Goal: Communication & Community: Ask a question

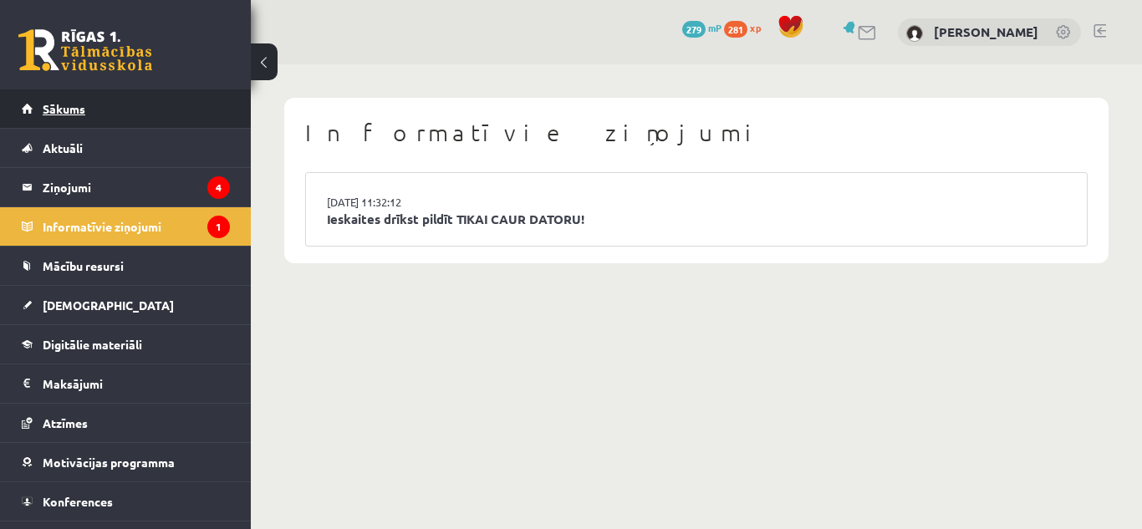
click at [196, 102] on link "Sākums" at bounding box center [126, 108] width 208 height 38
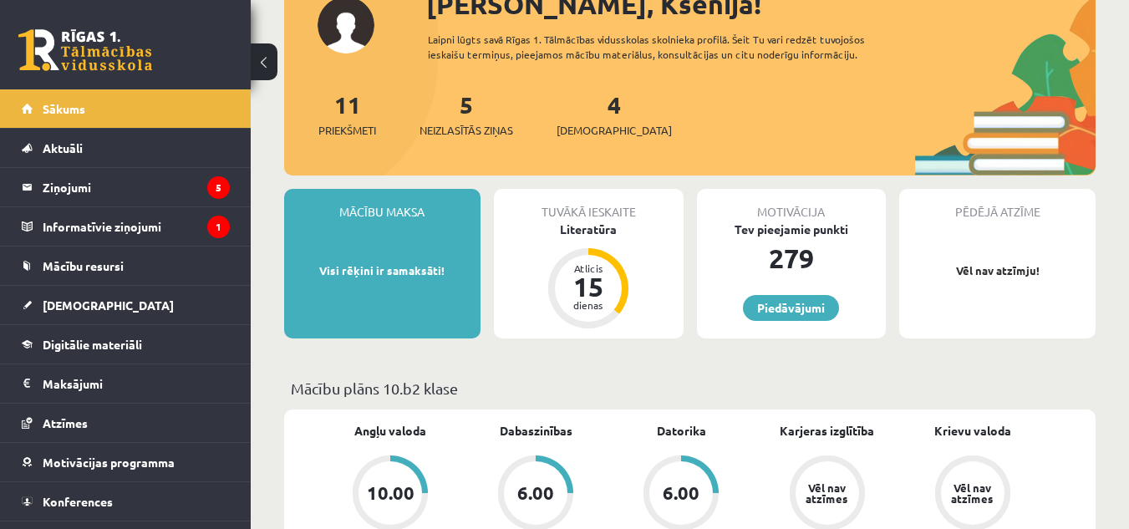
scroll to position [226, 0]
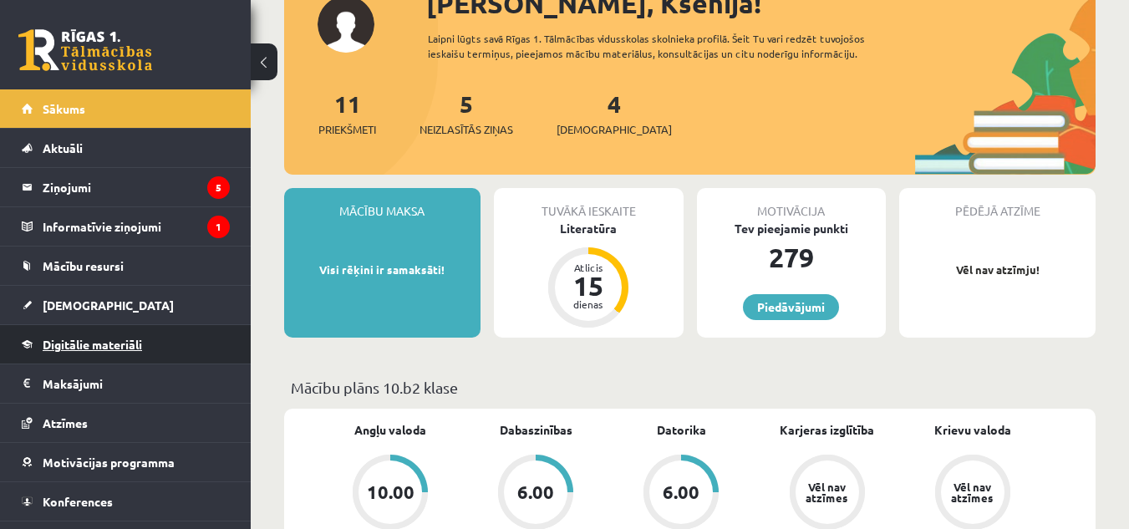
click at [160, 345] on link "Digitālie materiāli" at bounding box center [126, 344] width 208 height 38
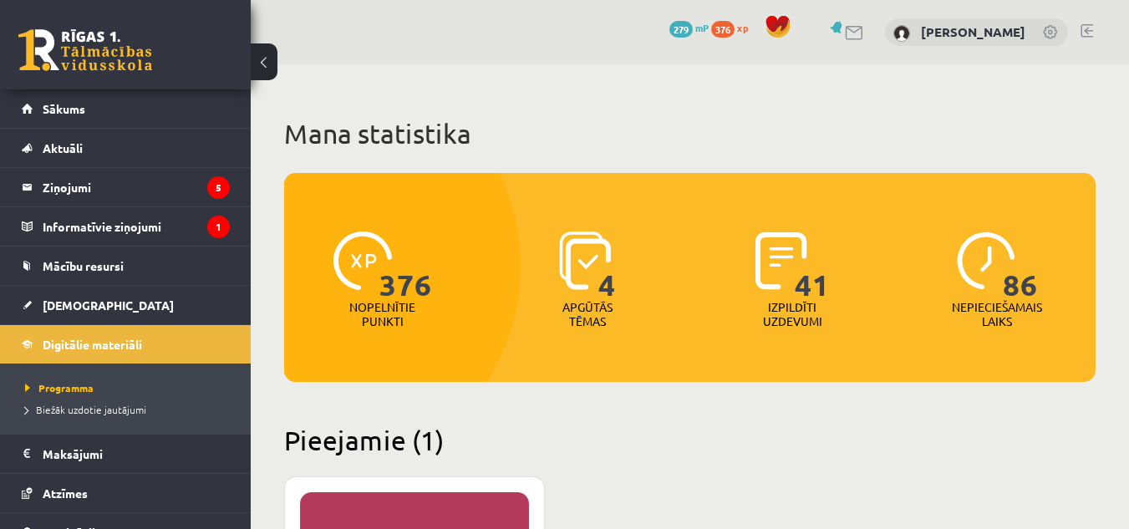
click at [1086, 30] on link at bounding box center [1087, 30] width 13 height 13
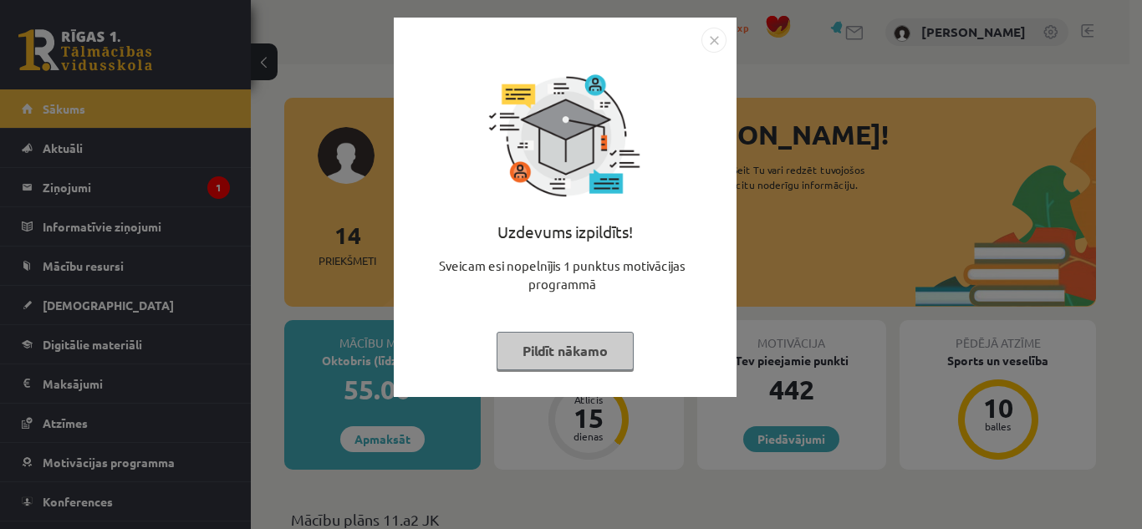
click at [563, 356] on button "Pildīt nākamo" at bounding box center [564, 351] width 137 height 38
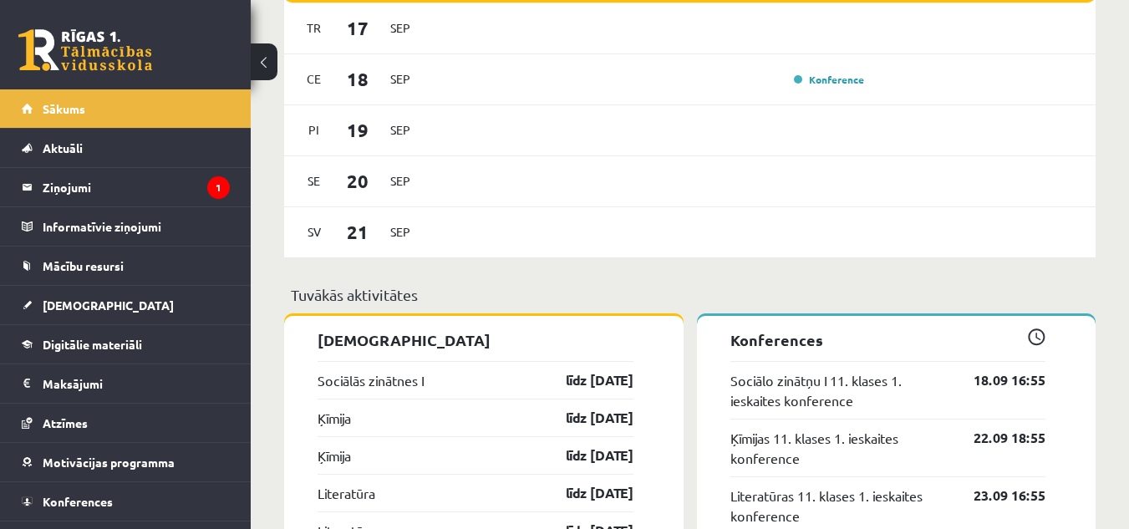
scroll to position [1213, 0]
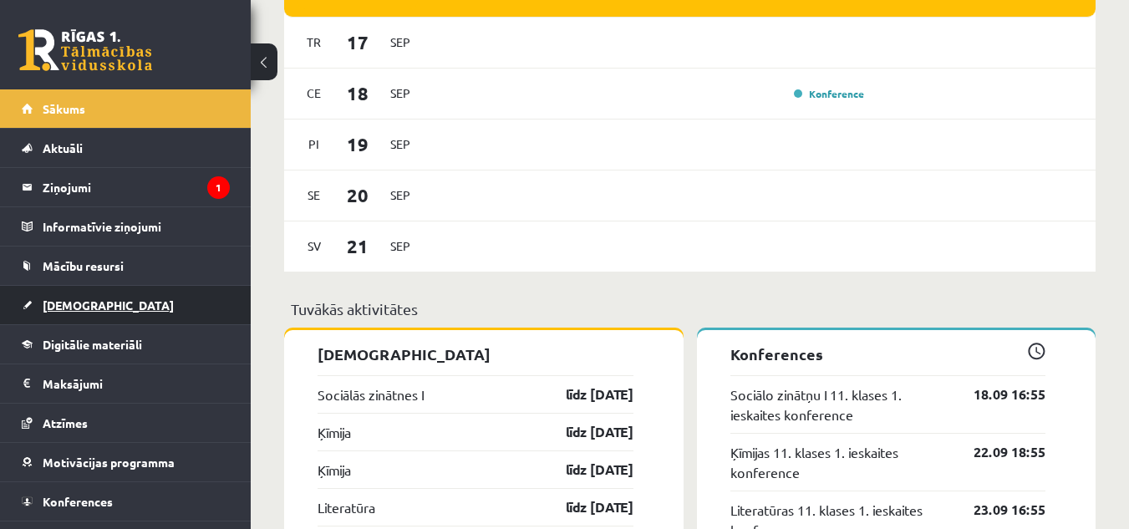
click at [96, 298] on link "[DEMOGRAPHIC_DATA]" at bounding box center [126, 305] width 208 height 38
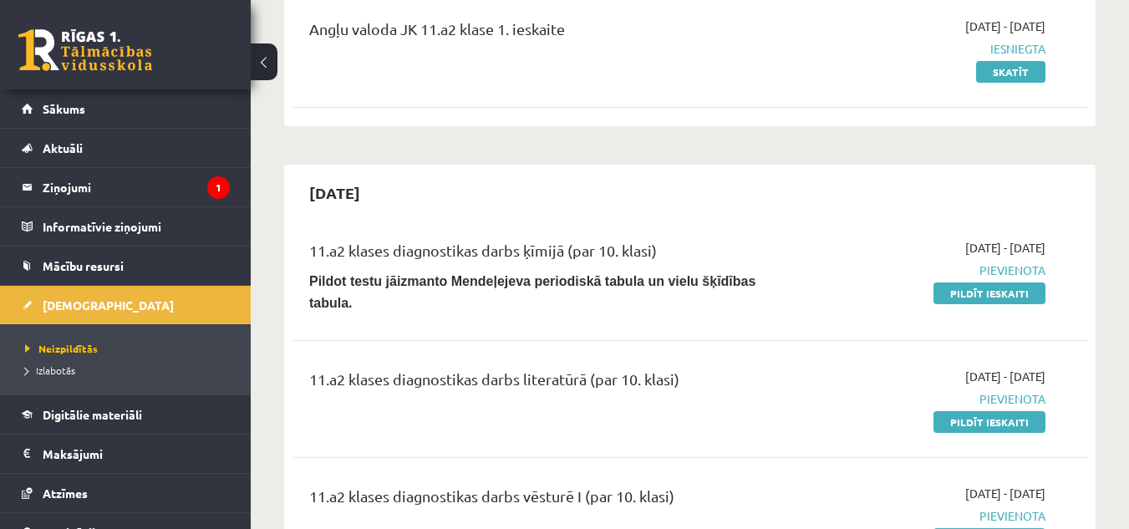
scroll to position [224, 0]
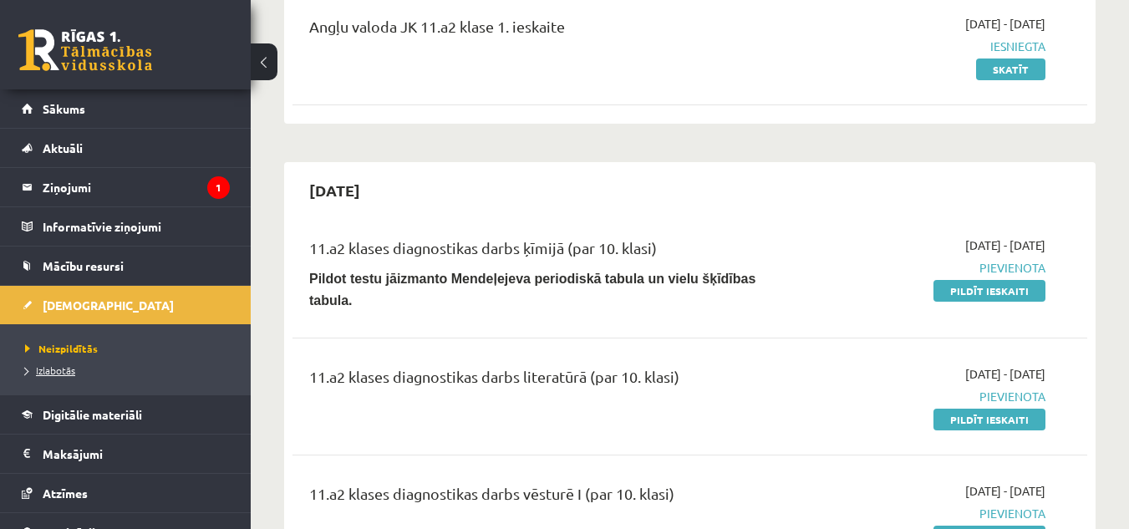
click at [55, 369] on span "Izlabotās" at bounding box center [50, 370] width 50 height 13
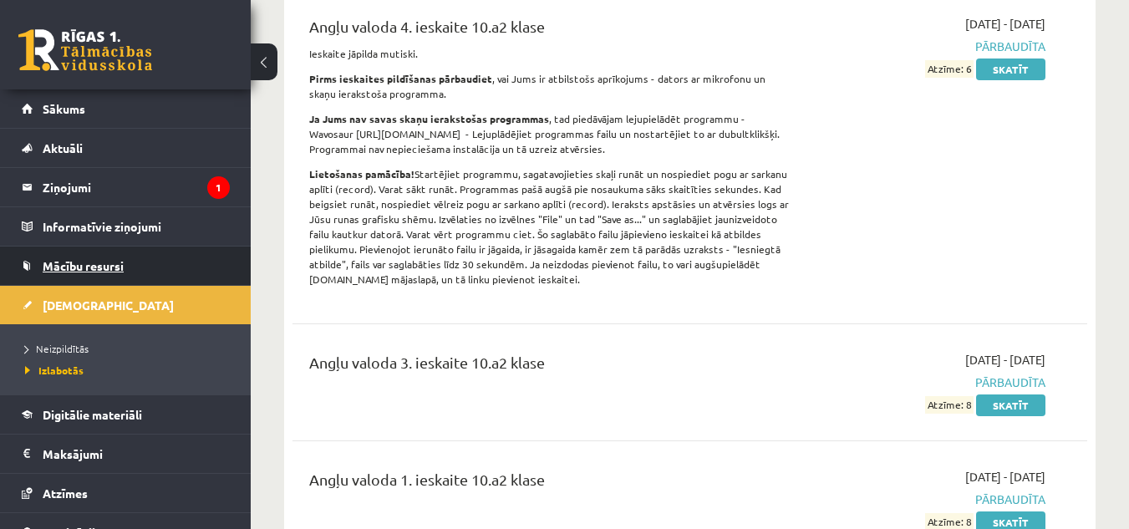
click at [119, 258] on link "Mācību resursi" at bounding box center [126, 266] width 208 height 38
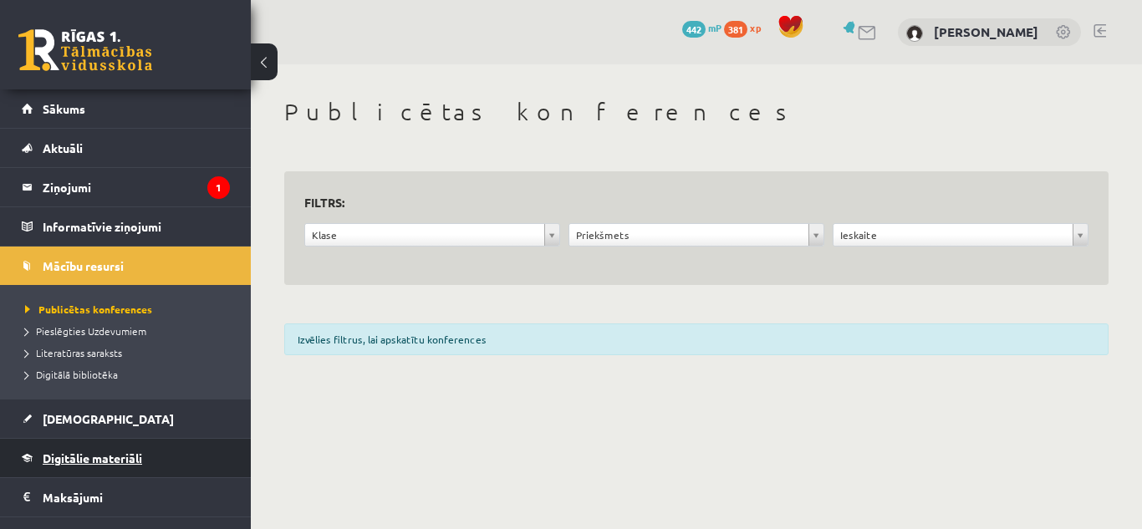
click at [170, 455] on link "Digitālie materiāli" at bounding box center [126, 458] width 208 height 38
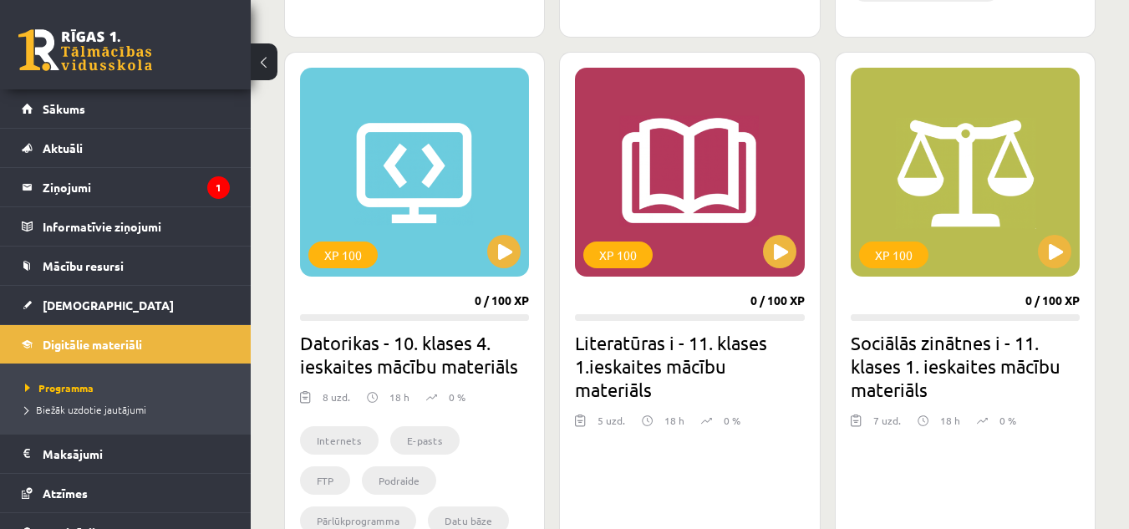
scroll to position [1472, 0]
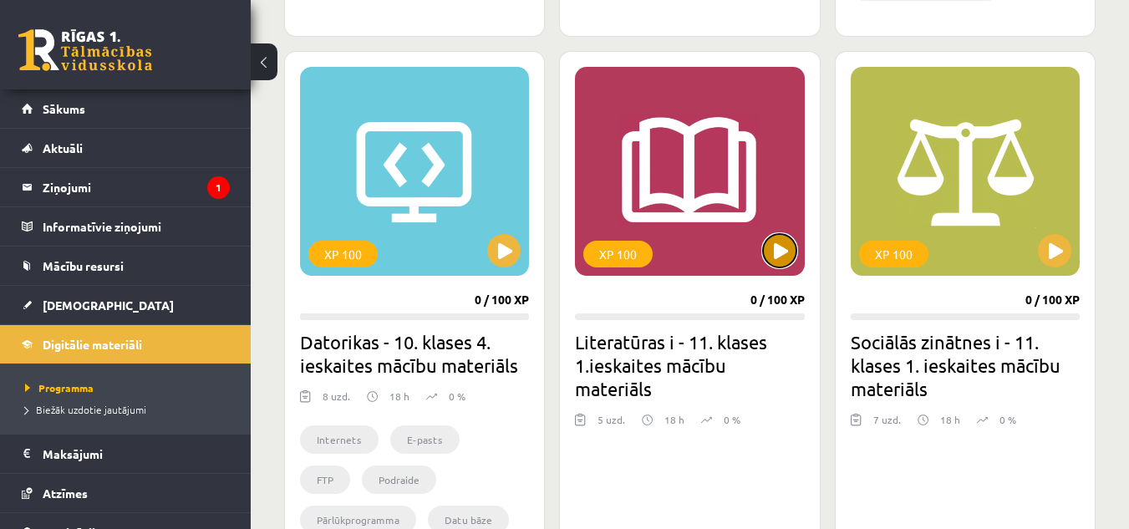
click at [788, 250] on button at bounding box center [779, 250] width 33 height 33
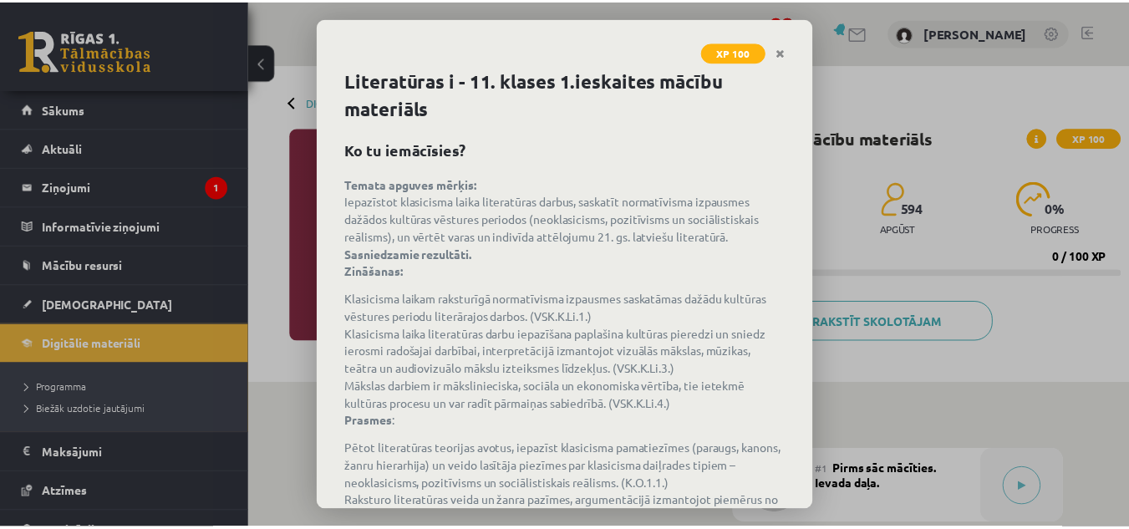
scroll to position [187, 0]
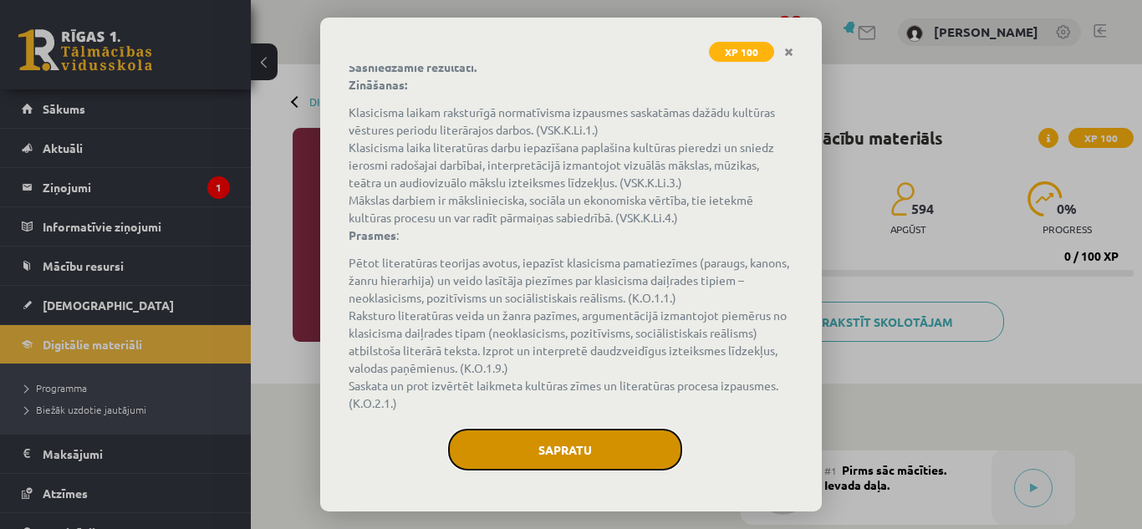
click at [562, 435] on button "Sapratu" at bounding box center [565, 450] width 234 height 42
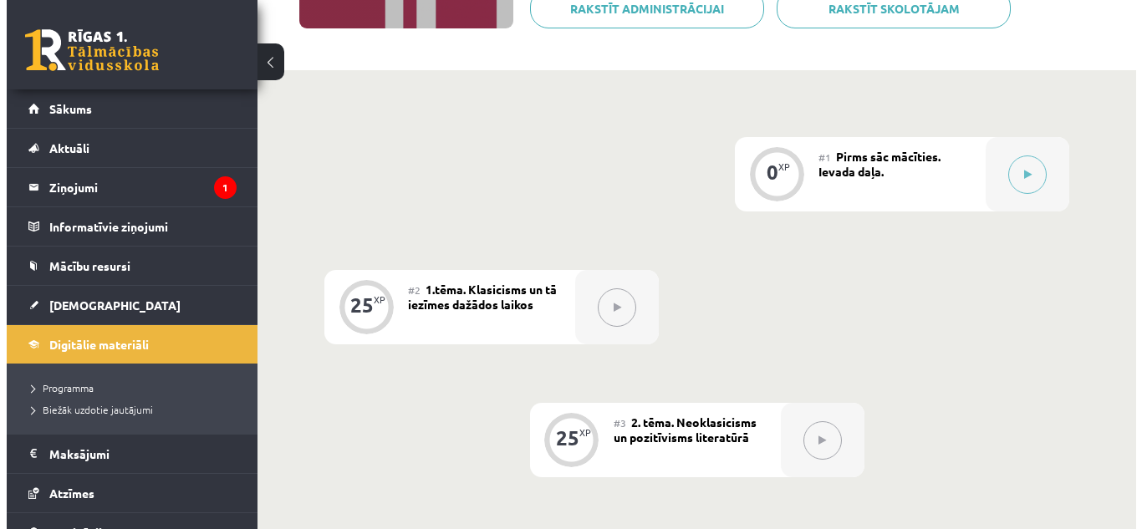
scroll to position [314, 0]
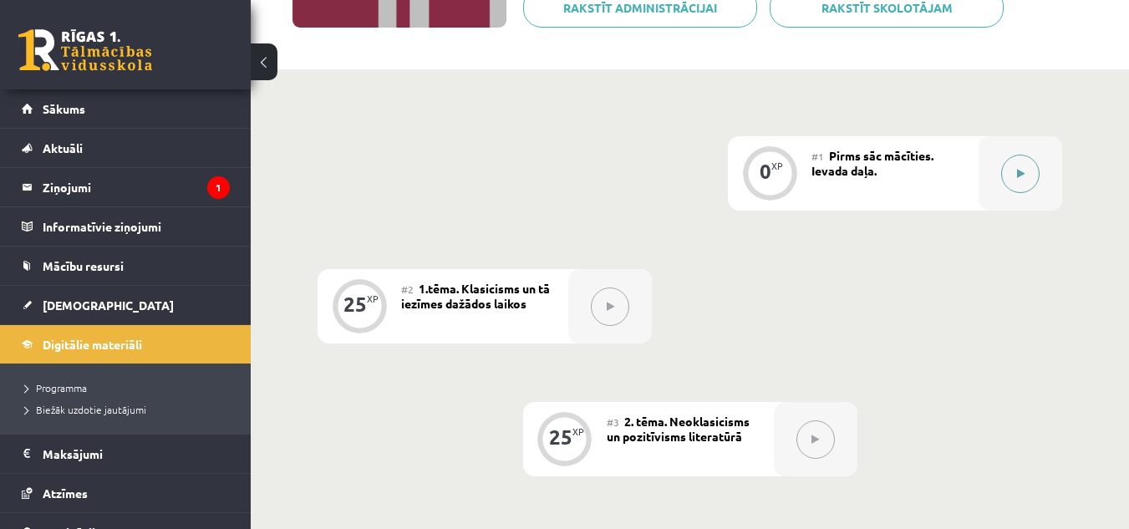
click at [1015, 169] on button at bounding box center [1020, 174] width 38 height 38
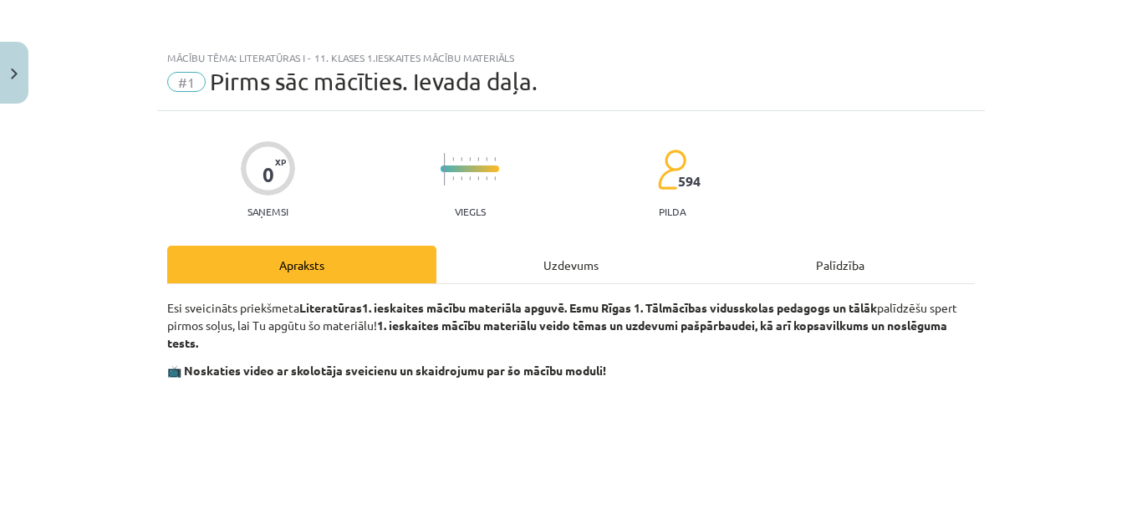
click at [563, 273] on div "Uzdevums" at bounding box center [570, 265] width 269 height 38
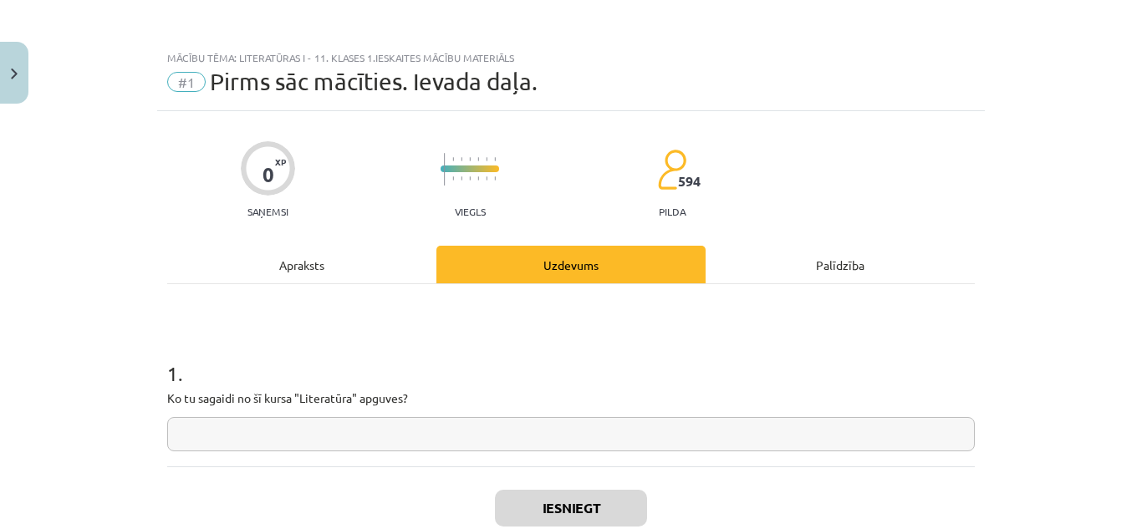
scroll to position [42, 0]
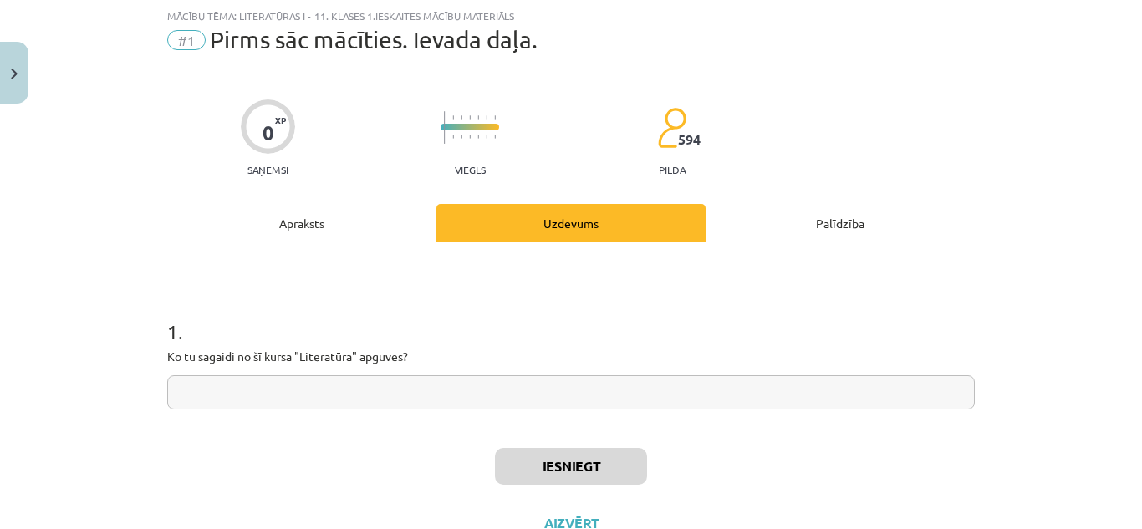
click at [508, 389] on input "text" at bounding box center [570, 392] width 807 height 34
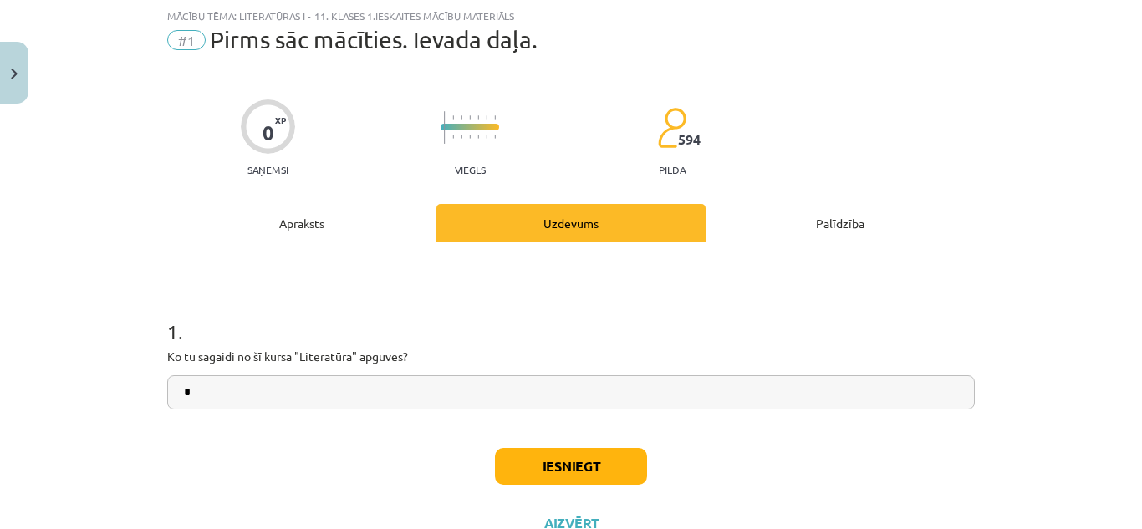
type input "*"
click at [533, 460] on button "Iesniegt" at bounding box center [571, 466] width 152 height 37
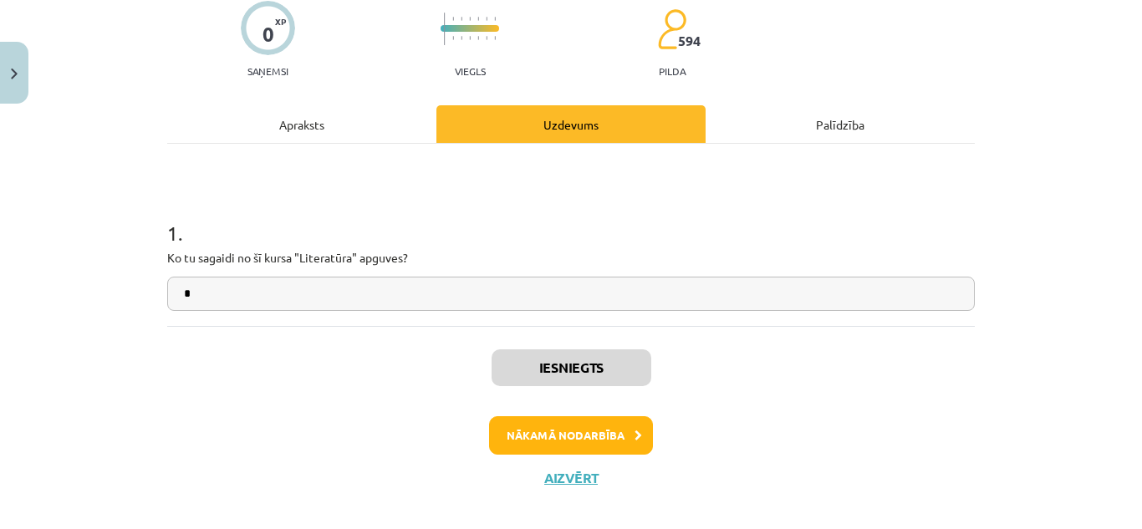
scroll to position [141, 0]
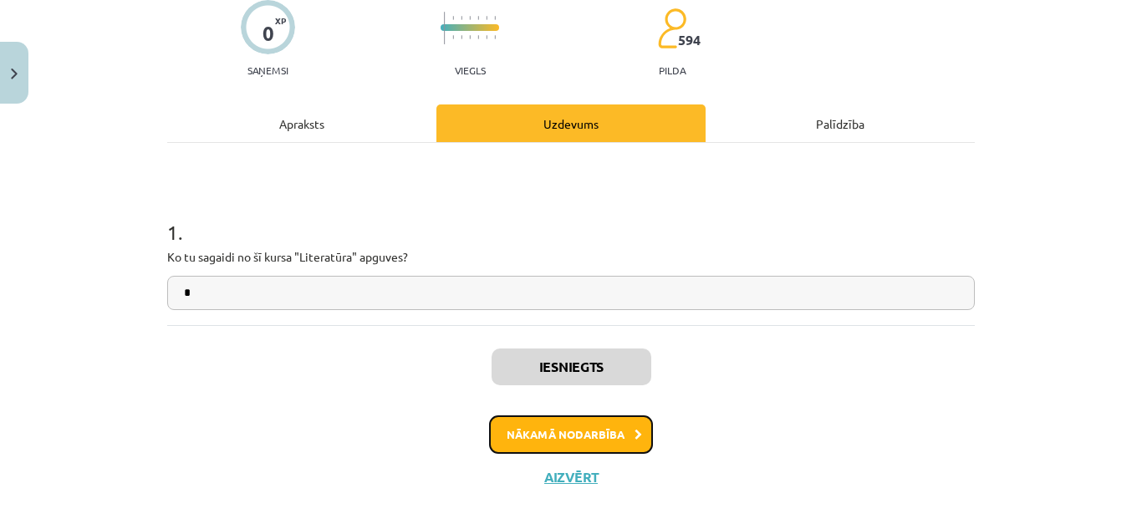
click at [537, 428] on button "Nākamā nodarbība" at bounding box center [571, 434] width 164 height 38
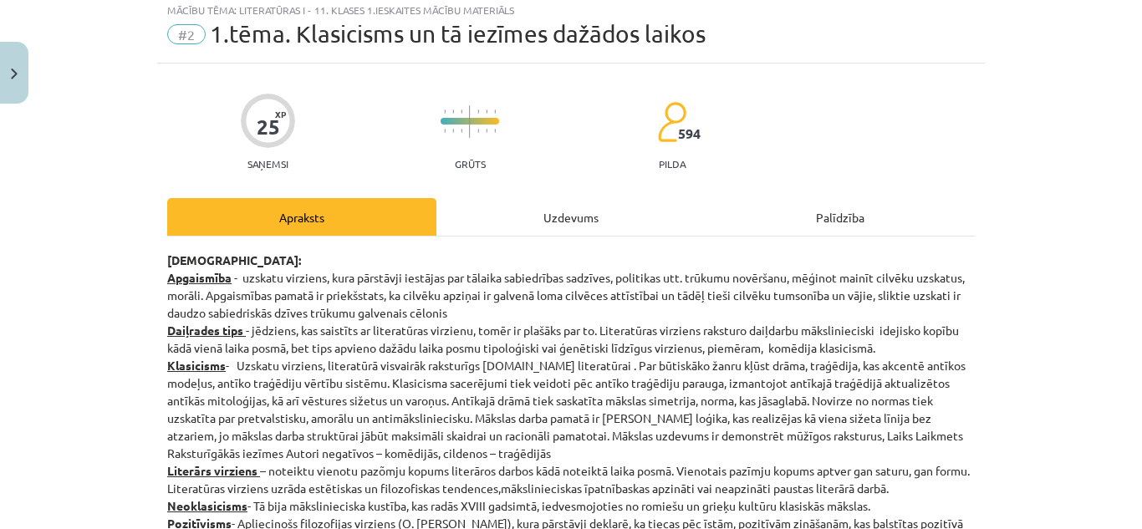
scroll to position [42, 0]
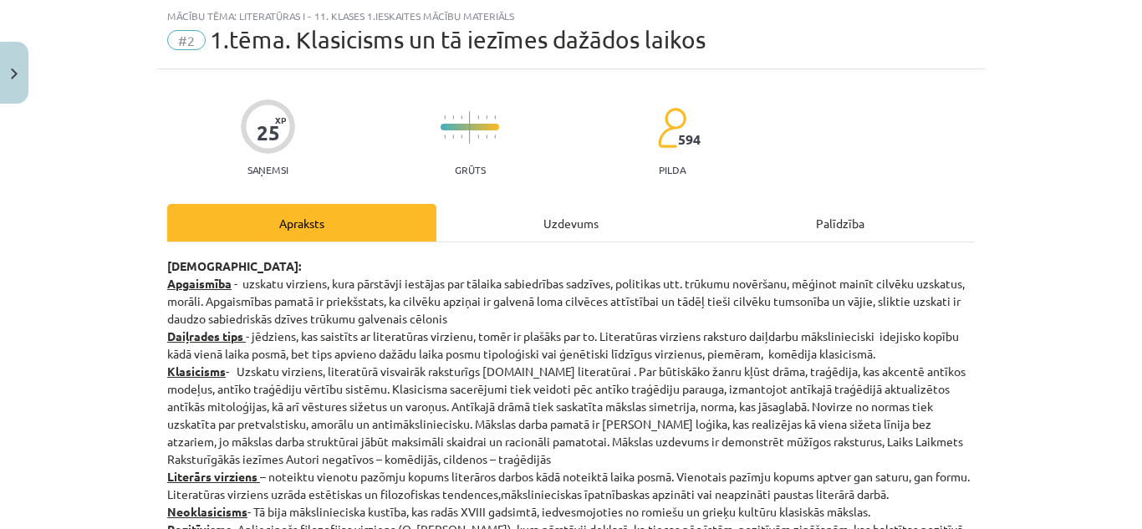
click at [560, 213] on div "Uzdevums" at bounding box center [570, 223] width 269 height 38
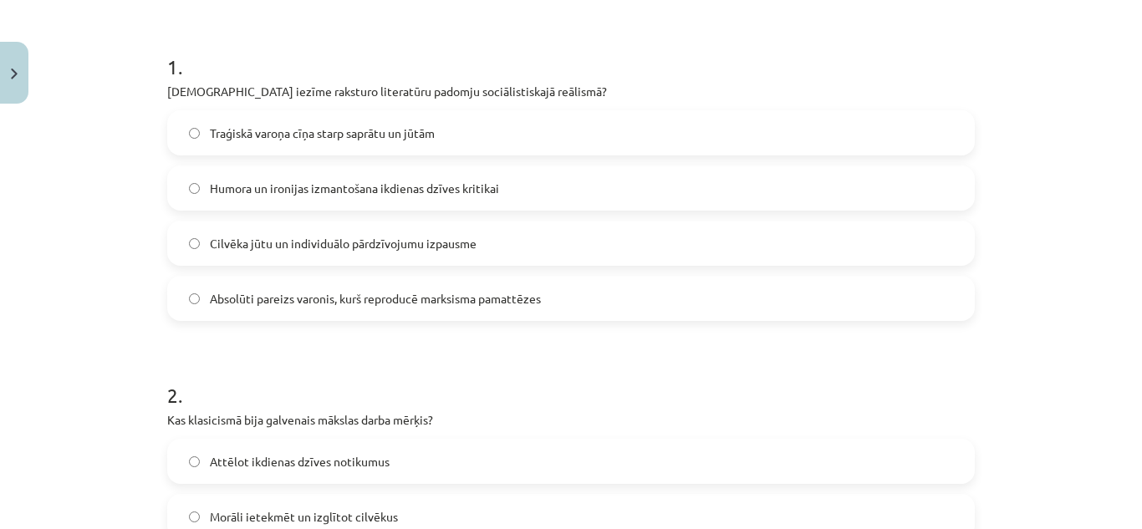
scroll to position [308, 0]
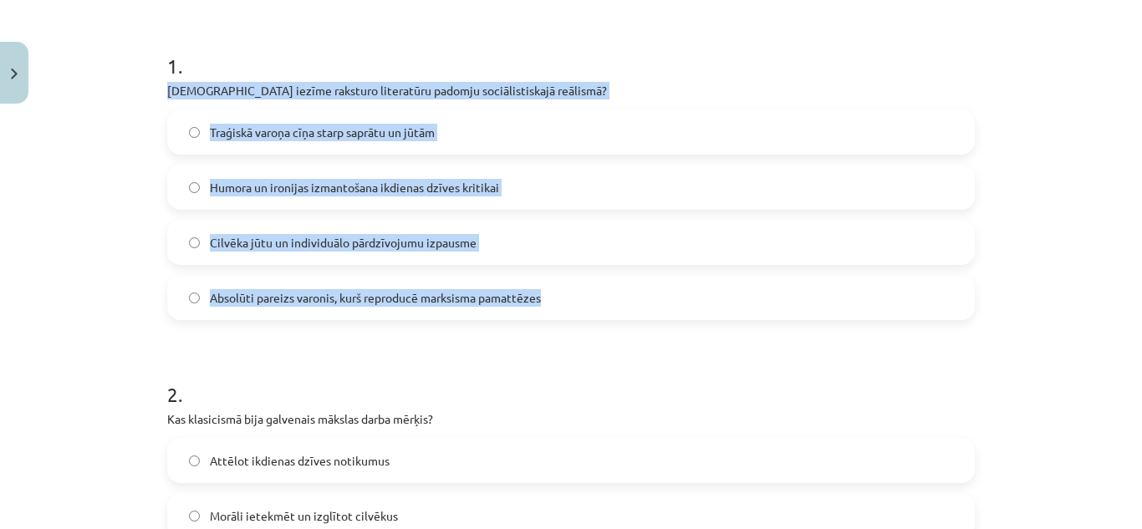
drag, startPoint x: 152, startPoint y: 84, endPoint x: 580, endPoint y: 291, distance: 475.1
copy div "Kura iezīme raksturo literatūru padomju sociālistiskajā reālismā? Traģiskā varo…"
click at [324, 282] on label "Absolūti pareizs varonis, kurš reproducē marksisma pamattēzes" at bounding box center [571, 298] width 804 height 42
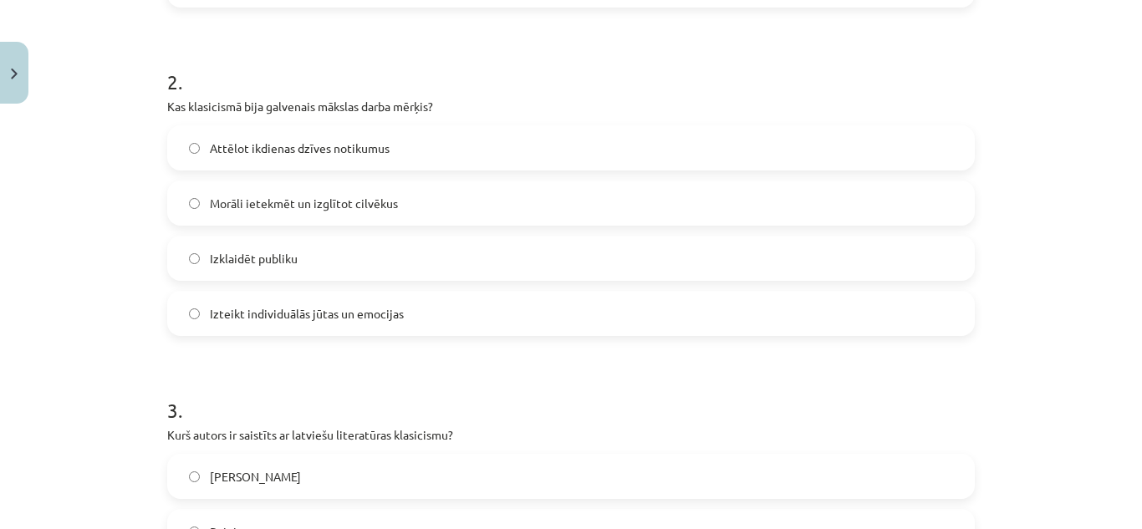
scroll to position [623, 0]
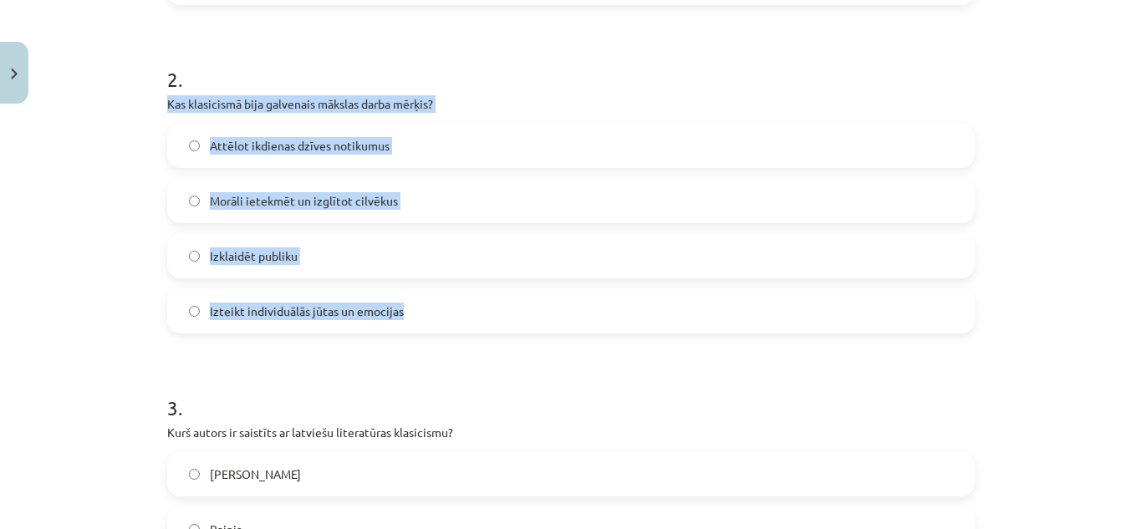
drag, startPoint x: 153, startPoint y: 100, endPoint x: 421, endPoint y: 323, distance: 348.9
click at [421, 323] on div "25 XP Saņemsi Grūts 594 pilda Apraksts Uzdevums Palīdzība 1 . Kura iezīme rakst…" at bounding box center [570, 480] width 827 height 1982
copy div "Kas klasicismā bija galvenais mākslas darba mērķis? Attēlot ikdienas dzīves not…"
click at [393, 196] on label "Morāli ietekmēt un izglītot cilvēkus" at bounding box center [571, 201] width 804 height 42
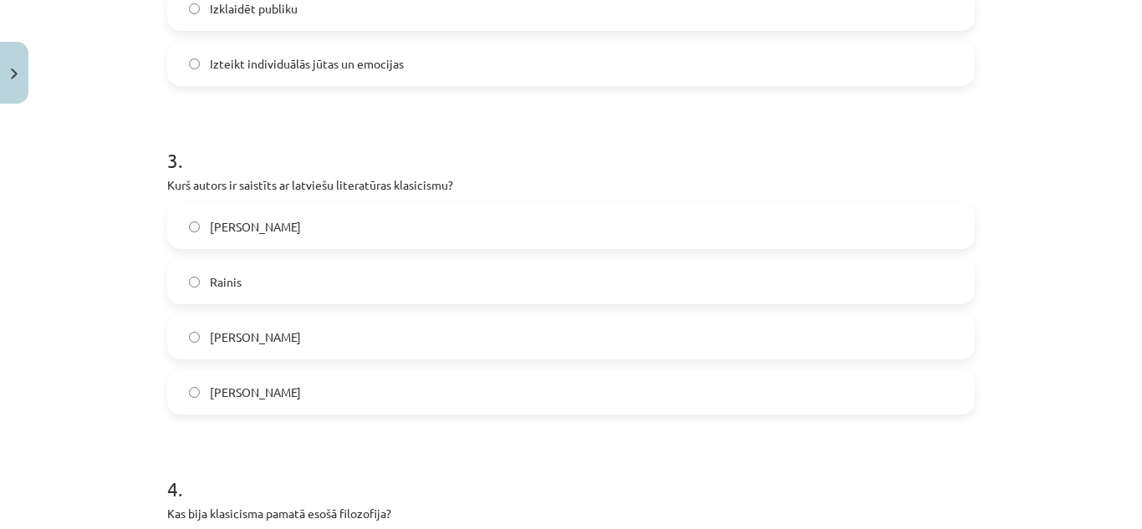
scroll to position [951, 0]
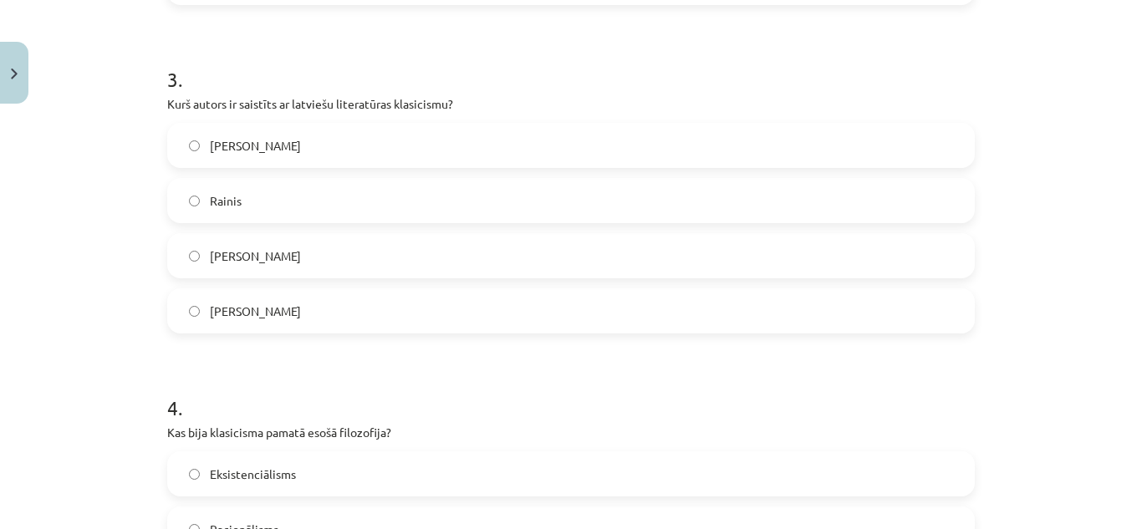
drag, startPoint x: 160, startPoint y: 104, endPoint x: 349, endPoint y: 308, distance: 278.6
click at [349, 308] on div "25 XP Saņemsi Grūts 594 pilda Apraksts Uzdevums Palīdzība 1 . Kura iezīme rakst…" at bounding box center [570, 151] width 827 height 1982
copy div "Kurš autors ir saistīts ar latviešu literatūras klasicismu? Vilis Lācis Rainis …"
click at [287, 247] on span "Kristofers Fīrekers" at bounding box center [255, 256] width 91 height 18
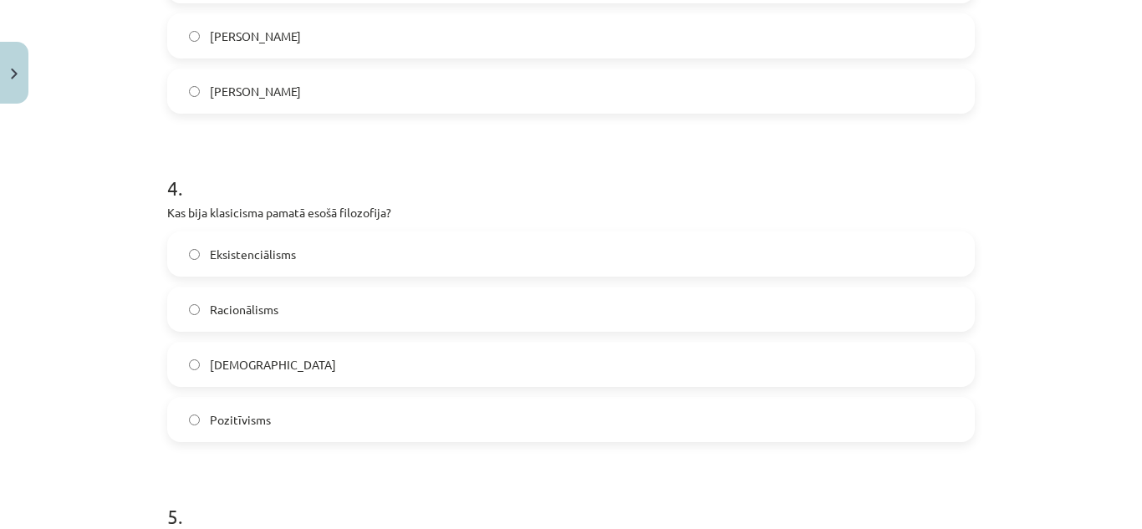
scroll to position [1172, 0]
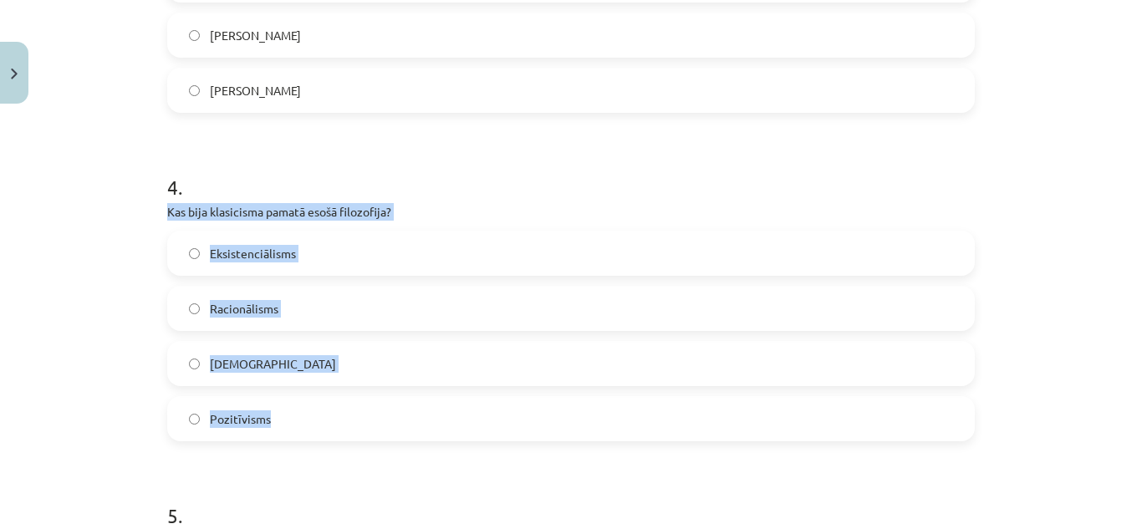
drag, startPoint x: 157, startPoint y: 216, endPoint x: 272, endPoint y: 431, distance: 244.5
copy div "Kas bija klasicisma pamatā esošā filozofija? Eksistenciālisms Racionālisms Empī…"
click at [366, 296] on label "Racionālisms" at bounding box center [571, 308] width 804 height 42
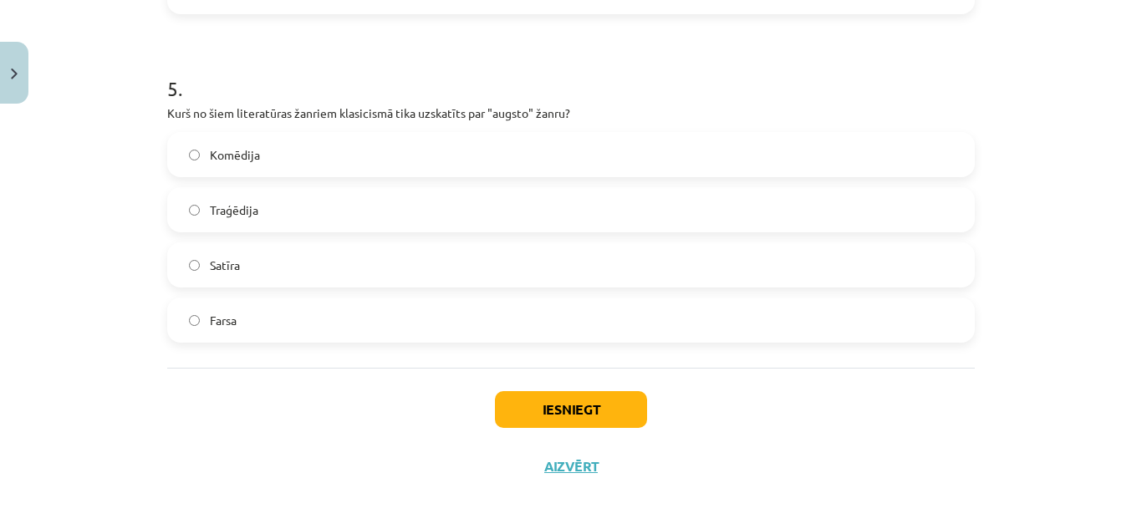
scroll to position [1600, 0]
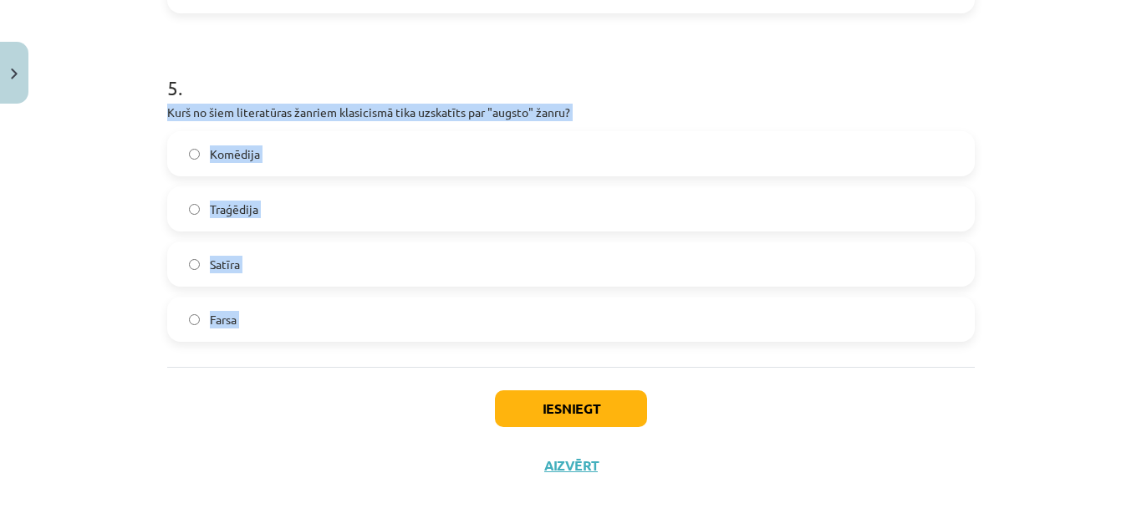
drag, startPoint x: 156, startPoint y: 110, endPoint x: 268, endPoint y: 375, distance: 287.6
copy div "Kurš no šiem literatūras žanriem klasicismā tika uzskatīts par "augsto" žanru? …"
click at [369, 209] on label "Traģēdija" at bounding box center [571, 209] width 804 height 42
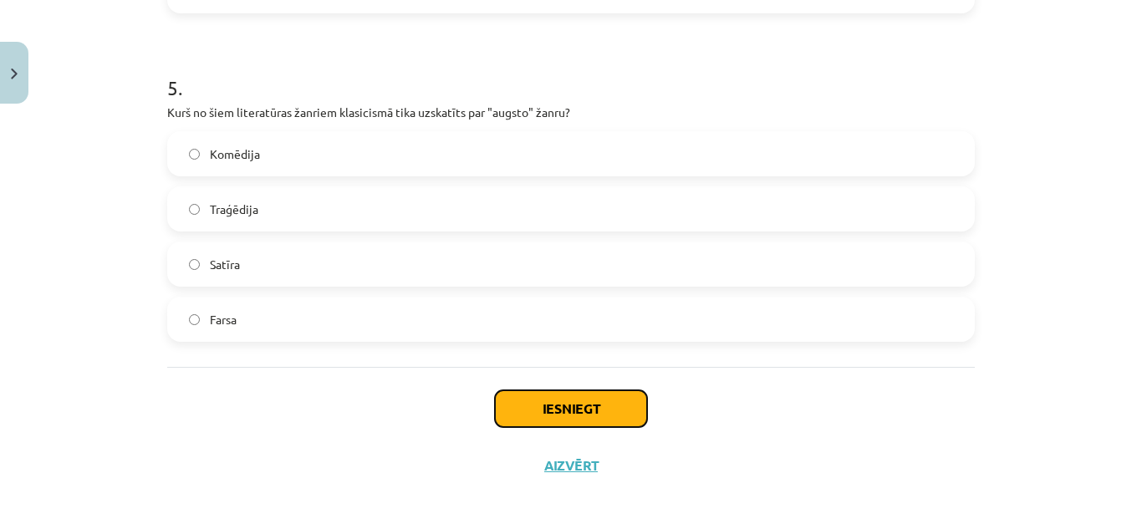
click at [623, 398] on button "Iesniegt" at bounding box center [571, 408] width 152 height 37
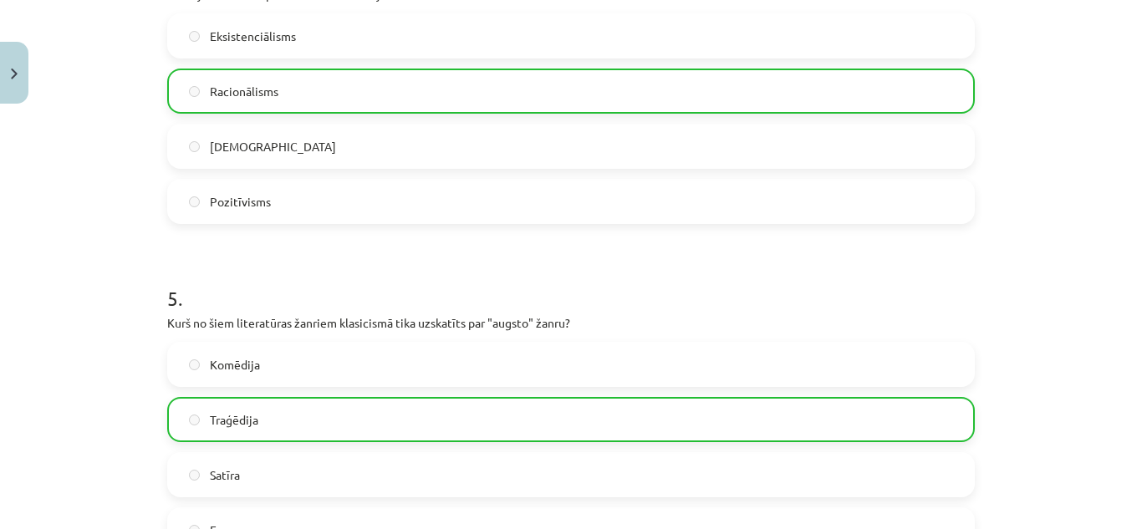
scroll to position [1660, 0]
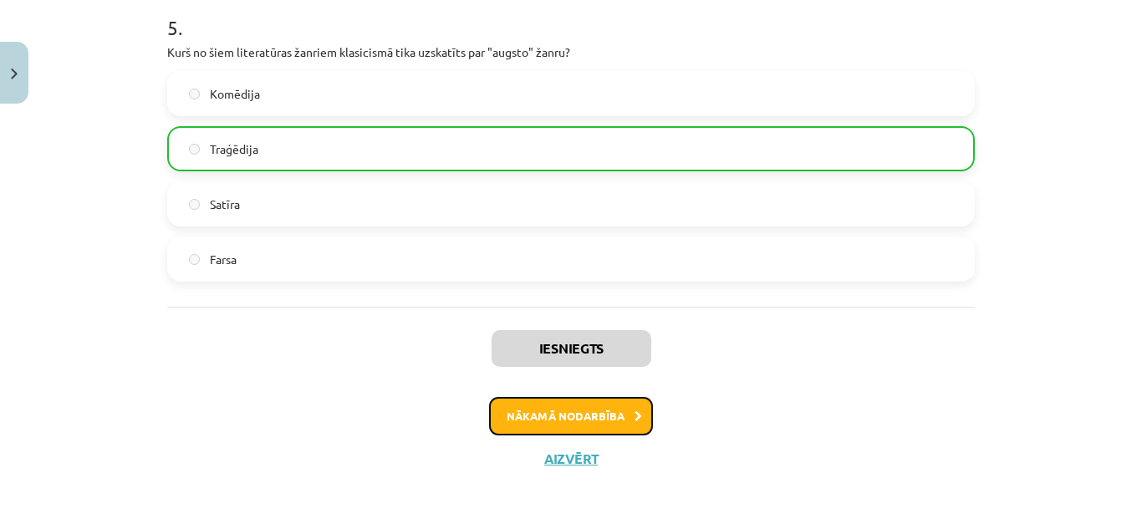
click at [522, 422] on button "Nākamā nodarbība" at bounding box center [571, 416] width 164 height 38
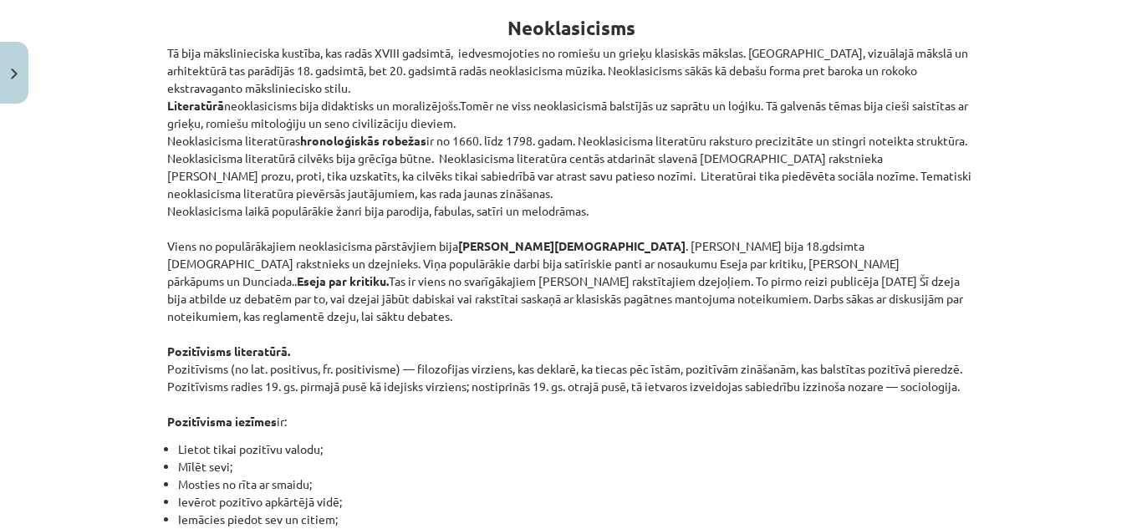
scroll to position [42, 0]
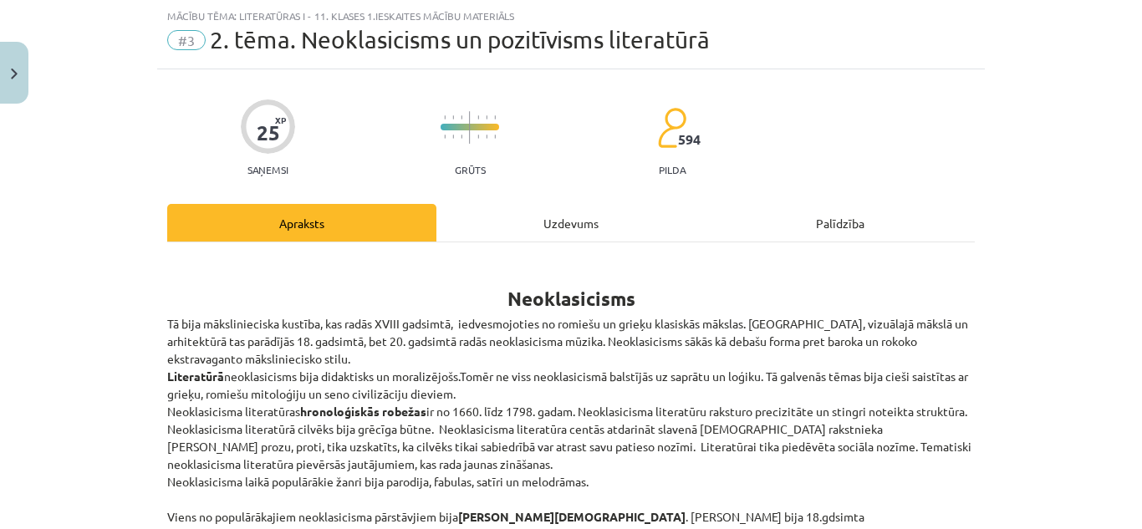
click at [557, 214] on div "Uzdevums" at bounding box center [570, 223] width 269 height 38
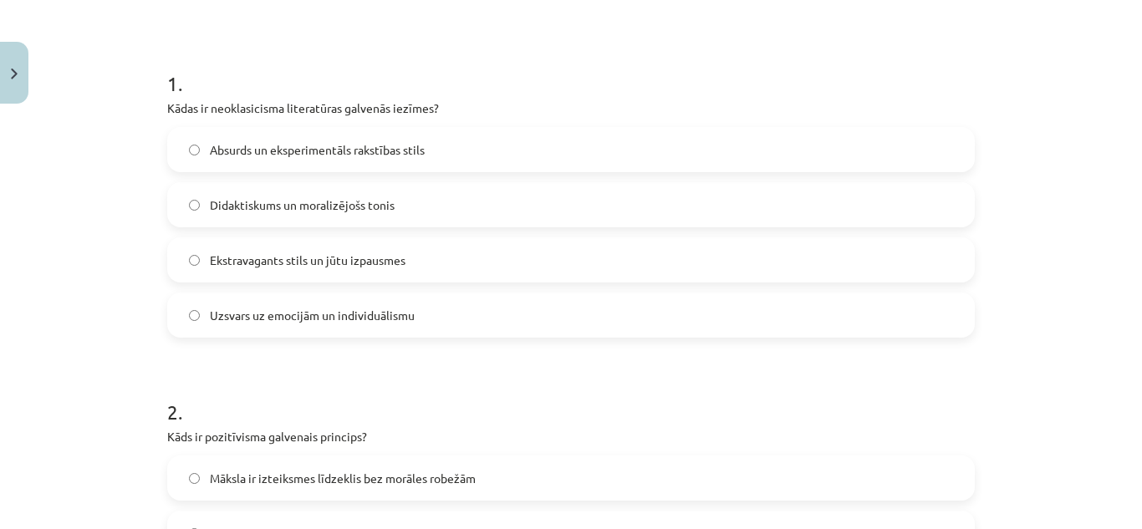
scroll to position [291, 0]
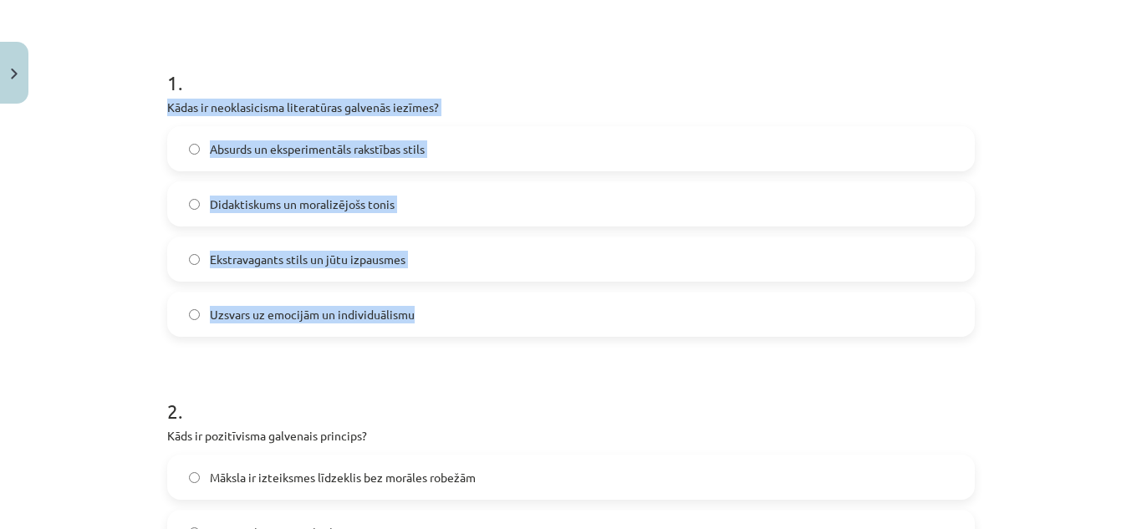
drag, startPoint x: 158, startPoint y: 100, endPoint x: 455, endPoint y: 307, distance: 362.1
copy div "Kādas ir neoklasicisma literatūras galvenās iezīmes? Absurds un eksperimentāls …"
click at [409, 194] on label "Didaktiskums un moralizējošs tonis" at bounding box center [571, 204] width 804 height 42
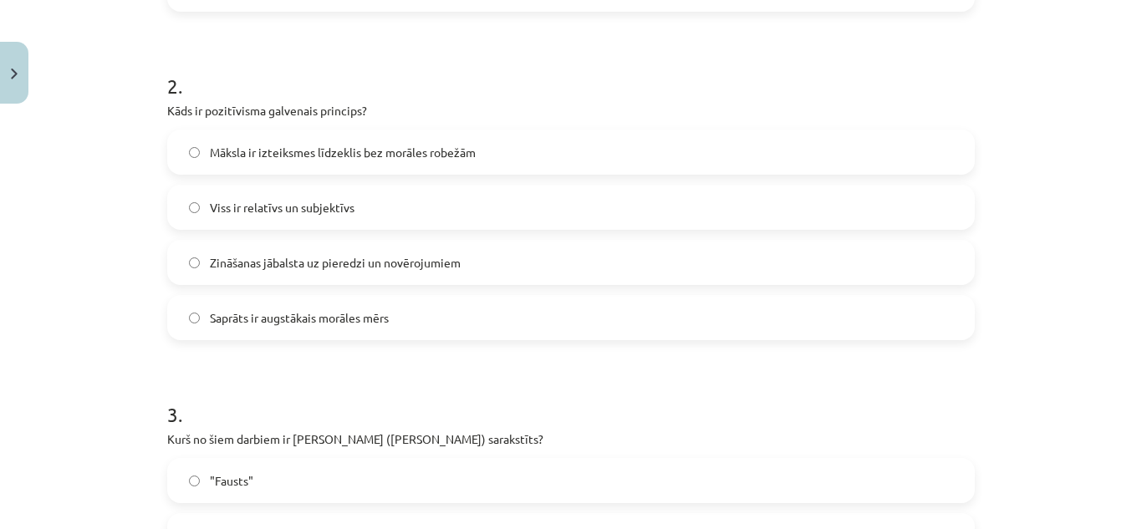
scroll to position [618, 0]
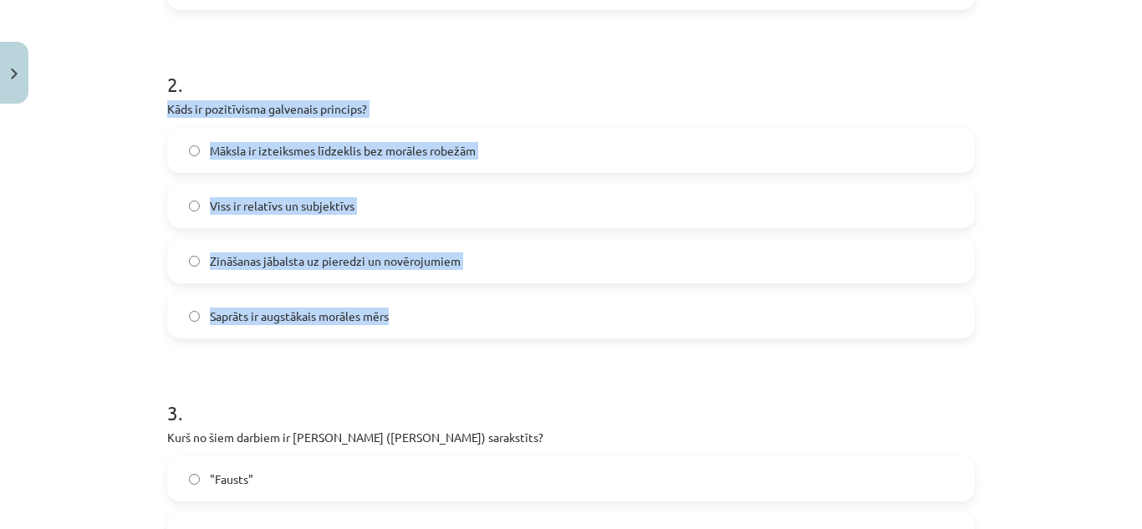
drag, startPoint x: 164, startPoint y: 109, endPoint x: 485, endPoint y: 318, distance: 382.9
click at [485, 318] on div "2 . Kāds ir pozitīvisma galvenais princips? Māksla ir izteiksmes līdzeklis bez …" at bounding box center [570, 190] width 807 height 295
copy div "Kāds ir pozitīvisma galvenais princips? Māksla ir izteiksmes līdzeklis bez morā…"
click at [384, 251] on label "Zināšanas jābalsta uz pieredzi un novērojumiem" at bounding box center [571, 261] width 804 height 42
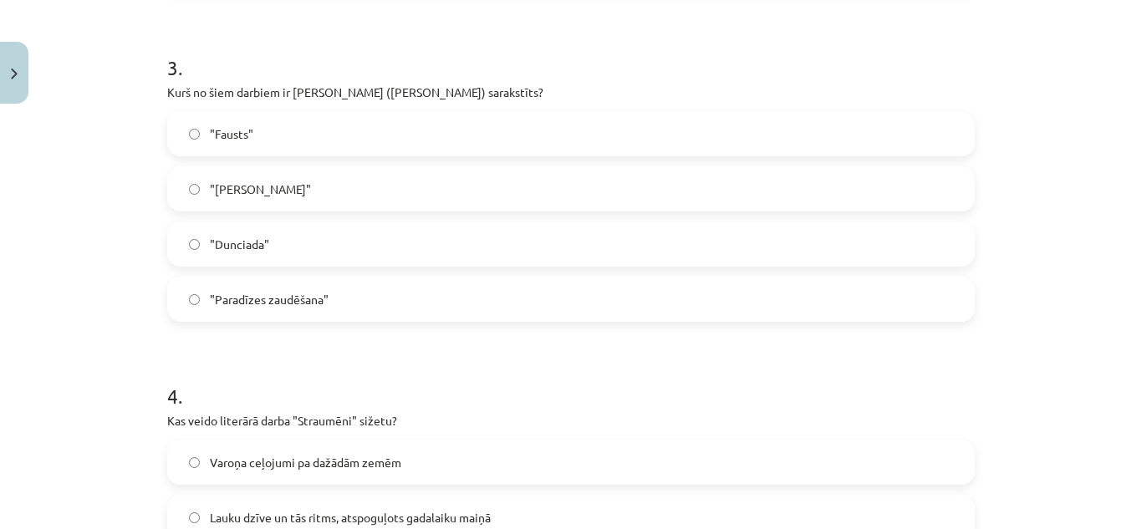
scroll to position [964, 0]
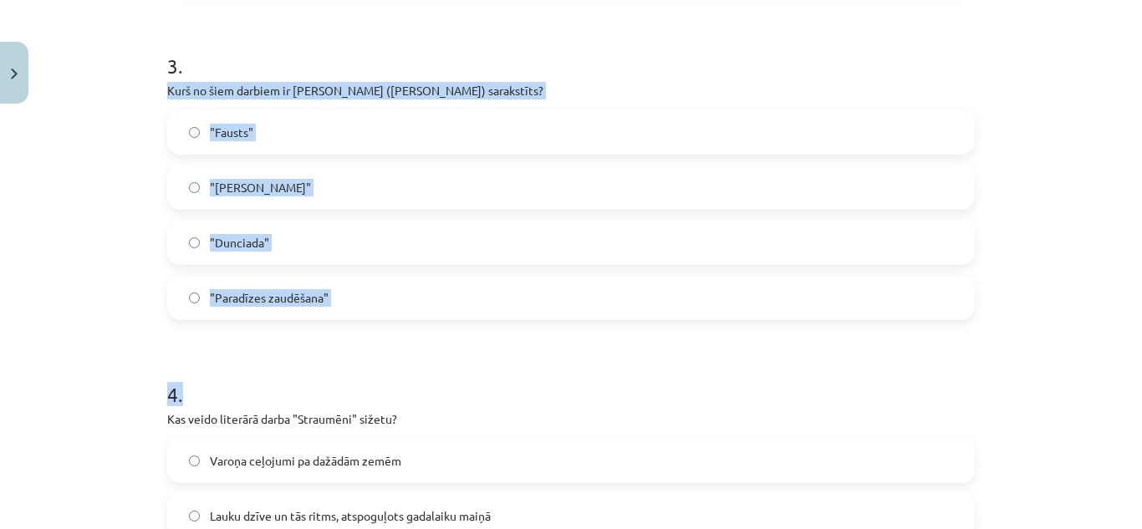
drag, startPoint x: 151, startPoint y: 84, endPoint x: 449, endPoint y: 329, distance: 385.3
click at [449, 329] on div "25 XP Saņemsi Grūts 594 pilda Apraksts Uzdevums Palīdzība 1 . Kādas ir neoklasi…" at bounding box center [570, 138] width 827 height 1982
copy form "Kurš no šiem darbiem ir Aleksandra Pāvesta (Alexander Pope) sarakstīts? "Fausts…"
click at [310, 252] on label ""Dunciada"" at bounding box center [571, 242] width 804 height 42
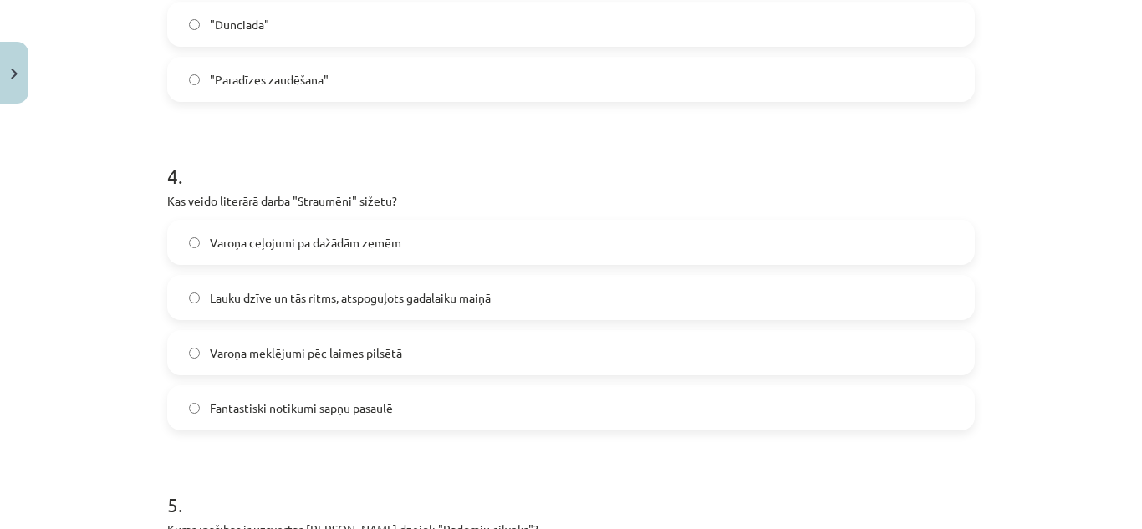
scroll to position [1184, 0]
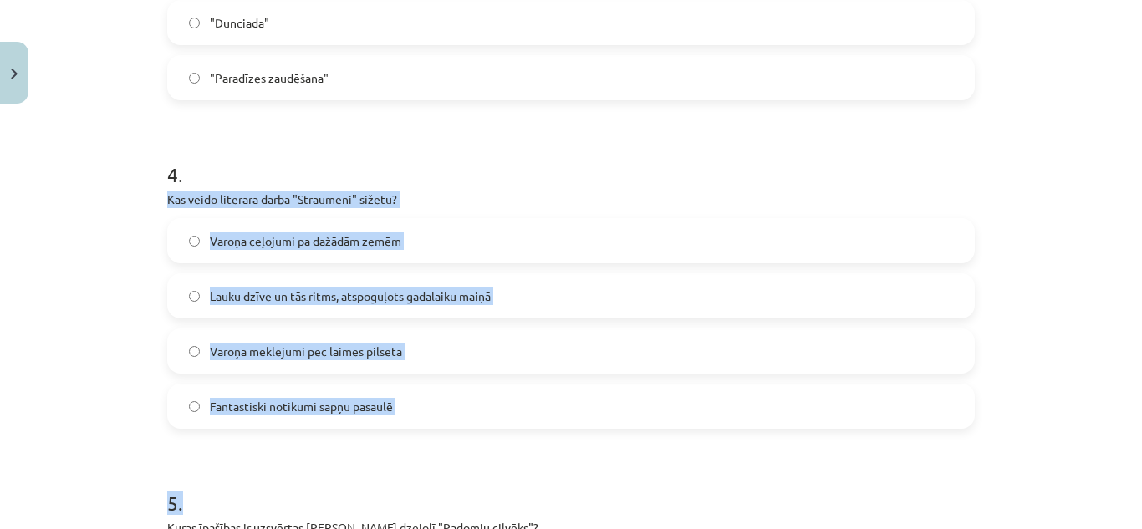
drag, startPoint x: 151, startPoint y: 193, endPoint x: 239, endPoint y: 435, distance: 257.0
copy form "Kas veido literārā darba "Straumēni" sižetu? Varoņa ceļojumi pa dažādām zemēm L…"
click at [394, 292] on span "Lauku dzīve un tās ritms, atspoguļots gadalaiku maiņā" at bounding box center [350, 296] width 281 height 18
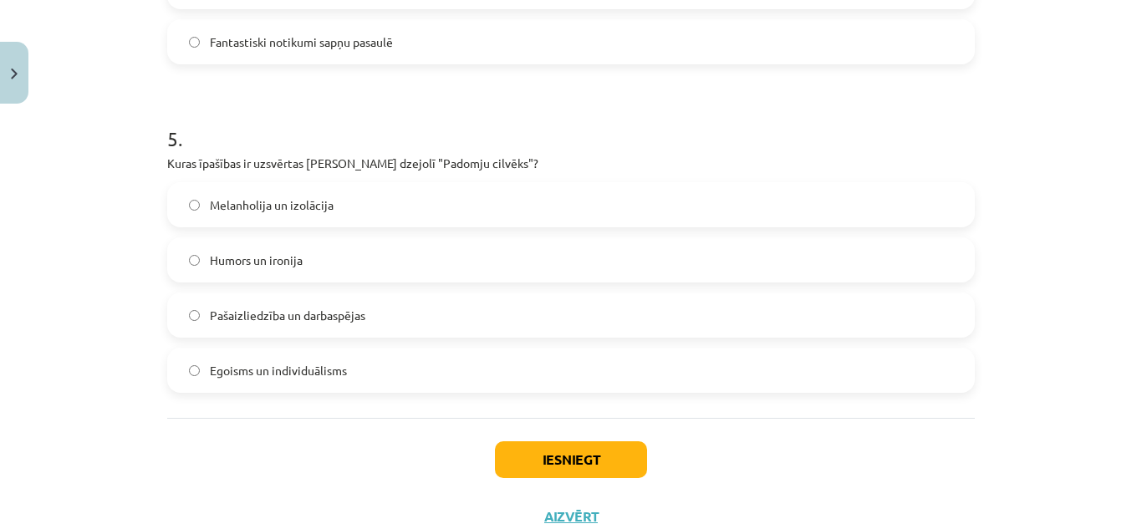
scroll to position [1549, 0]
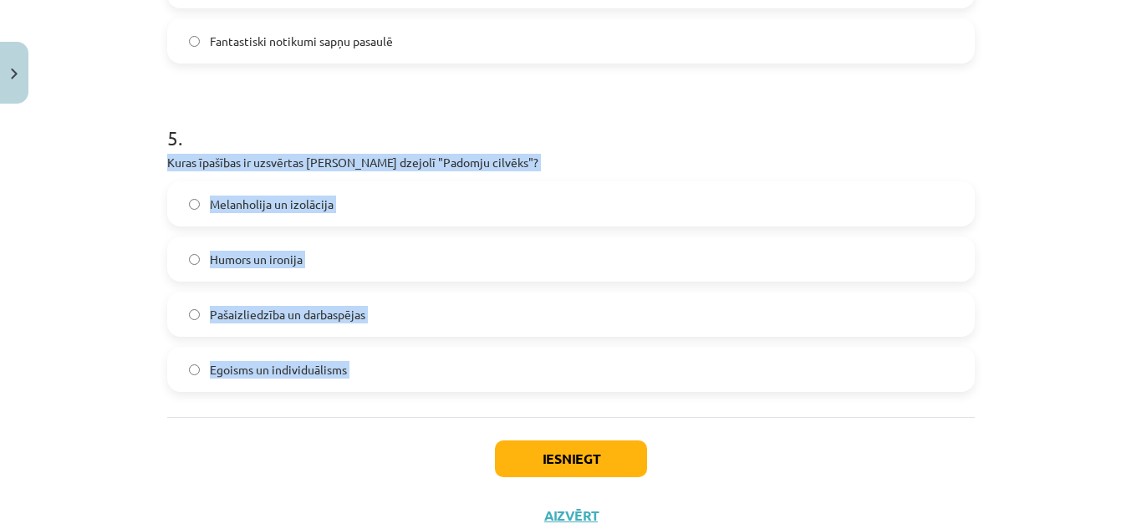
drag, startPoint x: 156, startPoint y: 155, endPoint x: 225, endPoint y: 429, distance: 281.7
copy div "Kuras īpašības ir uzsvērtas Jāņa Sudrabkalna dzejolī "Padomju cilvēks"? Melanho…"
click at [231, 330] on label "Pašaizliedzība un darbaspējas" at bounding box center [571, 314] width 804 height 42
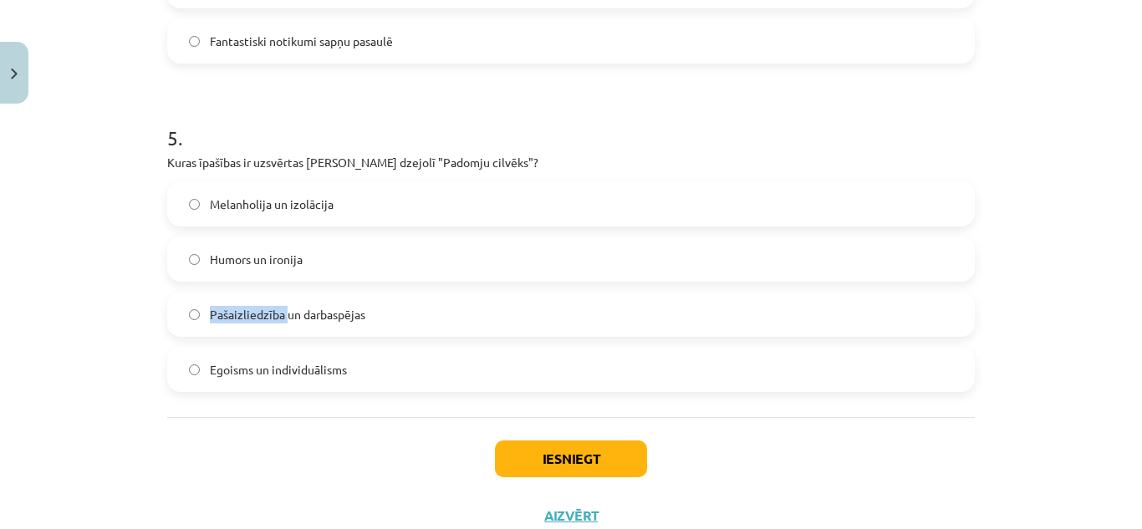
click at [231, 330] on label "Pašaizliedzība un darbaspējas" at bounding box center [571, 314] width 804 height 42
click at [518, 446] on button "Iesniegt" at bounding box center [571, 458] width 152 height 37
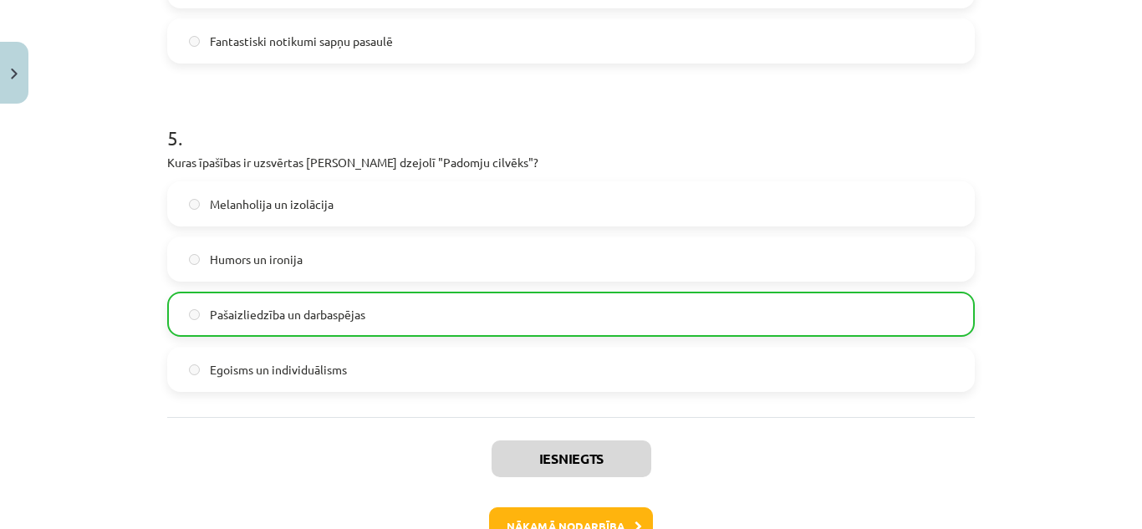
click at [620, 291] on div "Melanholija un izolācija Humors un ironija Pašaizliedzība un darbaspējas Egoism…" at bounding box center [570, 286] width 807 height 211
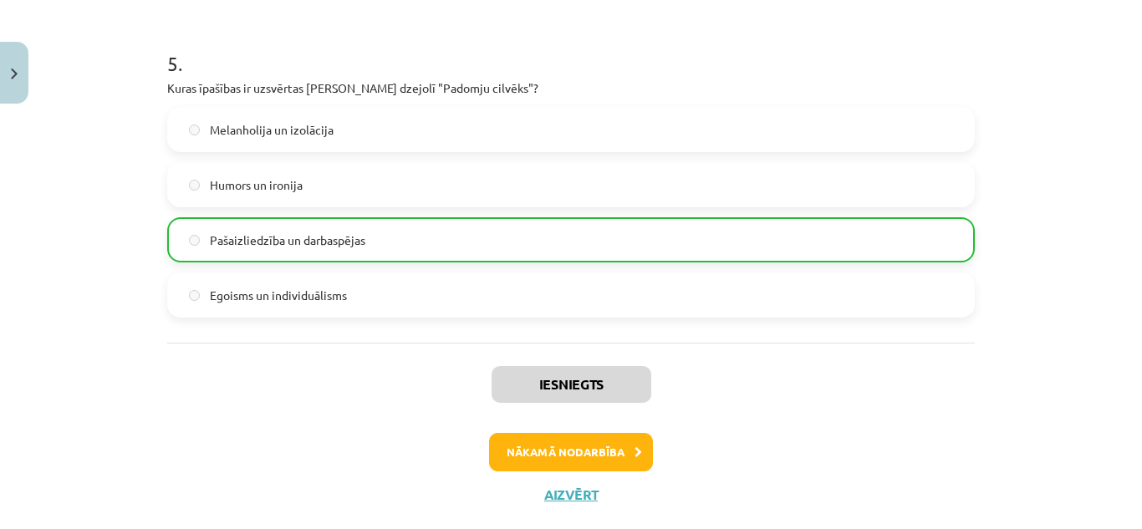
scroll to position [1660, 0]
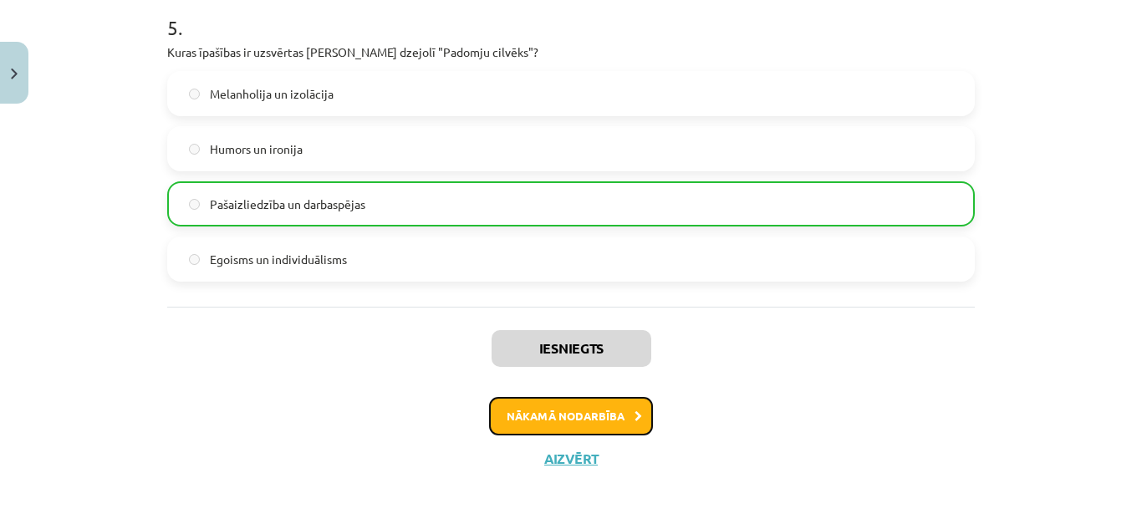
click at [582, 414] on button "Nākamā nodarbība" at bounding box center [571, 416] width 164 height 38
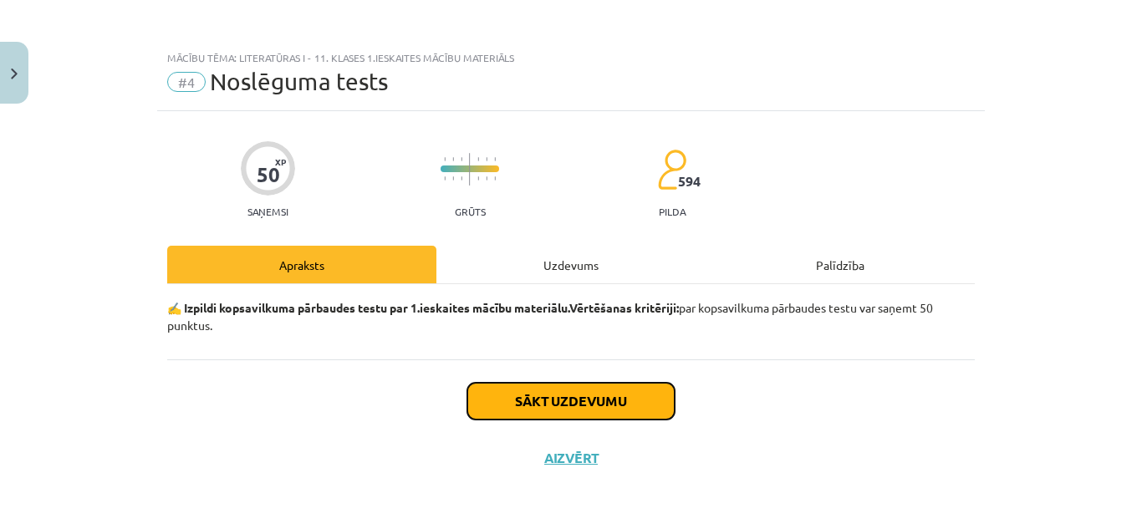
click at [570, 395] on button "Sākt uzdevumu" at bounding box center [570, 401] width 207 height 37
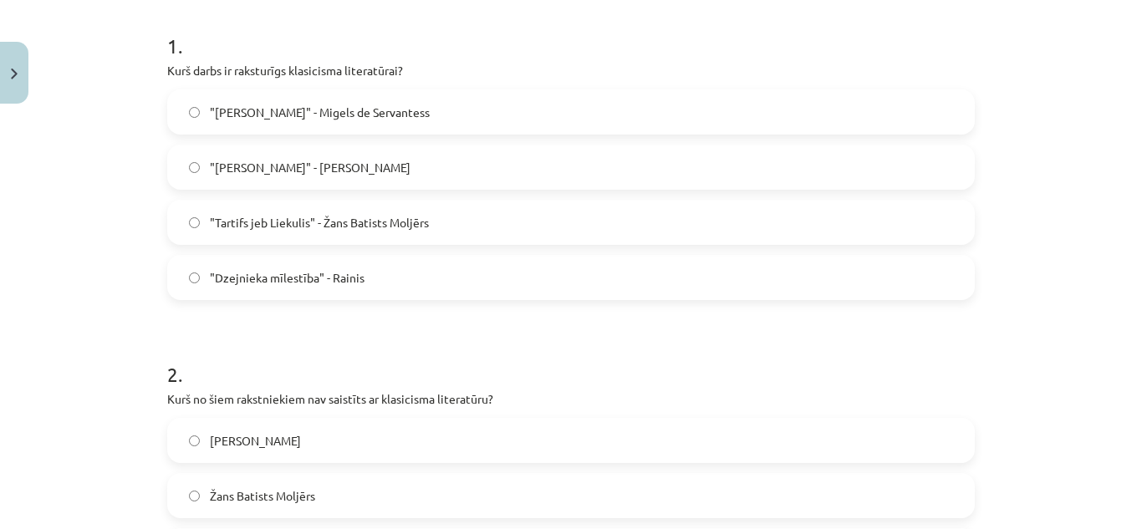
scroll to position [329, 0]
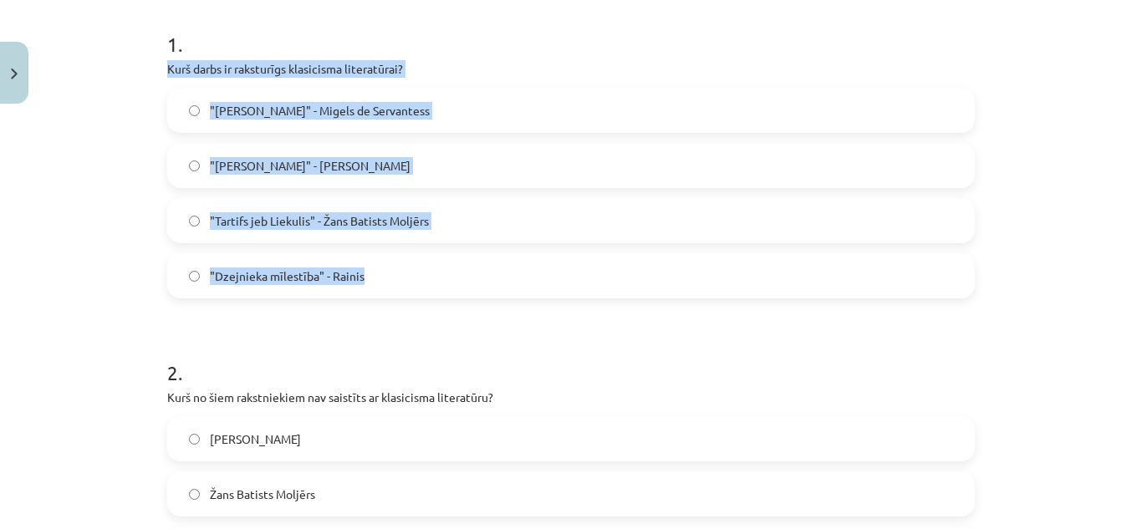
drag, startPoint x: 142, startPoint y: 59, endPoint x: 387, endPoint y: 277, distance: 327.9
click at [387, 277] on div "Mācību tēma: Literatūras i - 11. klases 1.ieskaites mācību materiāls #4 Noslēgu…" at bounding box center [571, 264] width 1142 height 529
click at [431, 206] on label ""Tartifs jeb Liekulis" - Žans Batists Moljērs" at bounding box center [571, 221] width 804 height 42
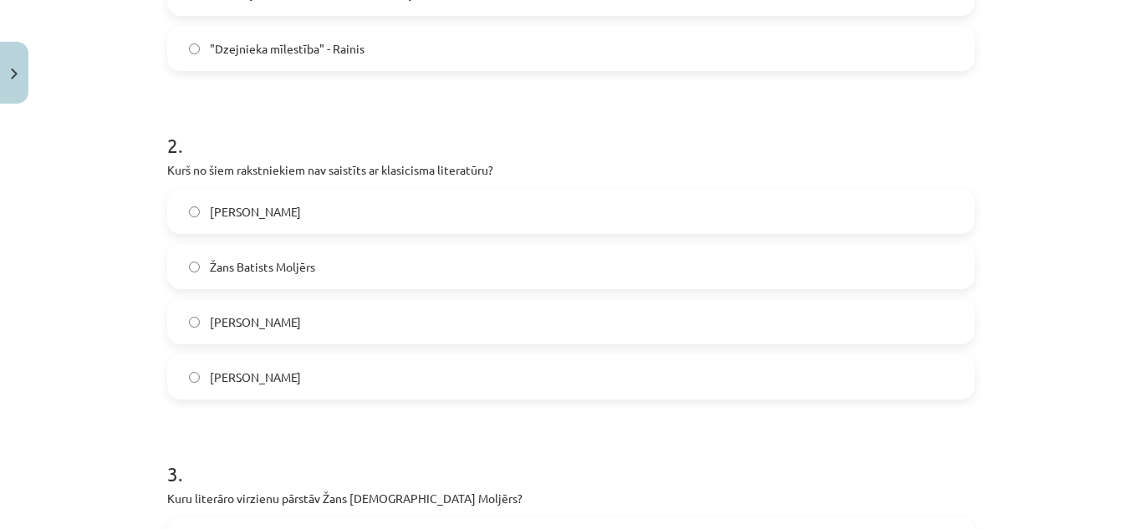
scroll to position [557, 0]
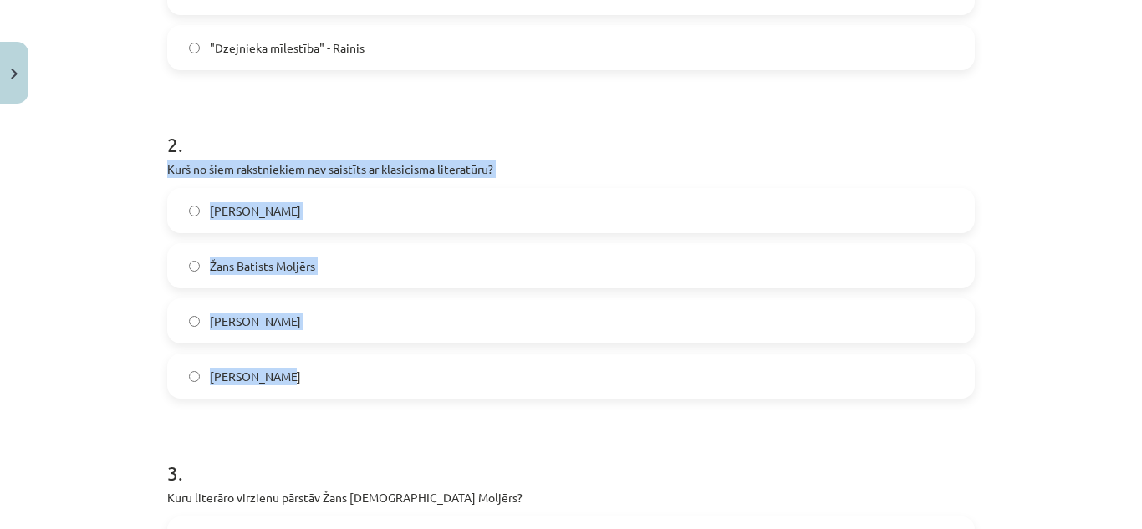
drag, startPoint x: 158, startPoint y: 165, endPoint x: 381, endPoint y: 384, distance: 312.0
click at [262, 313] on label "Vilis Lācis" at bounding box center [571, 321] width 804 height 42
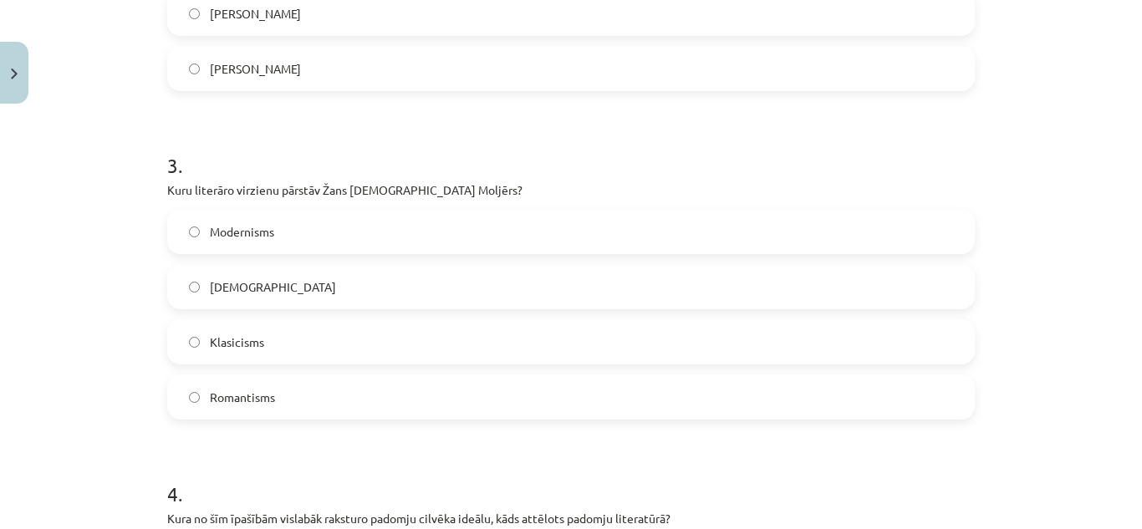
scroll to position [867, 0]
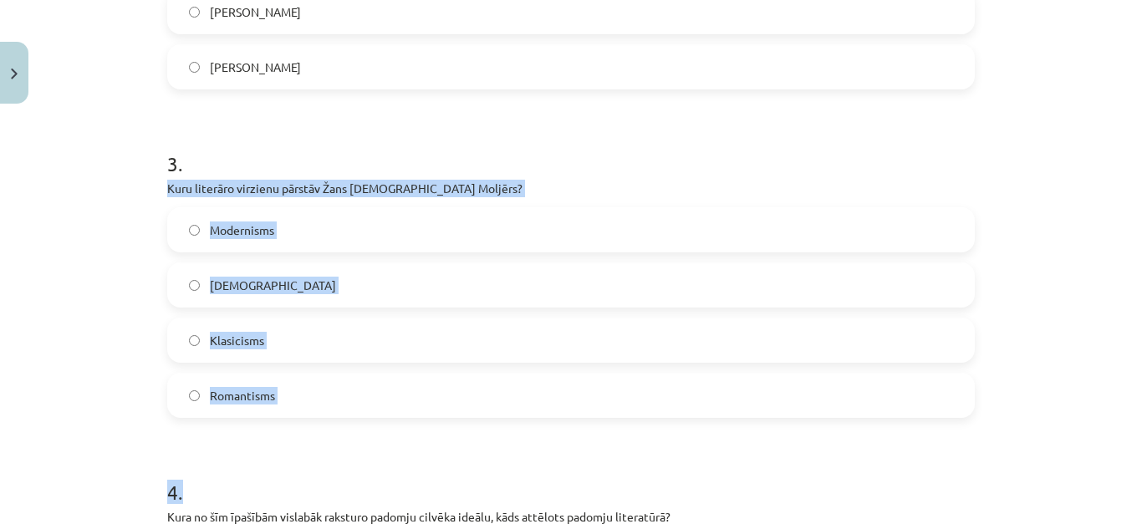
drag, startPoint x: 157, startPoint y: 186, endPoint x: 374, endPoint y: 420, distance: 320.0
click at [323, 334] on label "Klasicisms" at bounding box center [571, 340] width 804 height 42
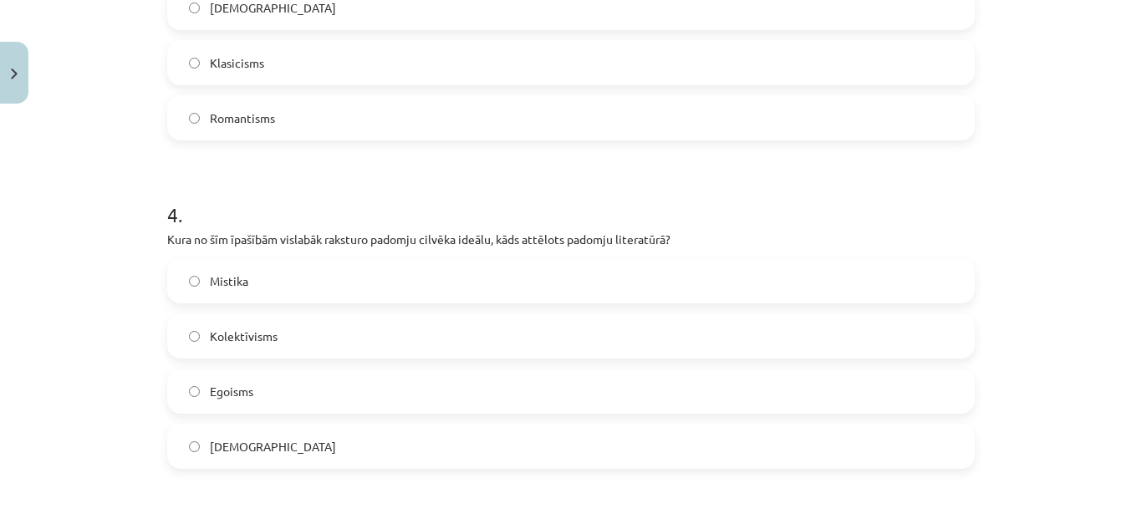
scroll to position [1208, 0]
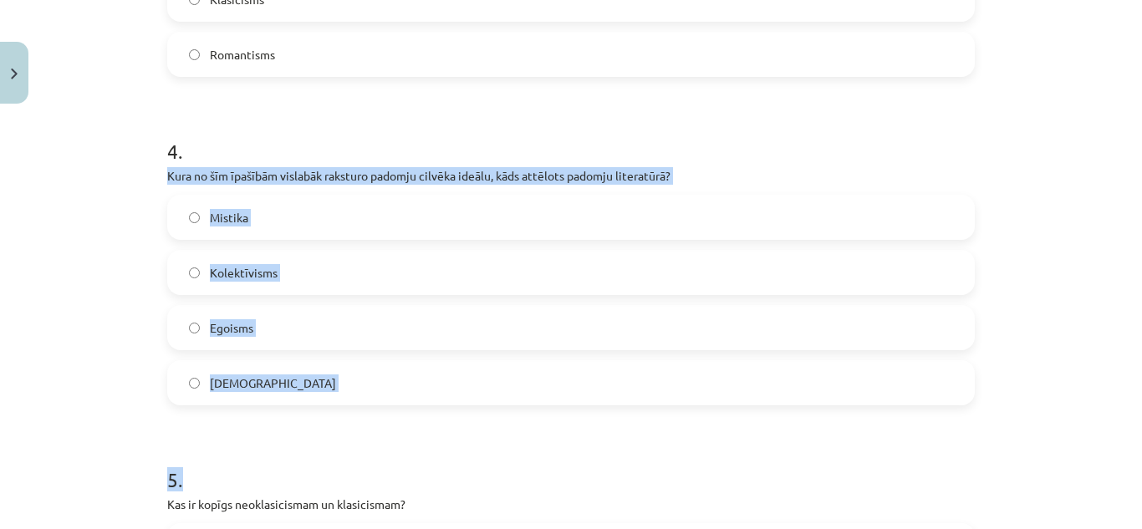
drag, startPoint x: 158, startPoint y: 173, endPoint x: 293, endPoint y: 419, distance: 280.1
click at [333, 276] on label "Kolektīvisms" at bounding box center [571, 273] width 804 height 42
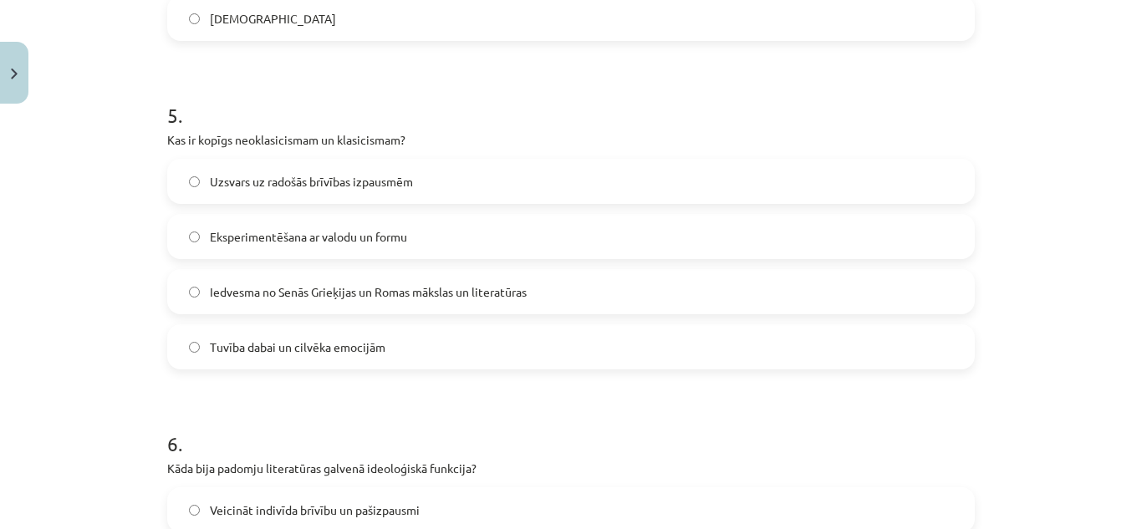
scroll to position [1575, 0]
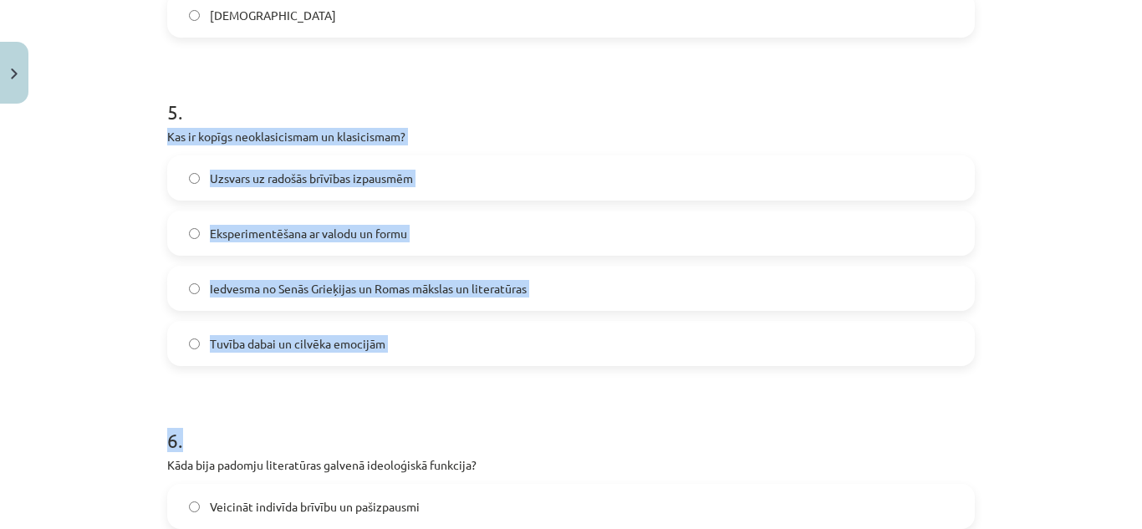
drag, startPoint x: 159, startPoint y: 131, endPoint x: 495, endPoint y: 377, distance: 416.2
click at [495, 377] on div "50 XP Saņemsi Grūts 594 pilda Apraksts Uzdevums Palīdzība 1 . Kurš darbs ir rak…" at bounding box center [570, 348] width 827 height 3625
click at [458, 293] on span "Iedvesma no Senās Grieķijas un Romas mākslas un literatūras" at bounding box center [368, 289] width 317 height 18
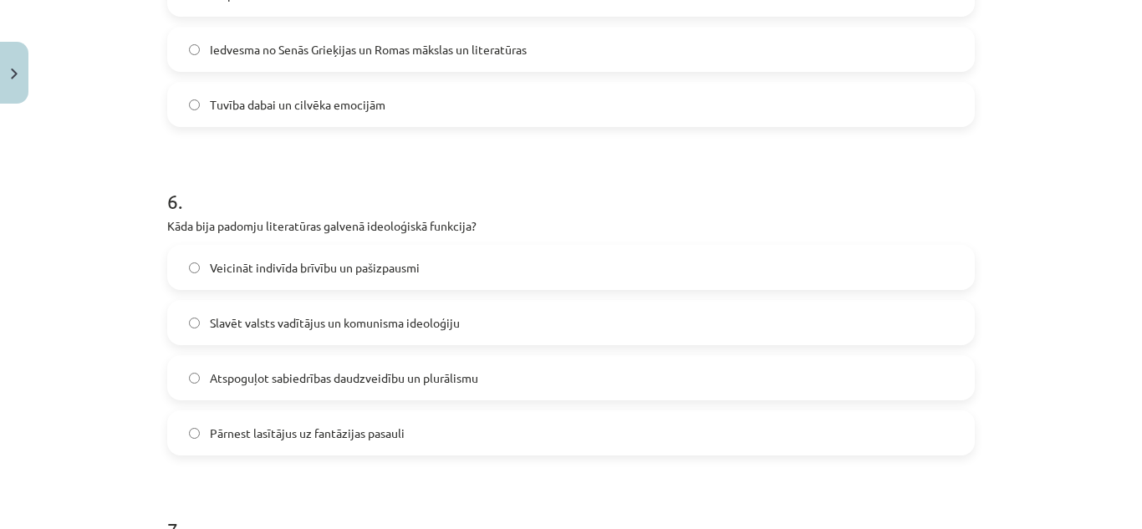
scroll to position [1834, 0]
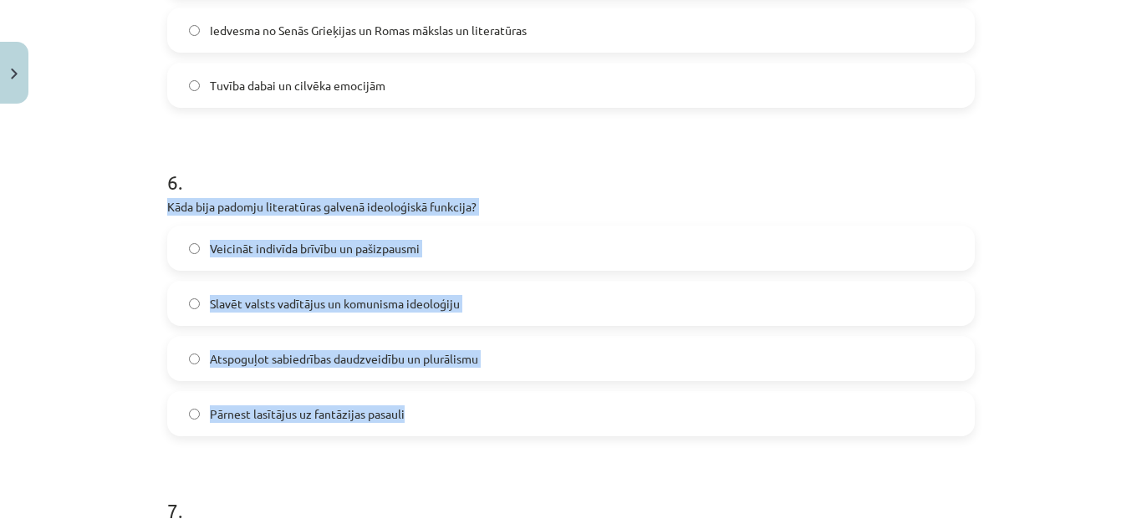
drag, startPoint x: 151, startPoint y: 201, endPoint x: 489, endPoint y: 428, distance: 406.6
click at [489, 428] on div "50 XP Saņemsi Grūts 594 pilda Apraksts Uzdevums Palīdzība 1 . Kurš darbs ir rak…" at bounding box center [570, 90] width 827 height 3625
click at [488, 299] on label "Slavēt valsts vadītājus un komunisma ideoloģiju" at bounding box center [571, 303] width 804 height 42
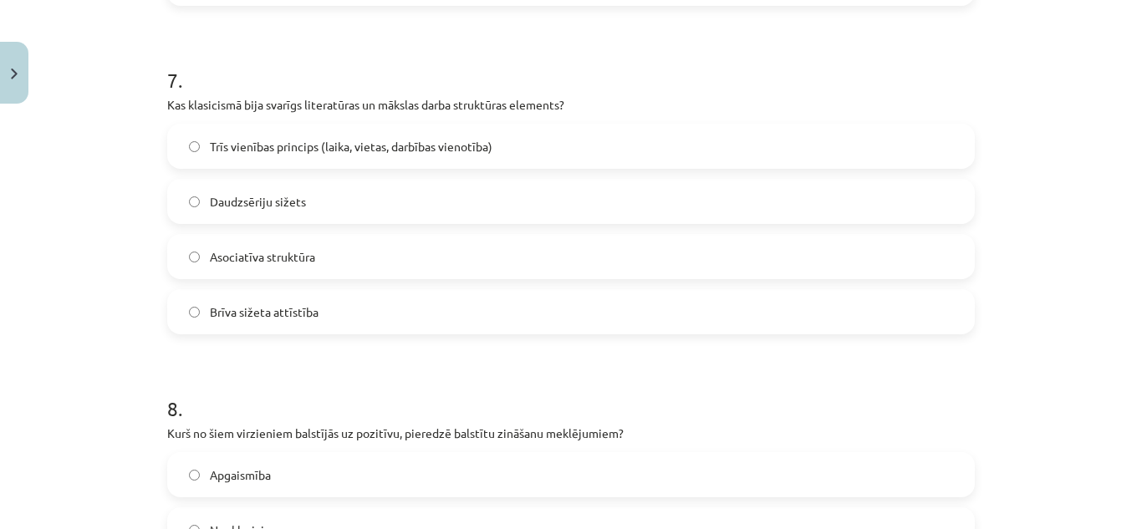
scroll to position [2265, 0]
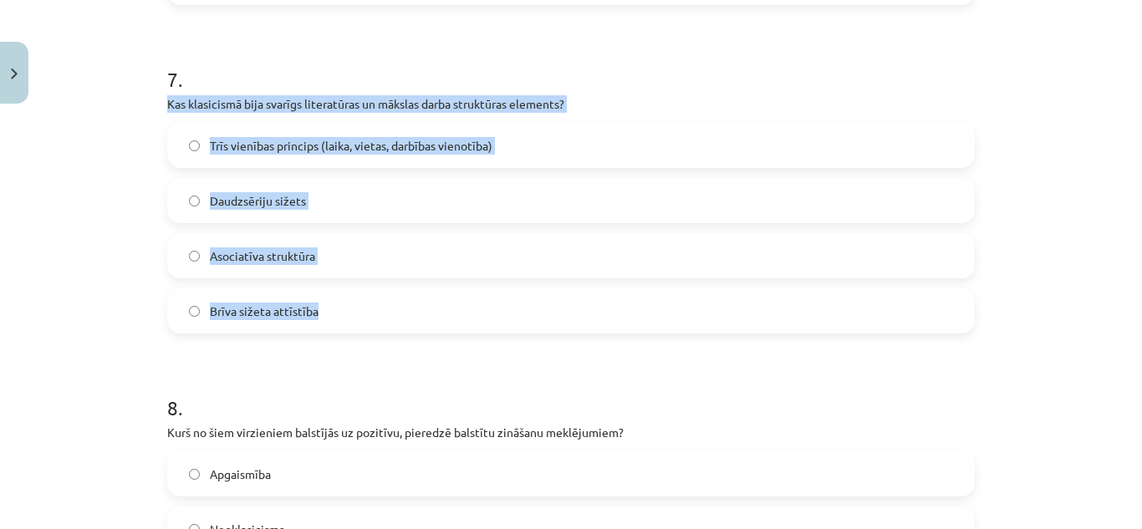
drag, startPoint x: 157, startPoint y: 98, endPoint x: 410, endPoint y: 324, distance: 339.1
click at [435, 135] on label "Trīs vienības princips (laika, vietas, darbības vienotība)" at bounding box center [571, 146] width 804 height 42
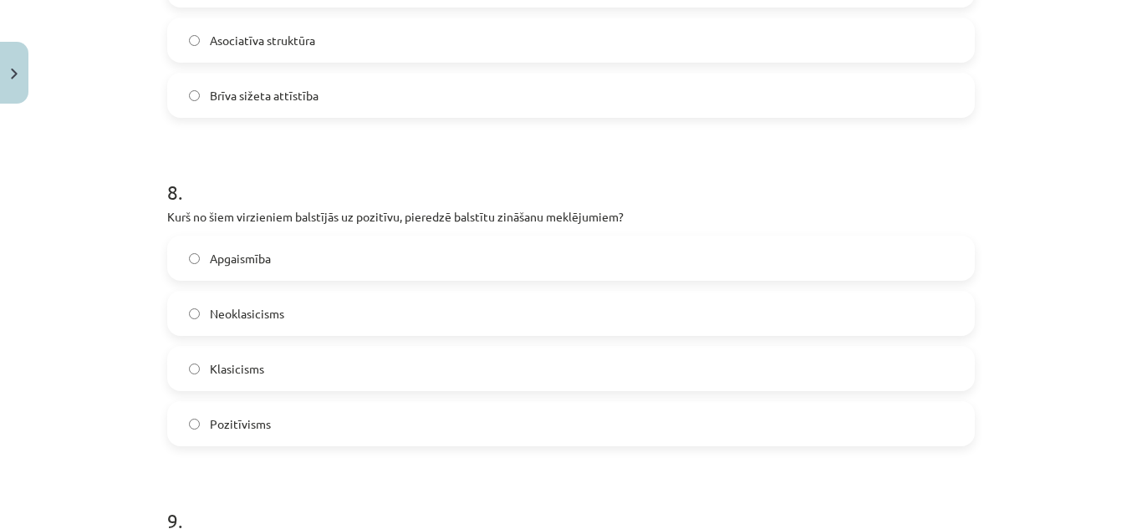
scroll to position [2522, 0]
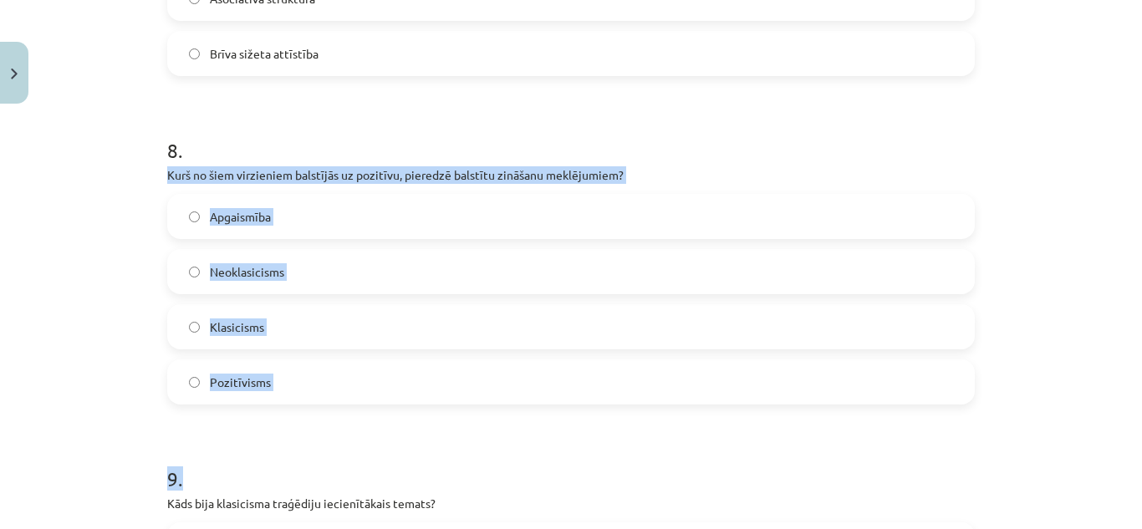
drag, startPoint x: 157, startPoint y: 170, endPoint x: 393, endPoint y: 406, distance: 333.3
click at [251, 384] on span "Pozitīvisms" at bounding box center [240, 383] width 61 height 18
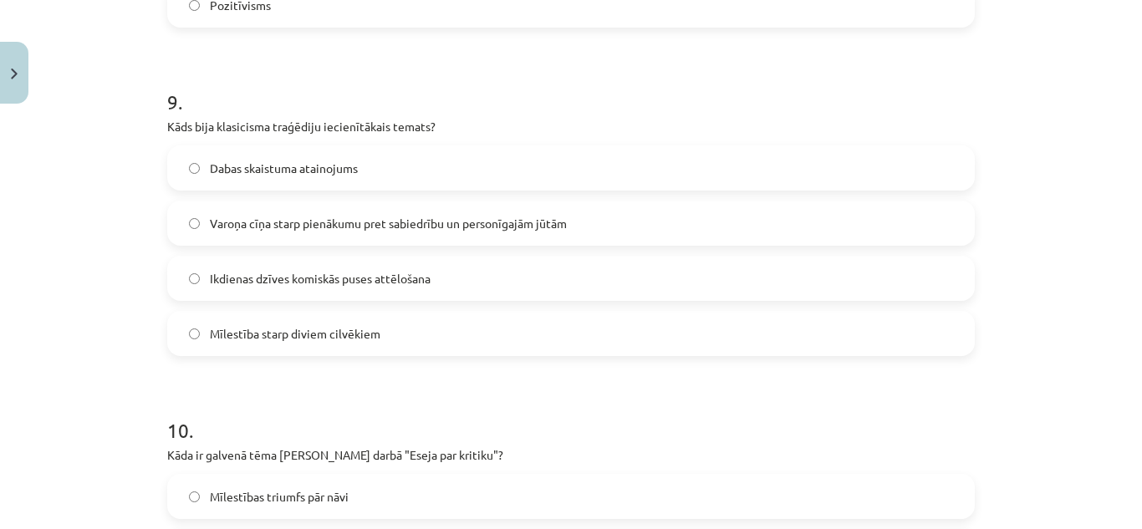
scroll to position [2900, 0]
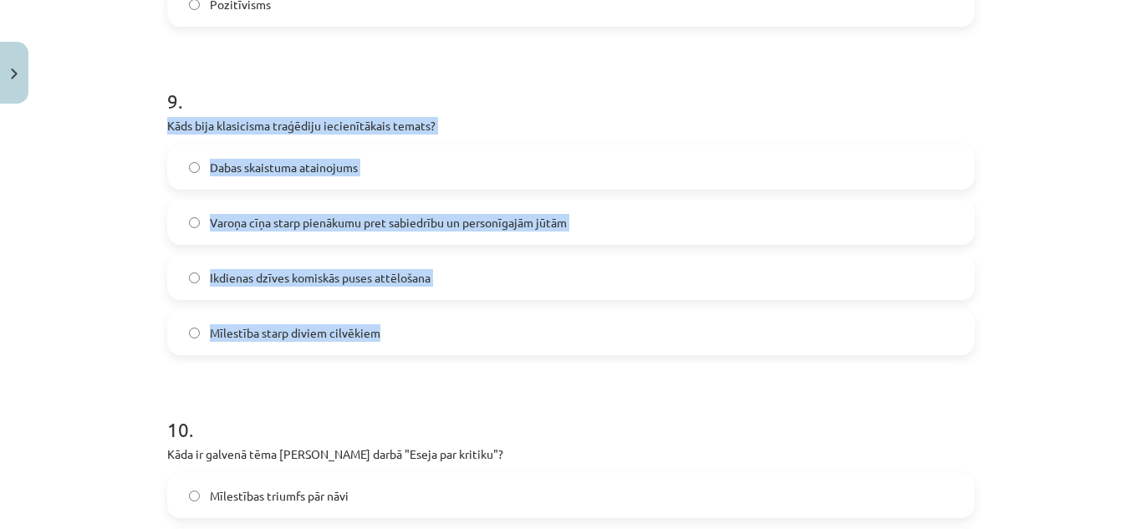
drag, startPoint x: 154, startPoint y: 120, endPoint x: 455, endPoint y: 354, distance: 381.3
click at [464, 220] on span "Varoņa cīņa starp pienākumu pret sabiedrību un personīgajām jūtām" at bounding box center [388, 223] width 357 height 18
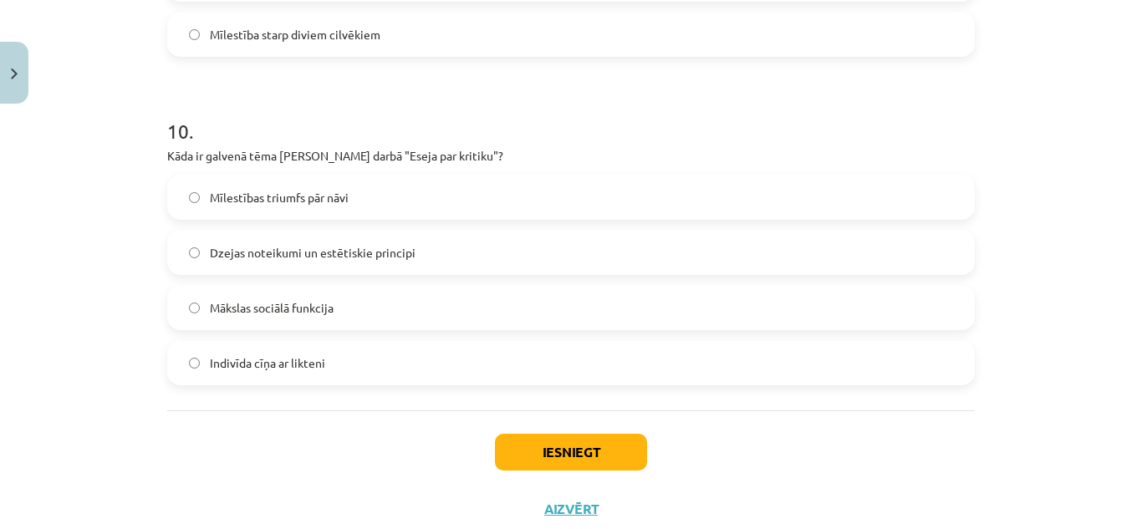
scroll to position [3203, 0]
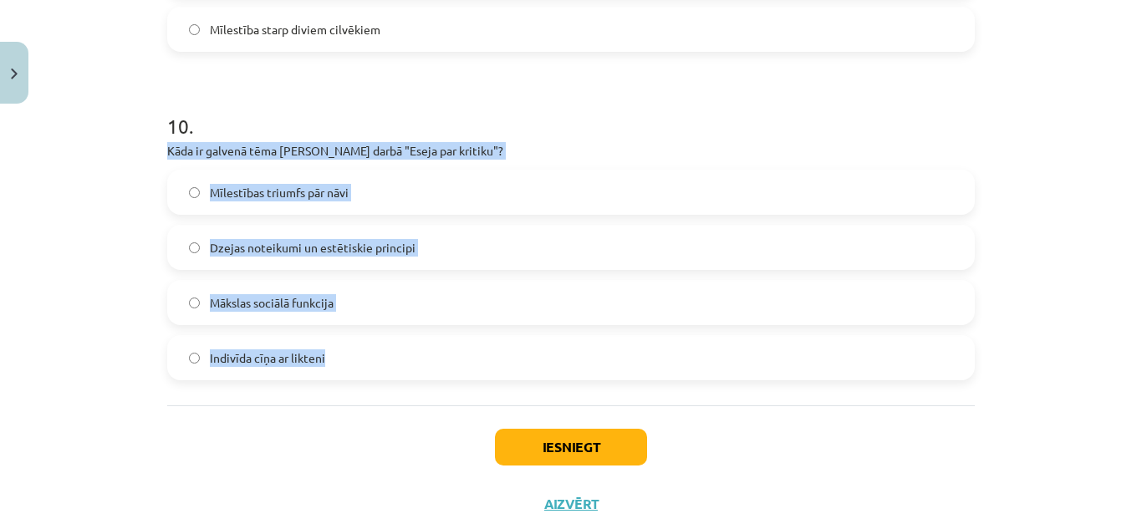
drag, startPoint x: 155, startPoint y: 145, endPoint x: 366, endPoint y: 377, distance: 313.6
click at [460, 252] on label "Dzejas noteikumi un estētiskie principi" at bounding box center [571, 247] width 804 height 42
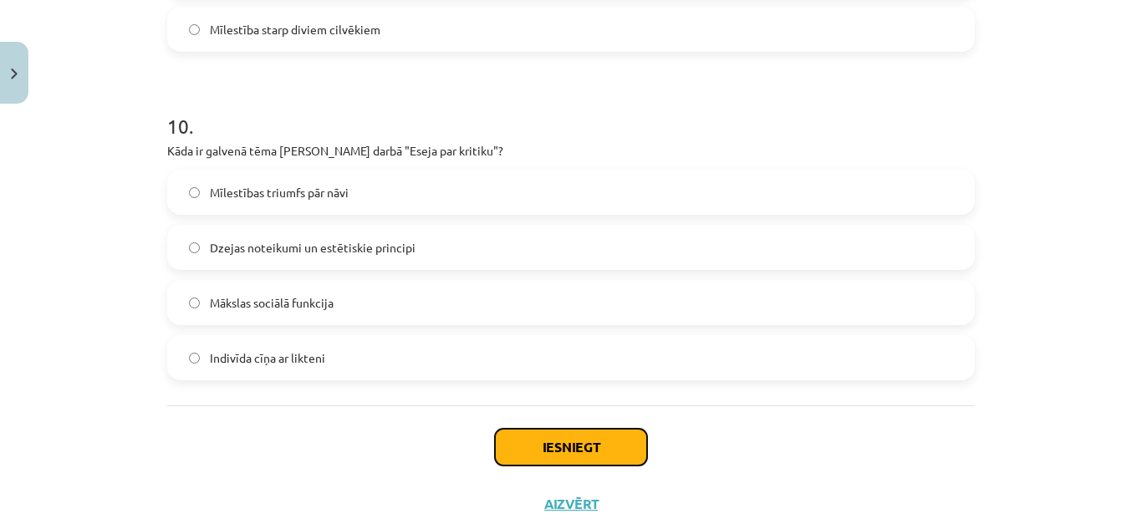
click at [541, 458] on button "Iesniegt" at bounding box center [571, 447] width 152 height 37
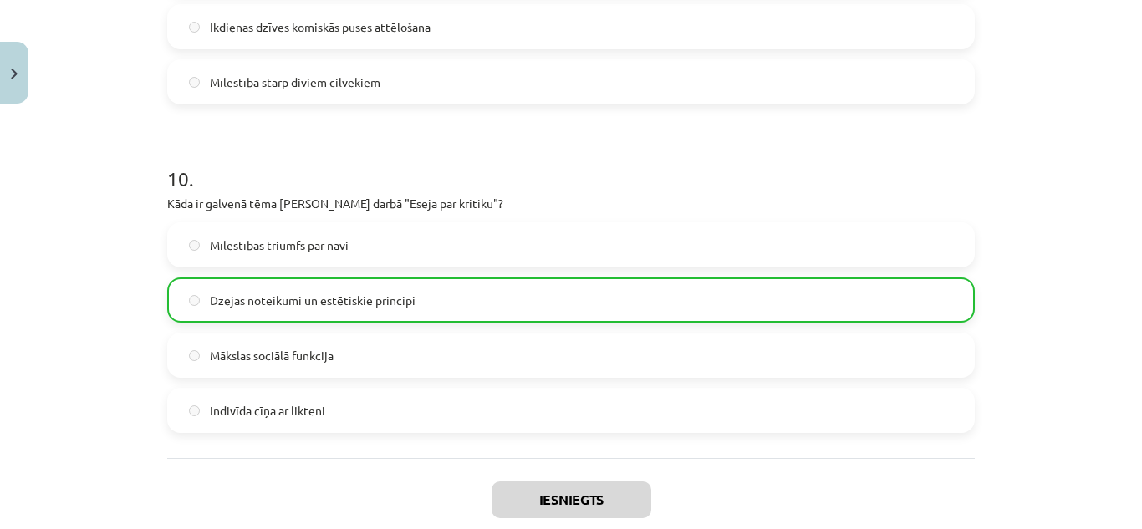
scroll to position [3302, 0]
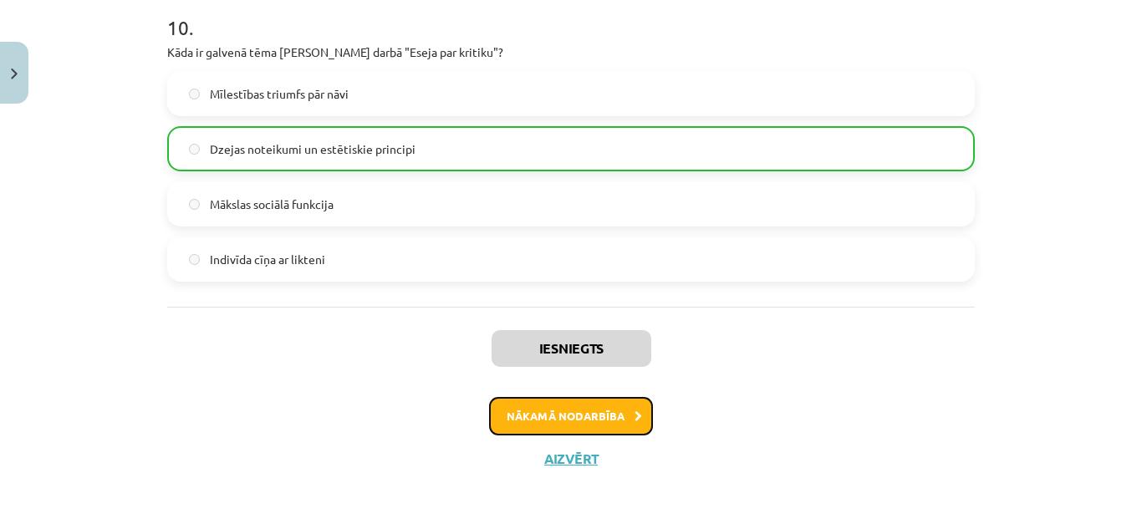
click at [506, 420] on button "Nākamā nodarbība" at bounding box center [571, 416] width 164 height 38
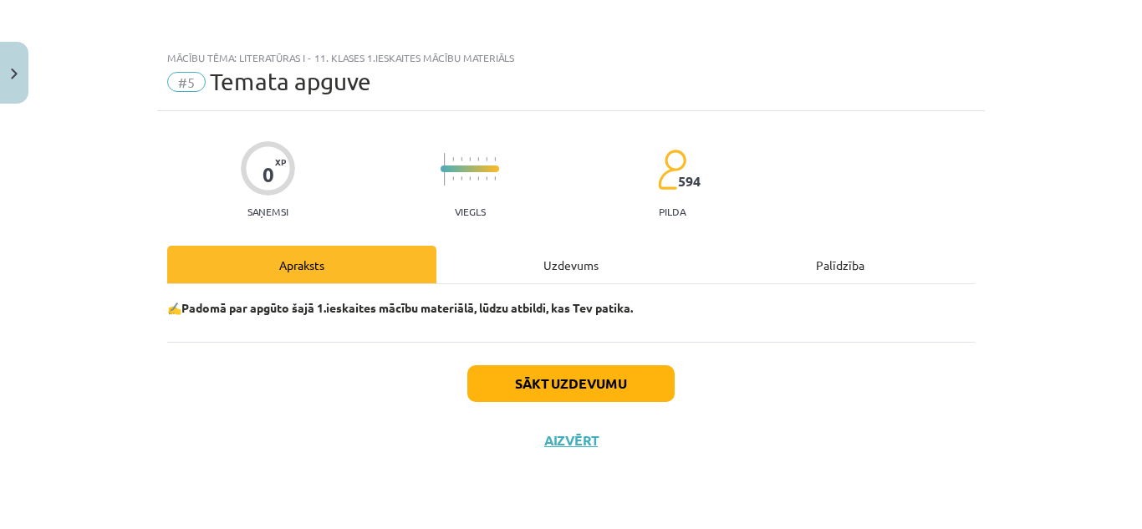
scroll to position [0, 0]
click at [510, 384] on button "Sākt uzdevumu" at bounding box center [570, 383] width 207 height 37
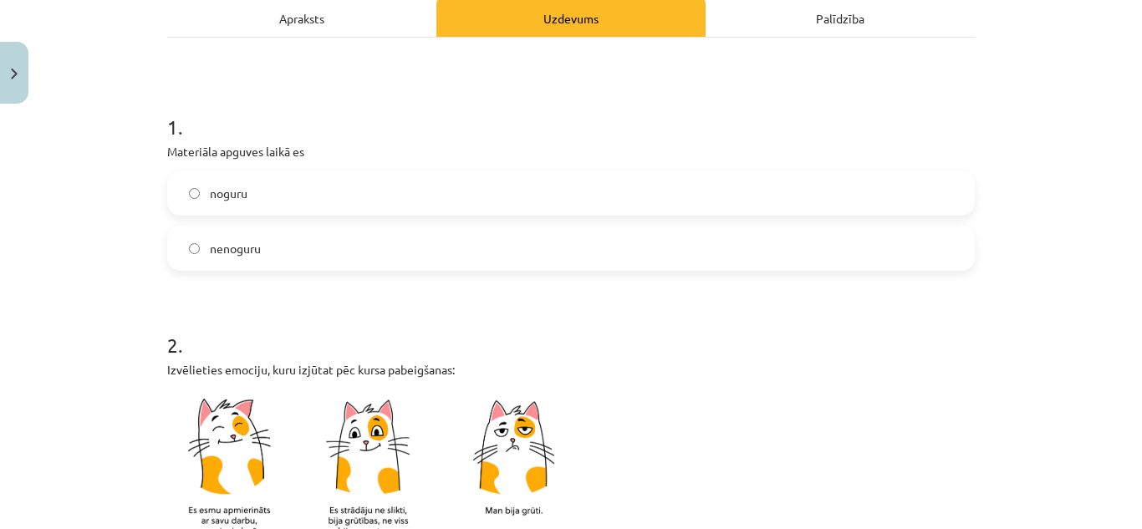
scroll to position [249, 0]
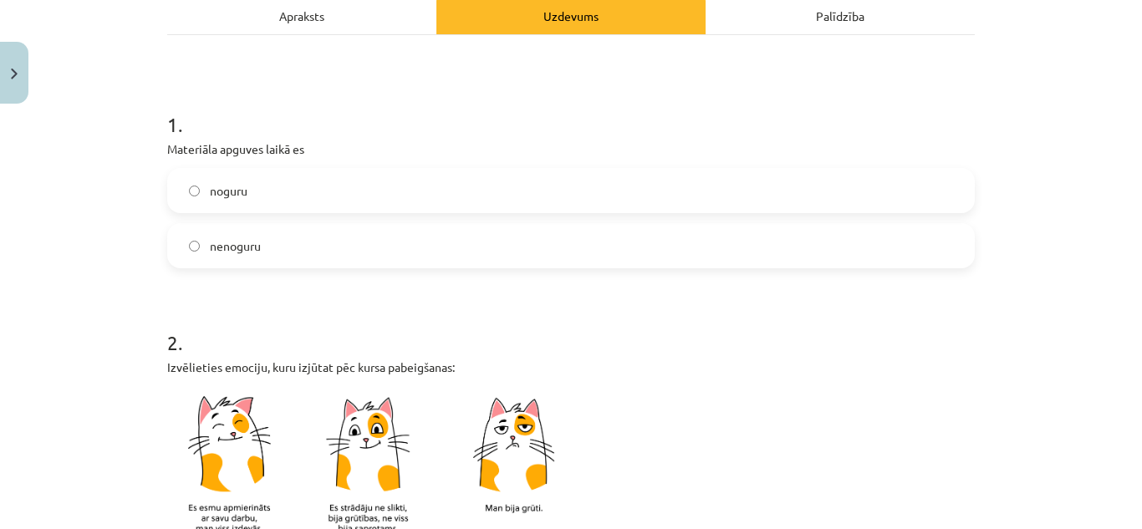
click at [471, 247] on label "nenoguru" at bounding box center [571, 246] width 804 height 42
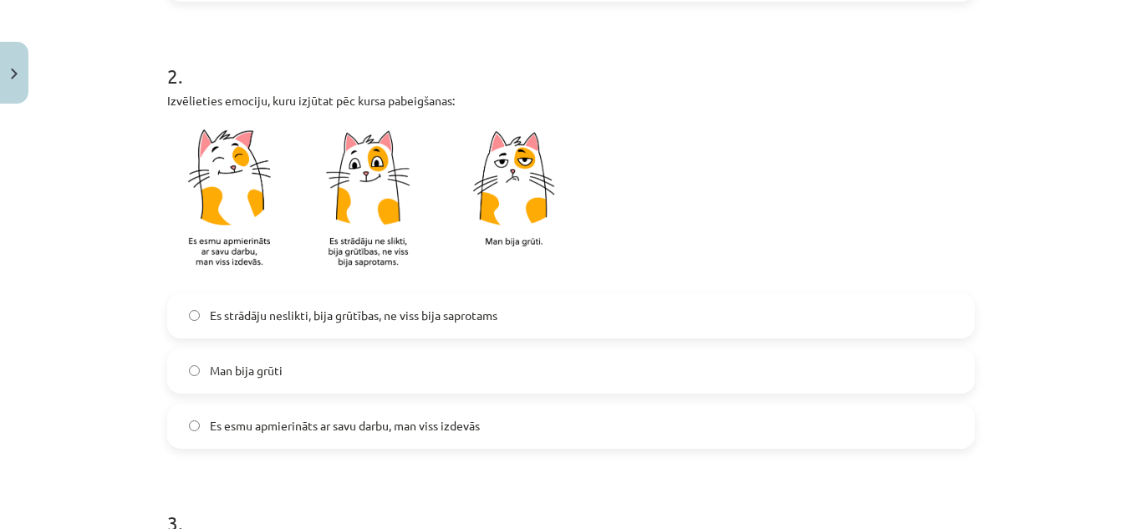
scroll to position [516, 0]
click at [374, 436] on label "Es esmu apmierināts ar savu darbu, man viss izdevās" at bounding box center [571, 425] width 804 height 42
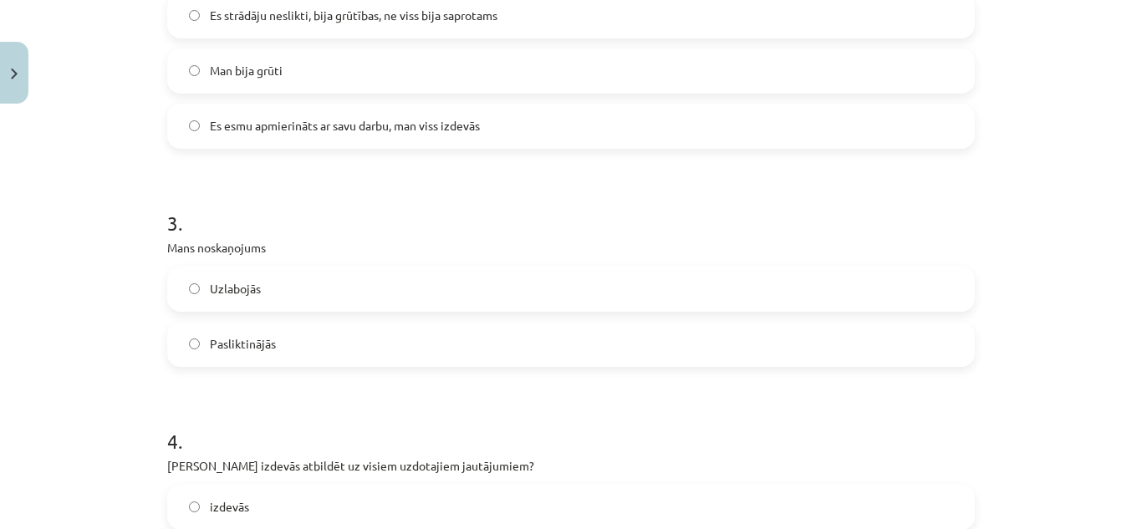
scroll to position [817, 0]
click at [348, 291] on label "Uzlabojās" at bounding box center [571, 288] width 804 height 42
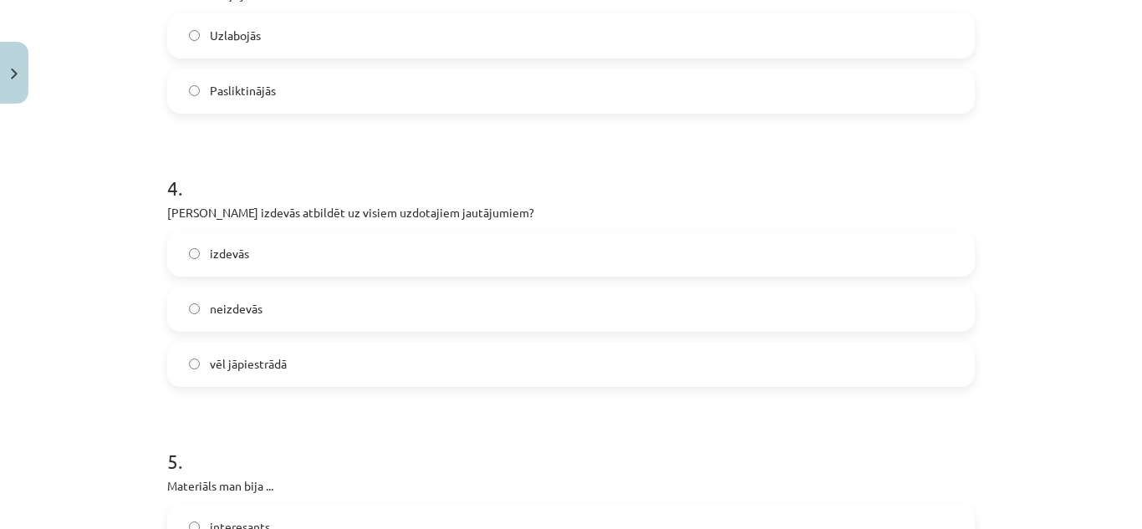
scroll to position [1070, 0]
click at [323, 247] on label "izdevās" at bounding box center [571, 253] width 804 height 42
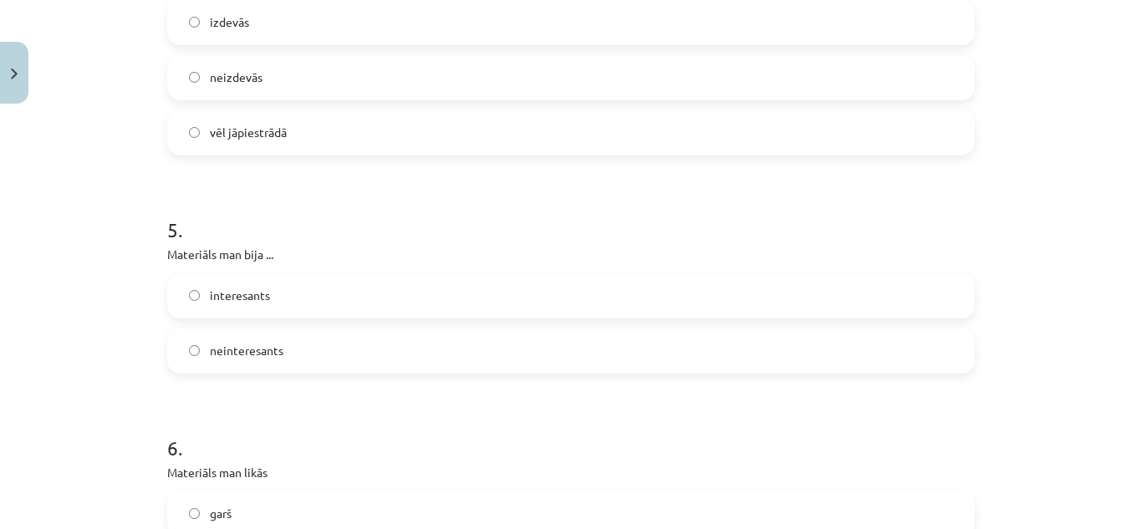
scroll to position [1336, 0]
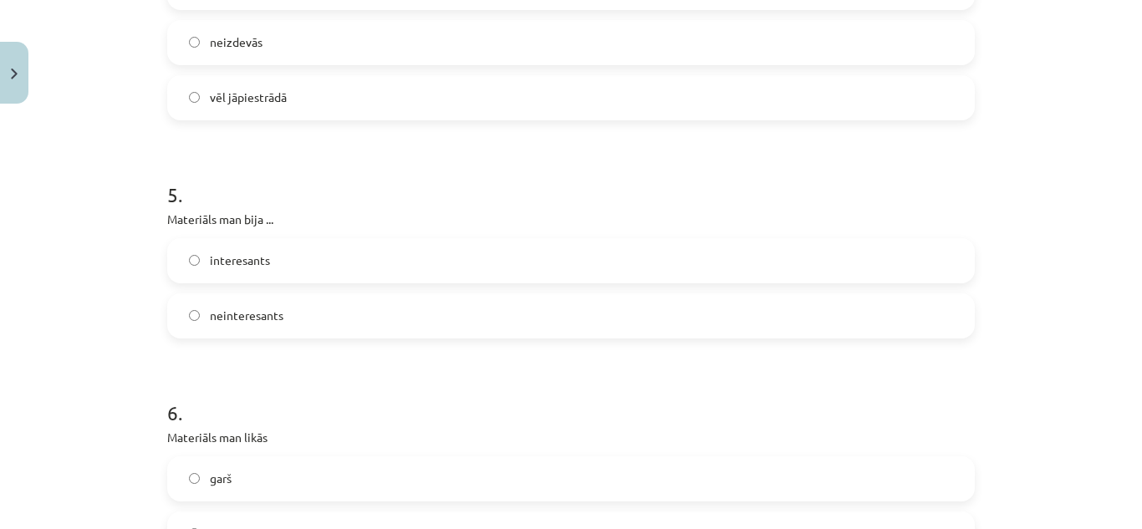
click at [309, 261] on label "interesants" at bounding box center [571, 261] width 804 height 42
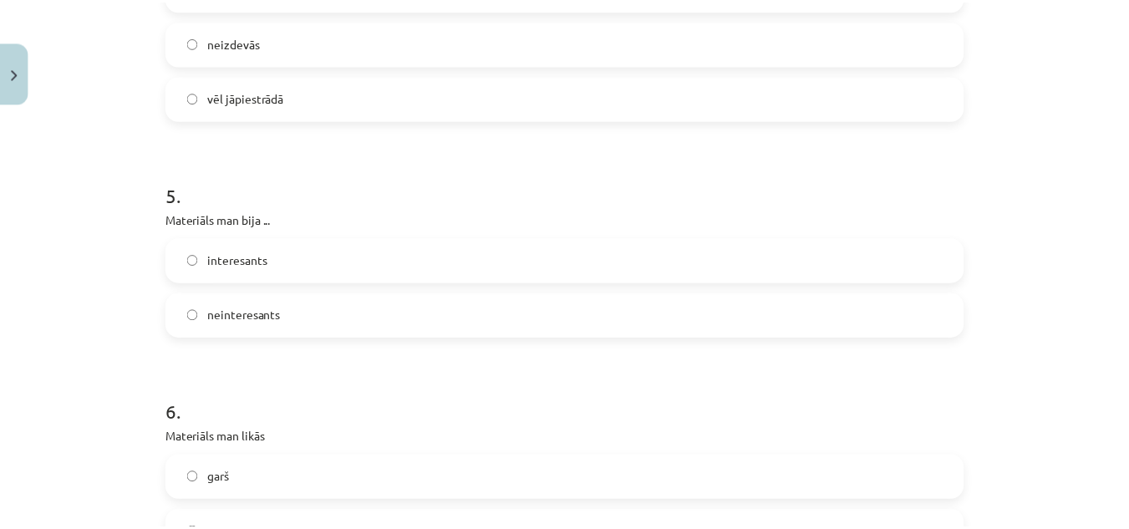
scroll to position [1557, 0]
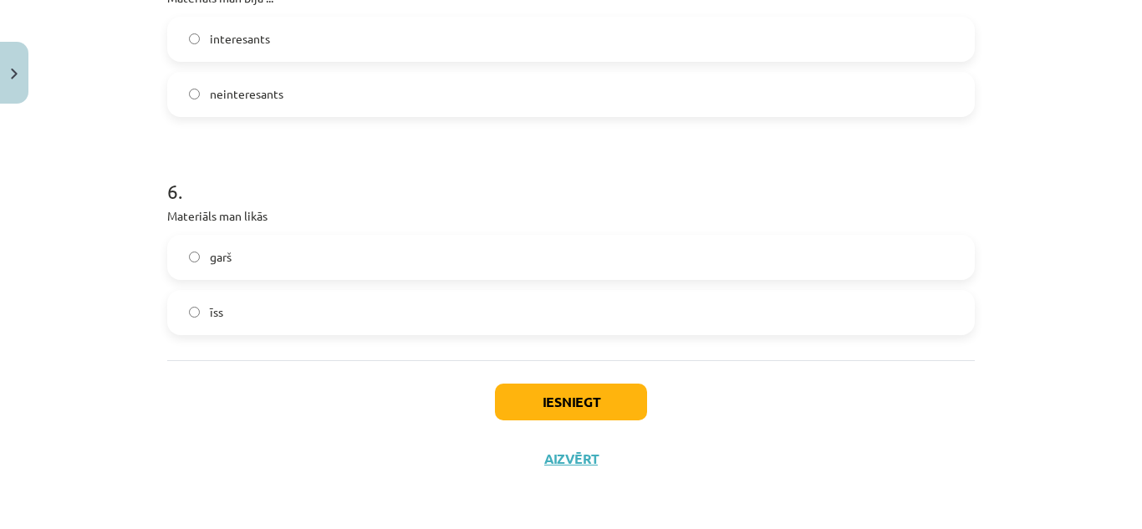
click at [309, 261] on label "garš" at bounding box center [571, 258] width 804 height 42
click at [501, 409] on button "Iesniegt" at bounding box center [571, 402] width 152 height 37
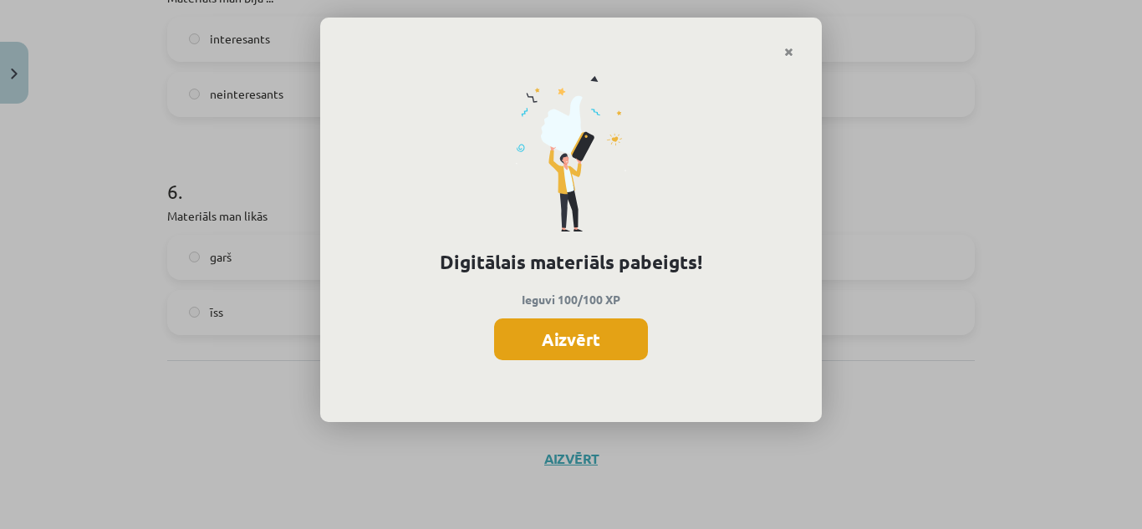
click at [580, 331] on button "Aizvērt" at bounding box center [571, 339] width 154 height 42
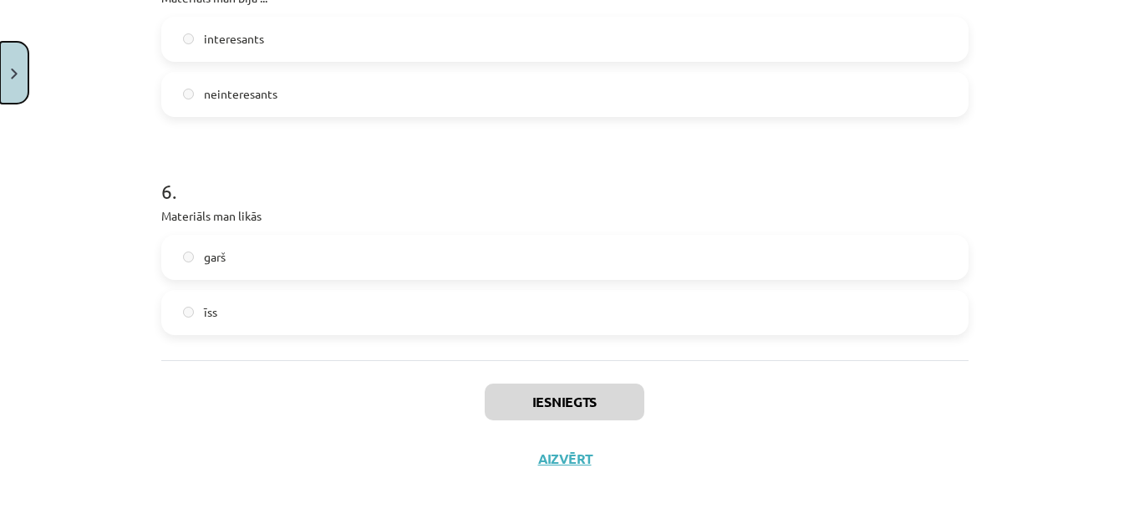
click at [13, 81] on button "Close" at bounding box center [14, 73] width 28 height 62
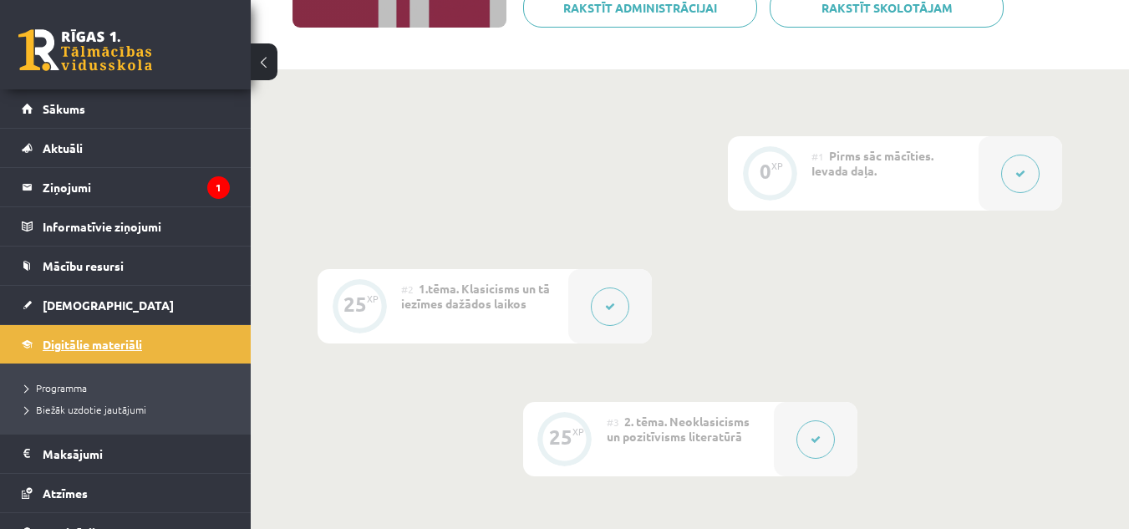
click at [106, 338] on span "Digitālie materiāli" at bounding box center [92, 344] width 99 height 15
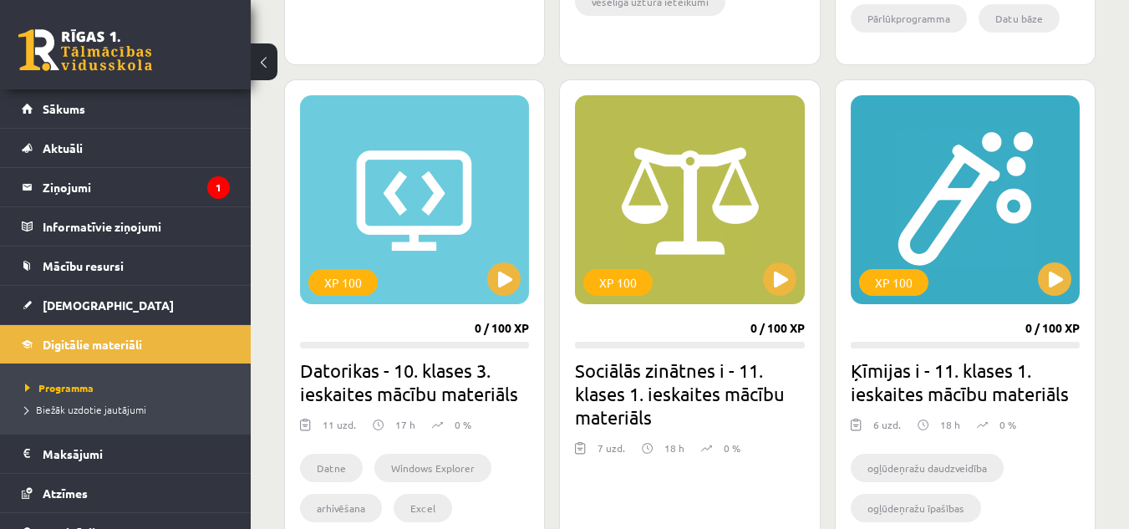
scroll to position [1458, 0]
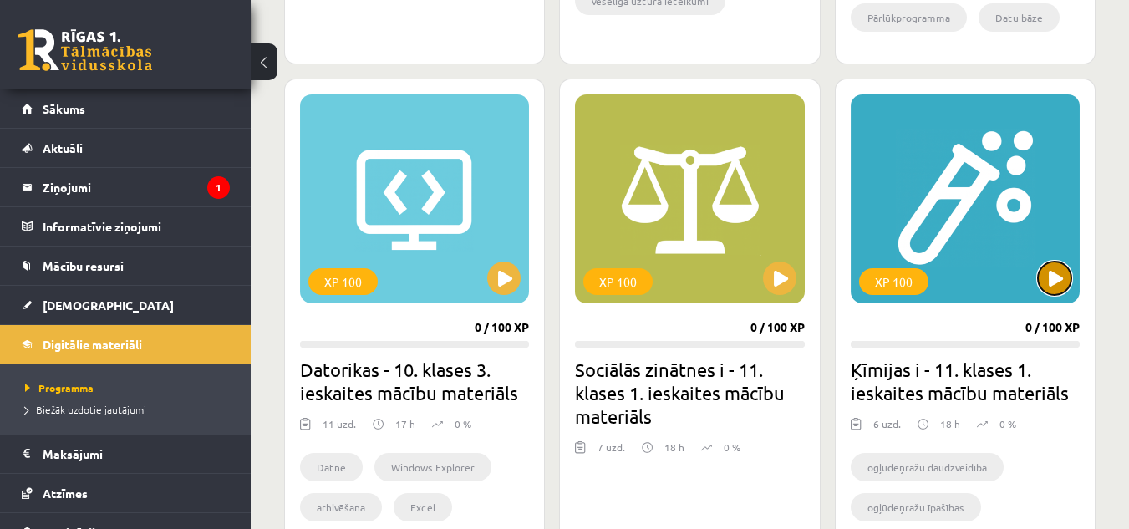
click at [1057, 287] on button at bounding box center [1054, 278] width 33 height 33
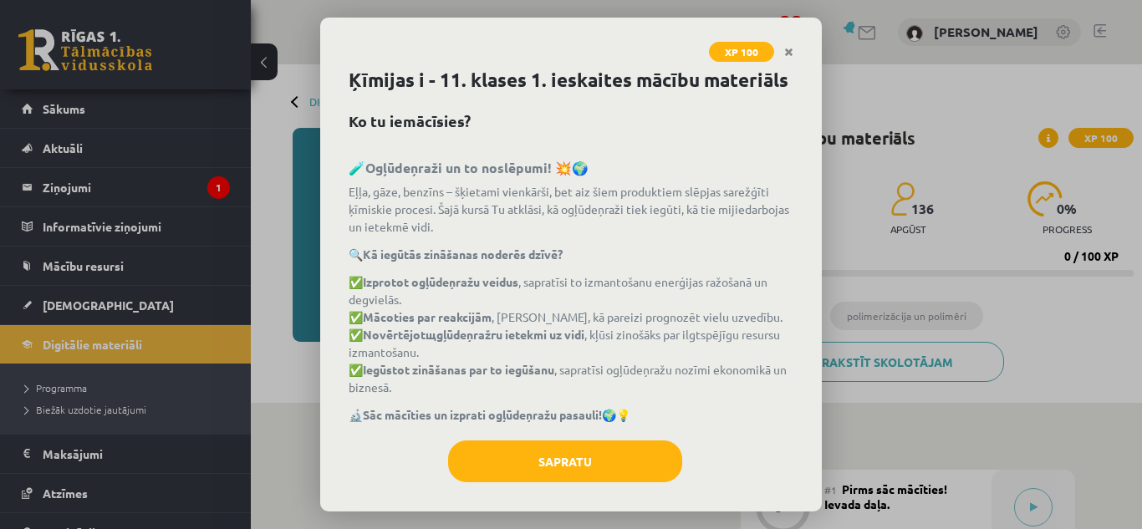
click at [623, 466] on div "Ķīmijas i - 11. klases 1. ieskaites mācību materiāls Ko tu iemācīsies? 🧪 [PERSO…" at bounding box center [570, 288] width 501 height 445
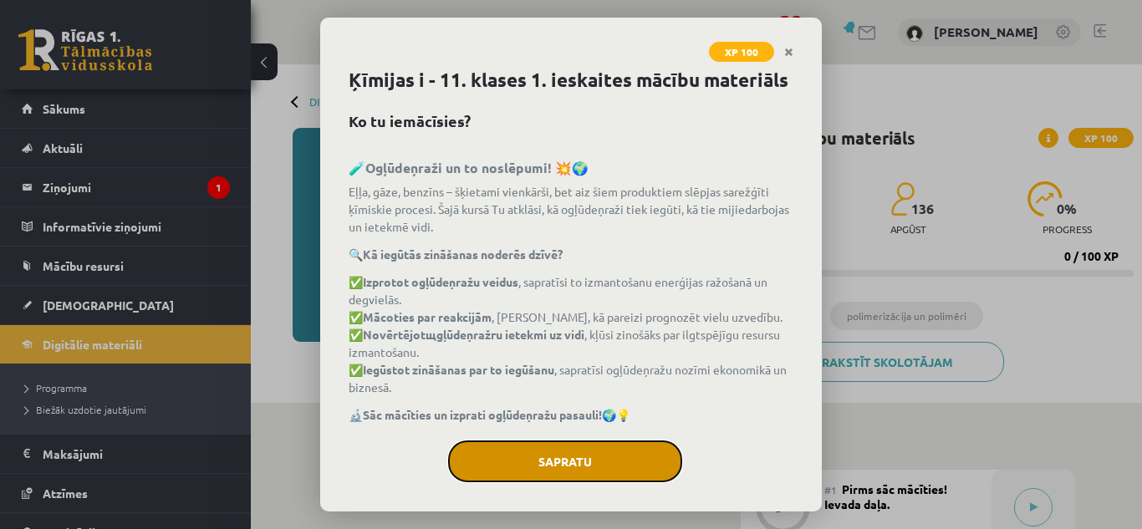
click at [639, 482] on button "Sapratu" at bounding box center [565, 461] width 234 height 42
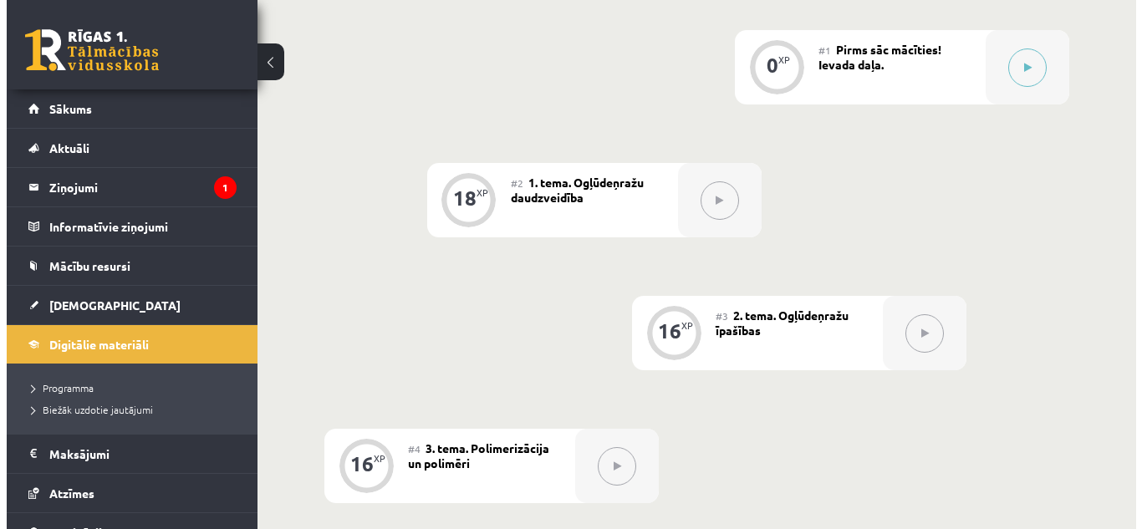
scroll to position [439, 0]
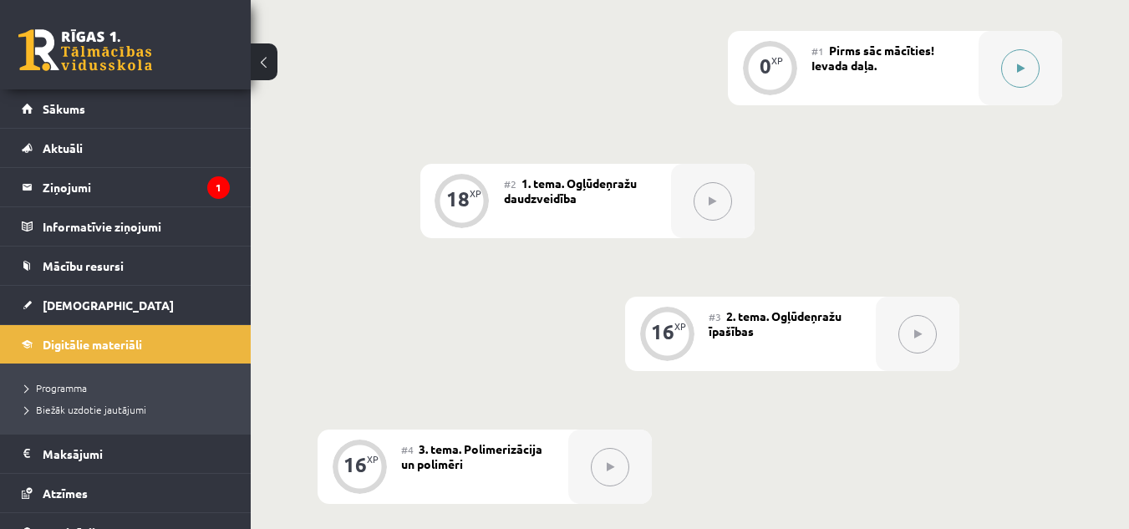
click at [1020, 65] on icon at bounding box center [1021, 69] width 8 height 10
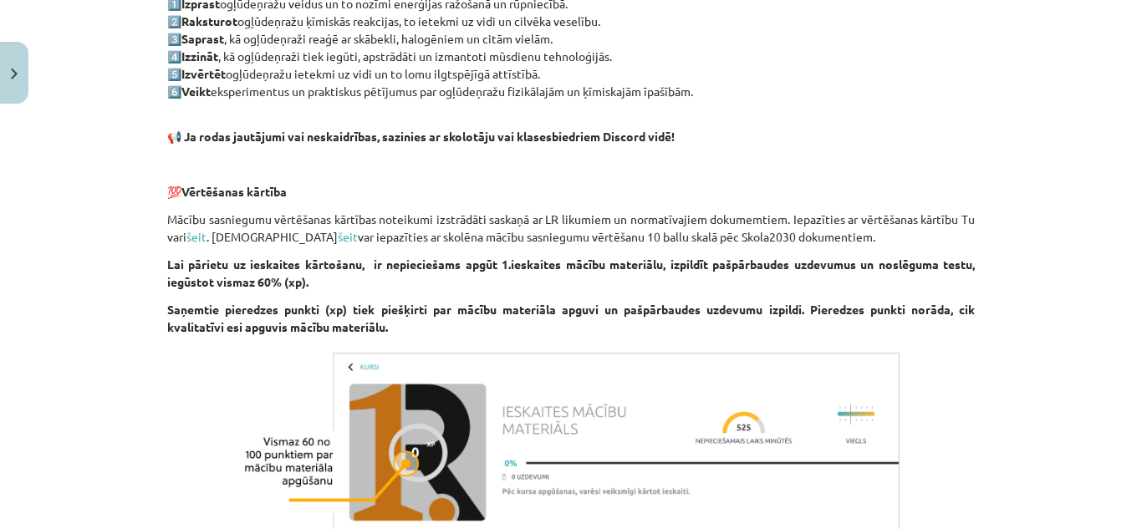
scroll to position [1106, 0]
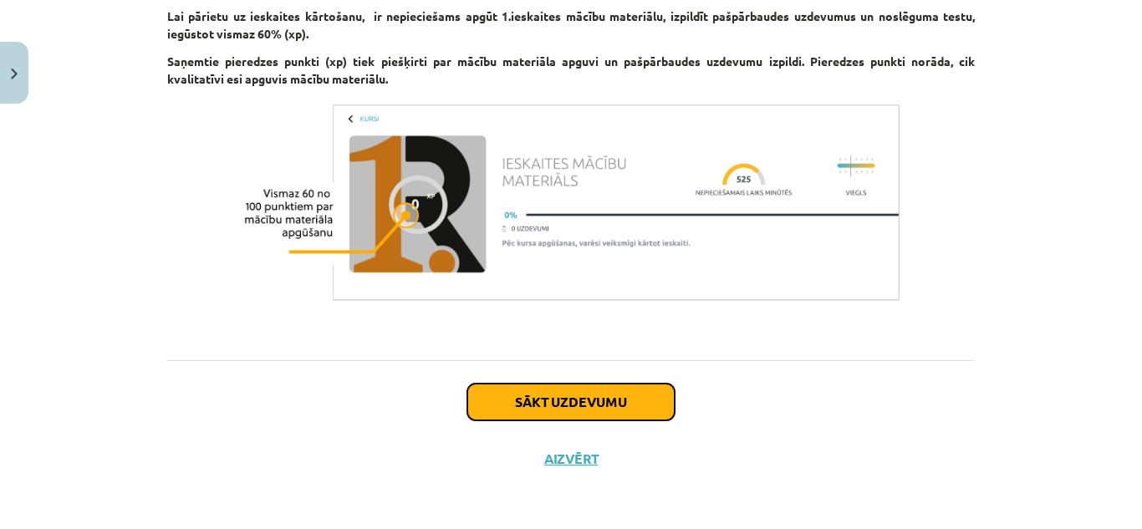
click at [532, 403] on button "Sākt uzdevumu" at bounding box center [570, 402] width 207 height 37
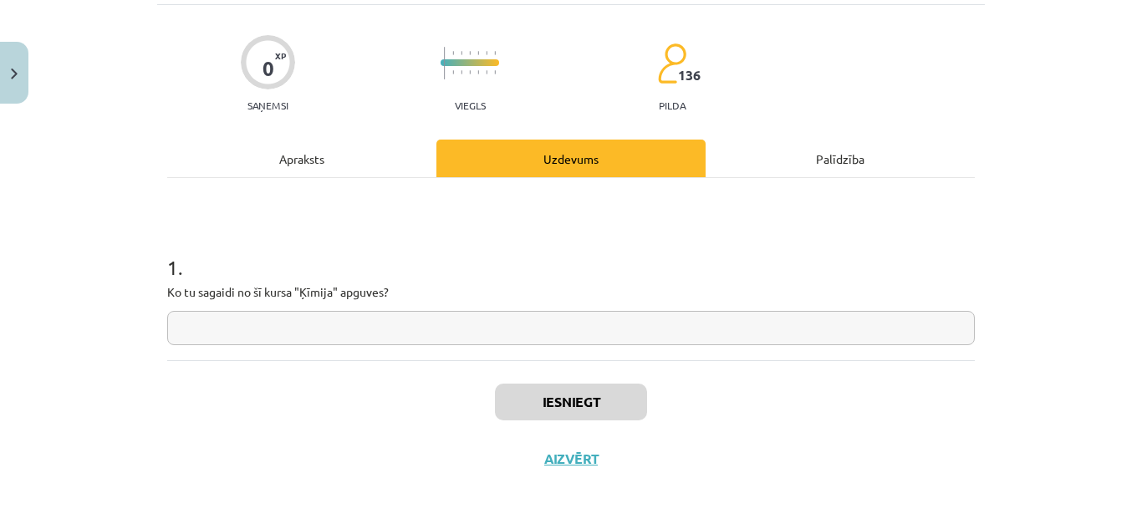
scroll to position [42, 0]
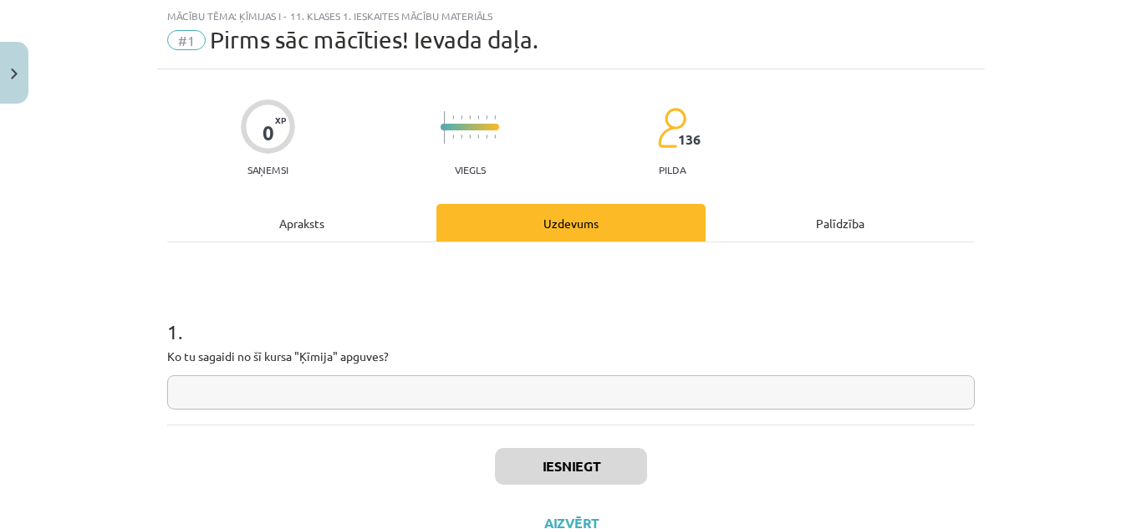
click at [528, 398] on input "text" at bounding box center [570, 392] width 807 height 34
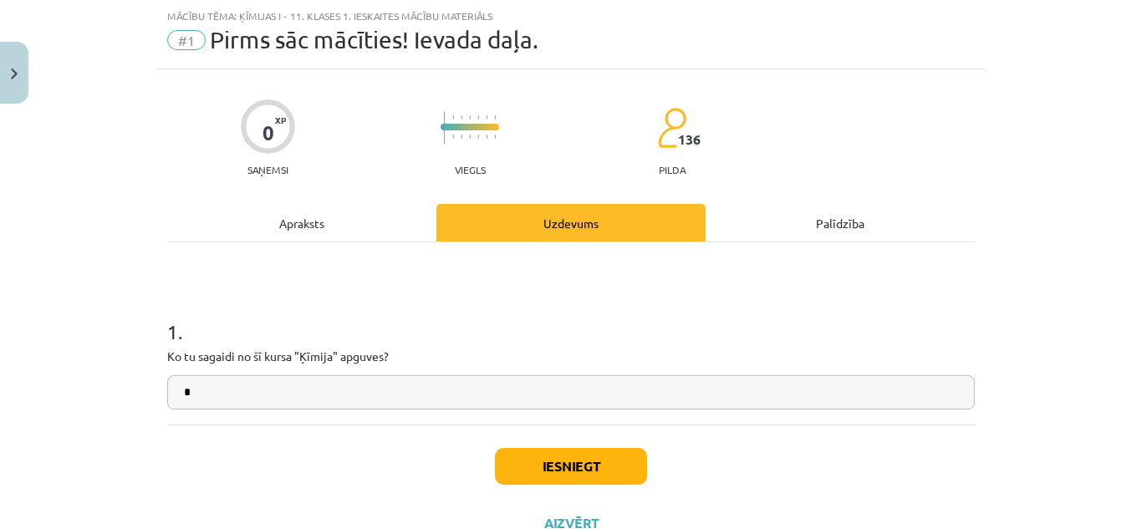
type input "*"
click at [511, 460] on button "Iesniegt" at bounding box center [571, 466] width 152 height 37
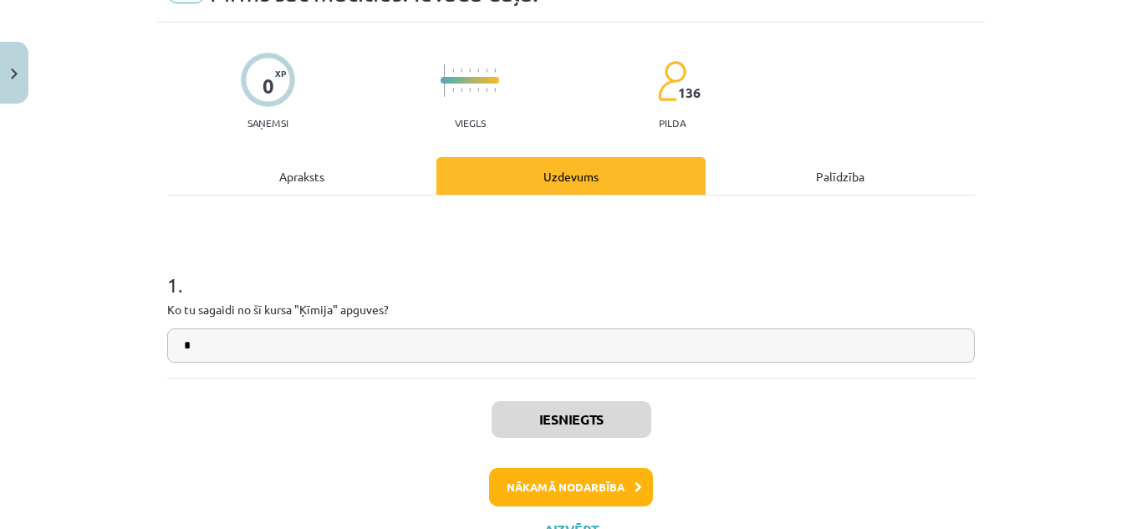
scroll to position [112, 0]
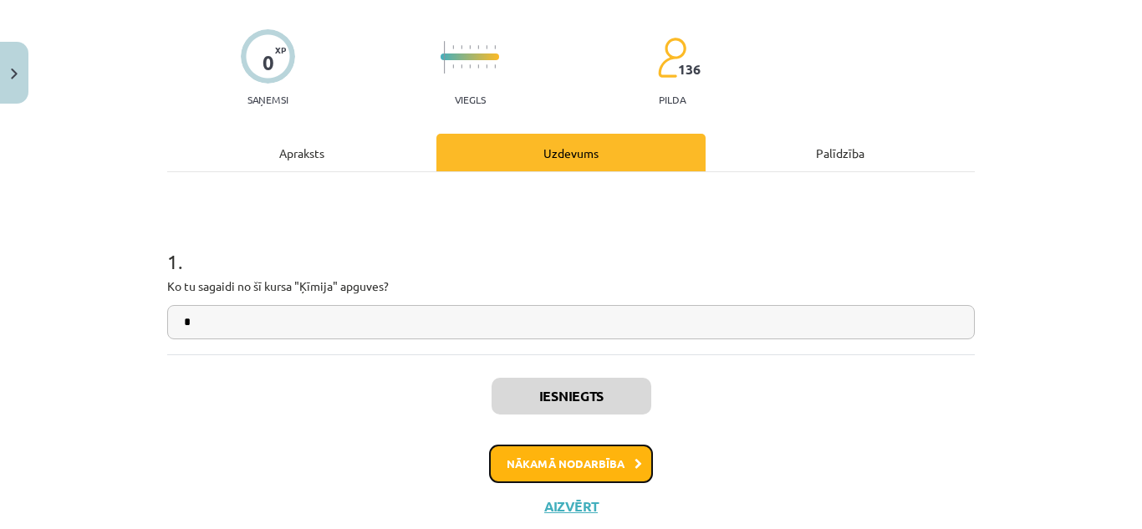
click at [554, 460] on button "Nākamā nodarbība" at bounding box center [571, 464] width 164 height 38
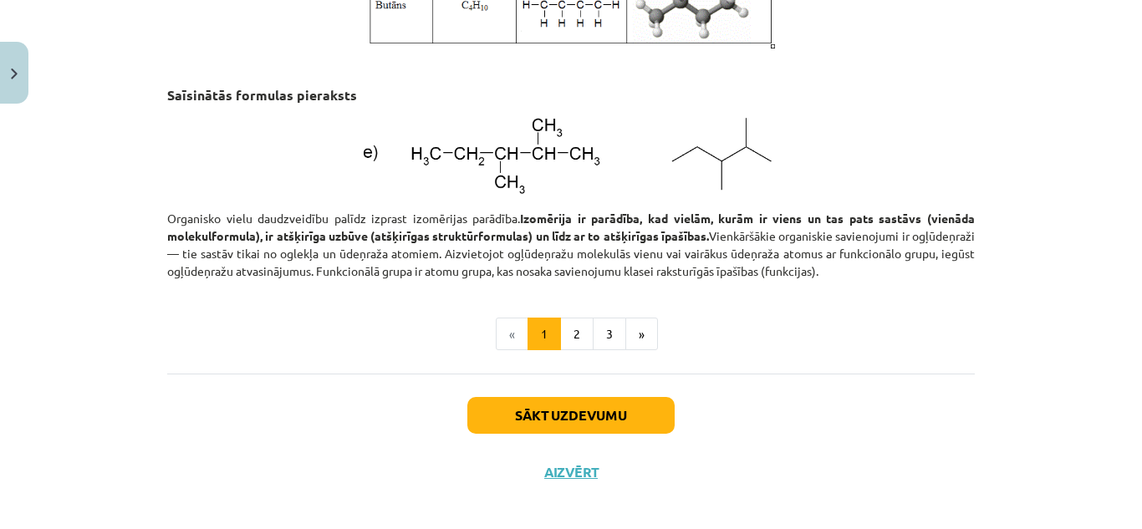
scroll to position [2355, 0]
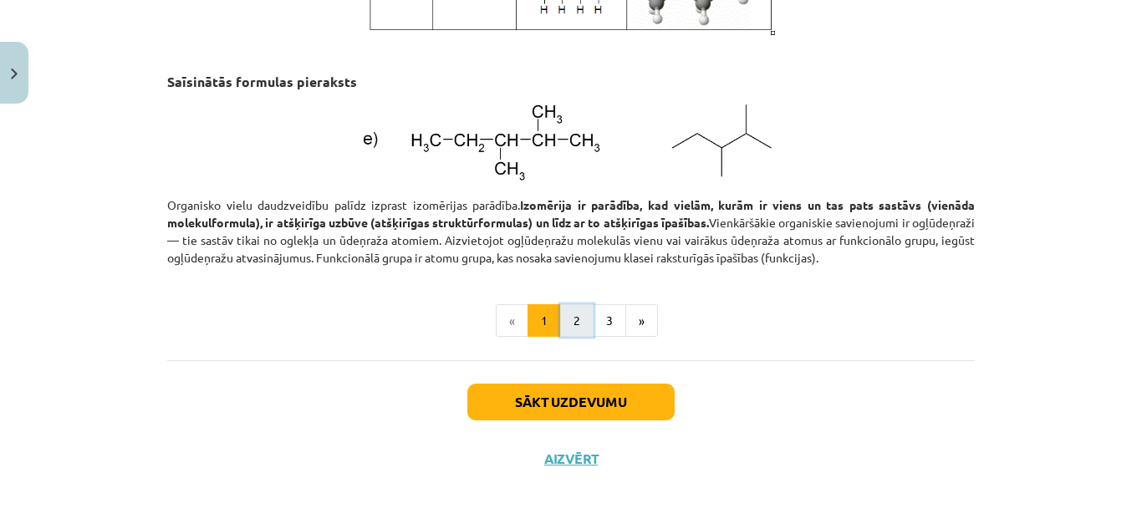
click at [567, 316] on button "2" at bounding box center [576, 320] width 33 height 33
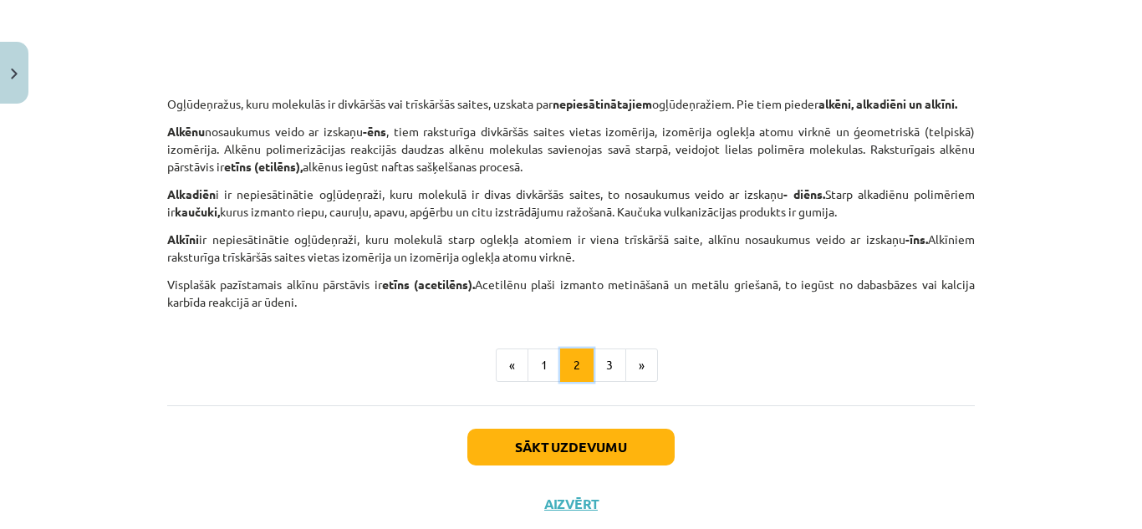
scroll to position [2796, 0]
click at [593, 381] on button "3" at bounding box center [609, 364] width 33 height 33
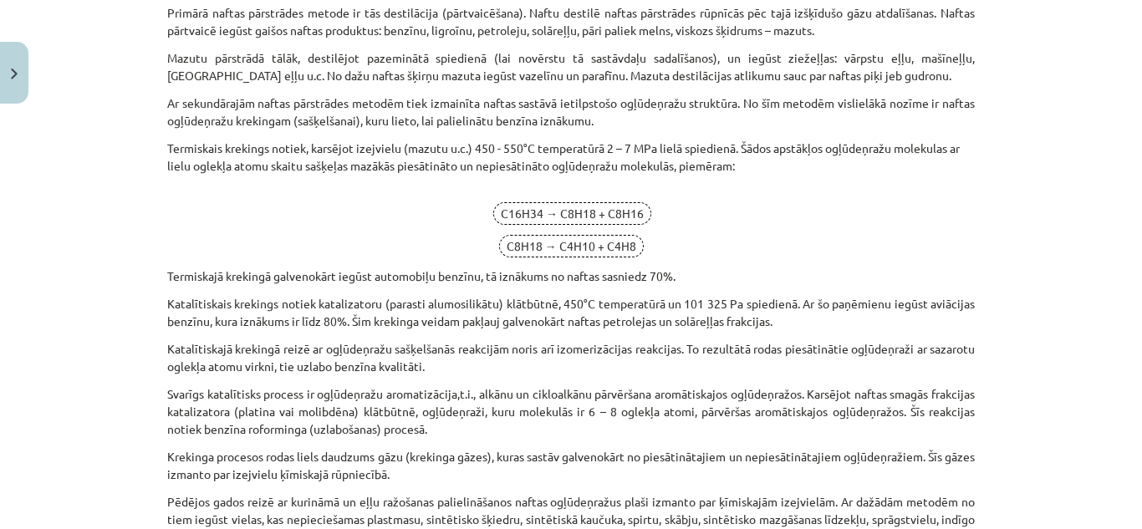
scroll to position [2113, 0]
click at [601, 237] on span "C8H18 → C4H10 + C4H8" at bounding box center [571, 245] width 145 height 23
click at [602, 240] on span "C8H18 → C4H10 + C4H8" at bounding box center [571, 245] width 145 height 23
click at [740, 244] on p "C8H18 → C4H10 + C4H8" at bounding box center [570, 245] width 807 height 23
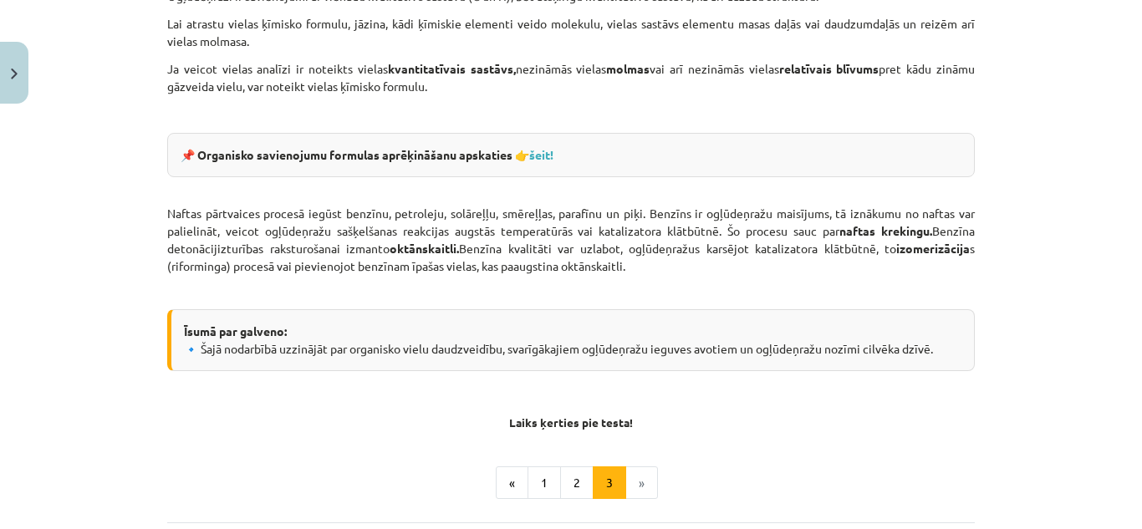
scroll to position [2745, 0]
click at [549, 155] on link "šeit!" at bounding box center [541, 153] width 24 height 15
click at [631, 470] on li "»" at bounding box center [642, 482] width 32 height 33
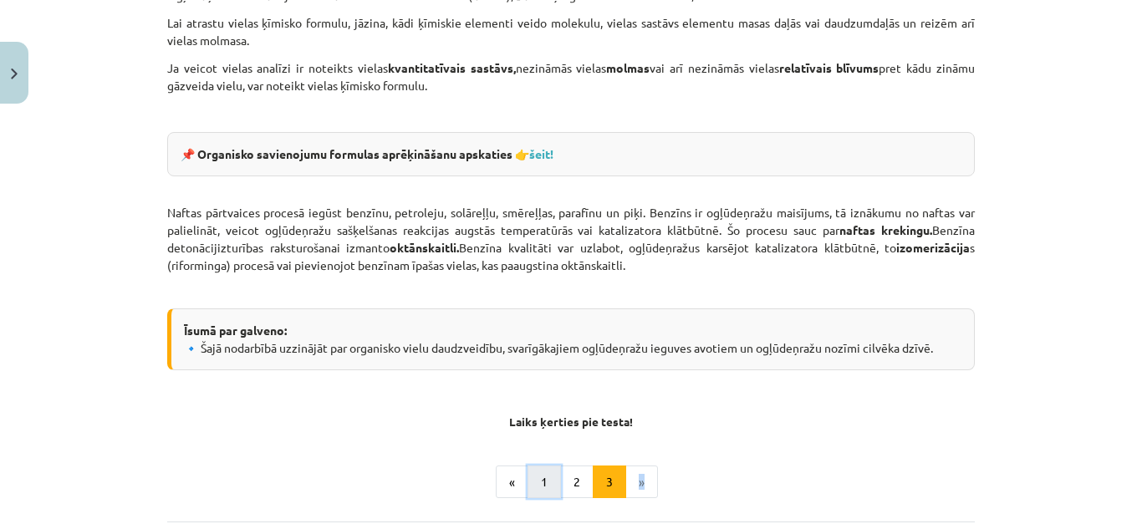
click at [542, 480] on button "1" at bounding box center [543, 482] width 33 height 33
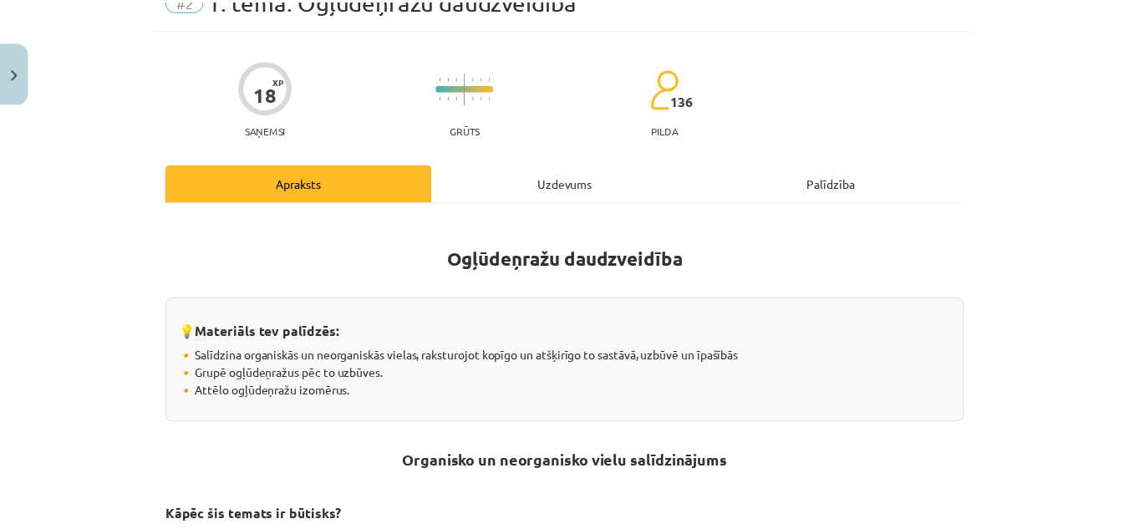
scroll to position [0, 0]
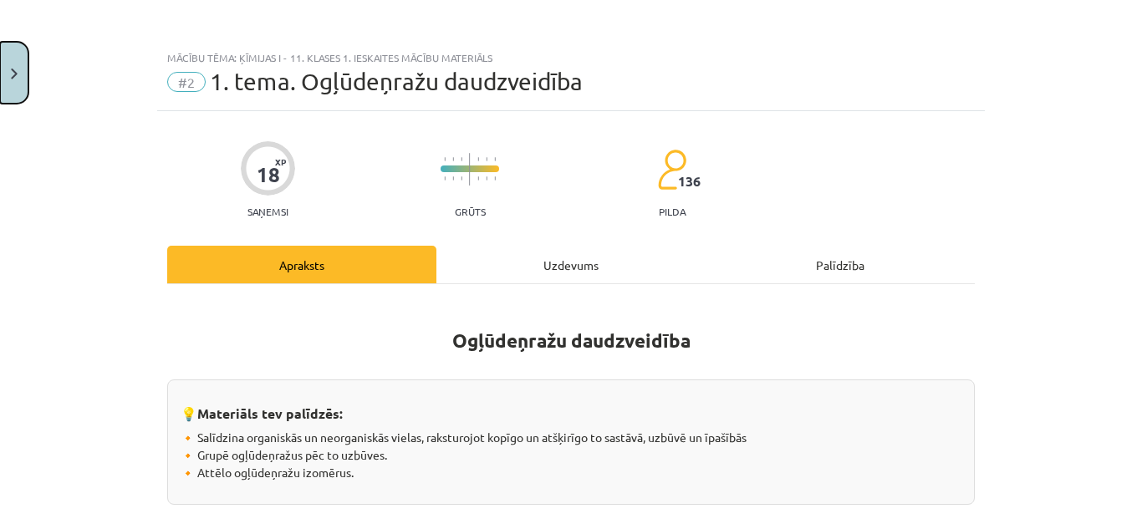
click at [18, 64] on button "Close" at bounding box center [14, 73] width 28 height 62
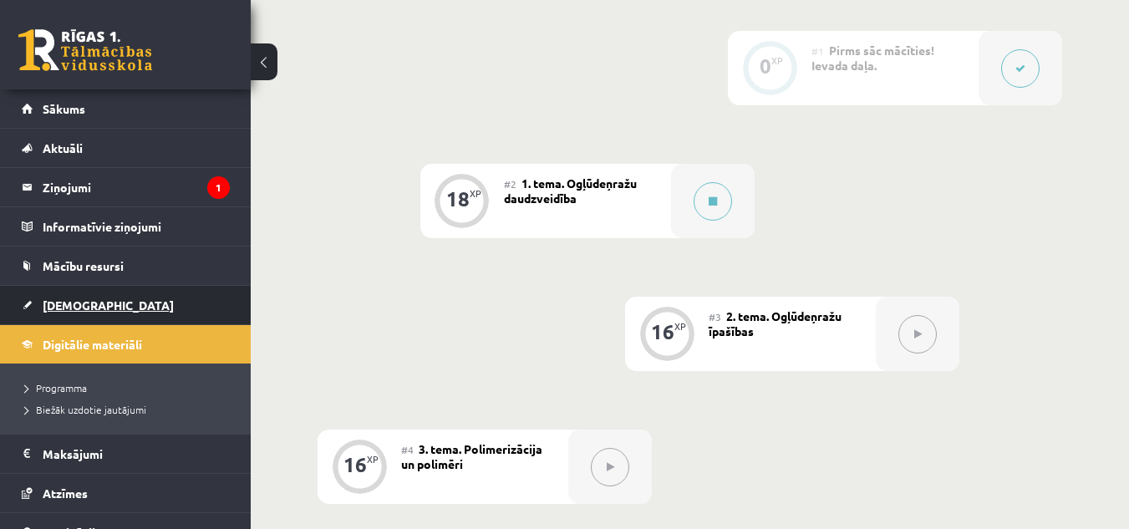
click at [64, 291] on link "[DEMOGRAPHIC_DATA]" at bounding box center [126, 305] width 208 height 38
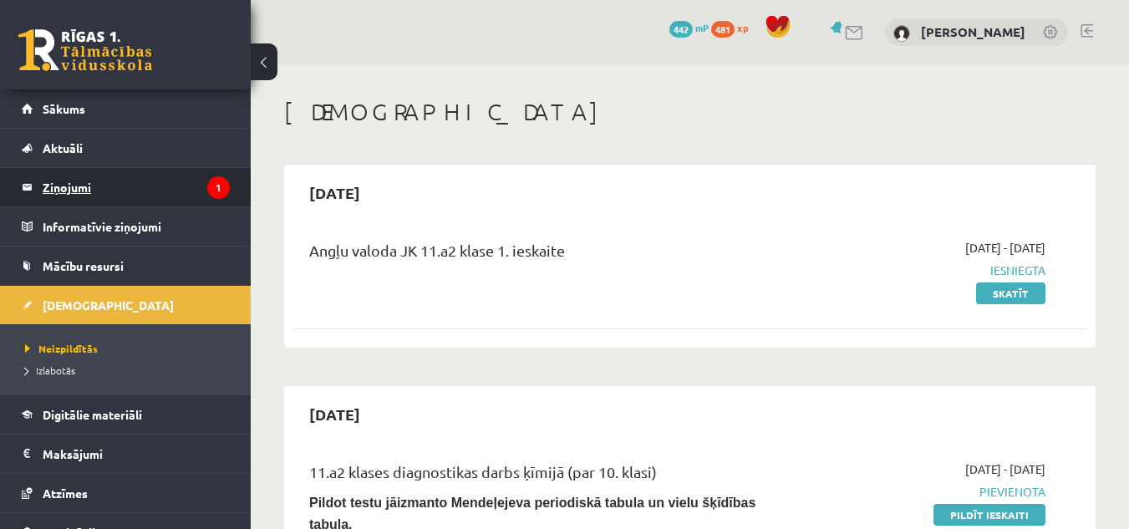
click at [132, 179] on legend "Ziņojumi 1" at bounding box center [136, 187] width 187 height 38
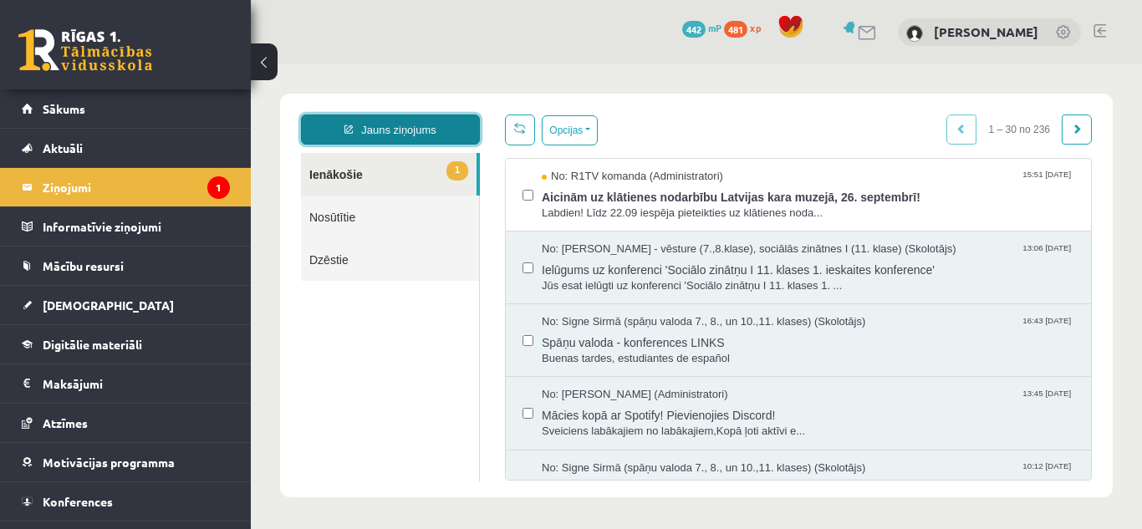
click at [381, 127] on link "Jauns ziņojums" at bounding box center [390, 129] width 179 height 30
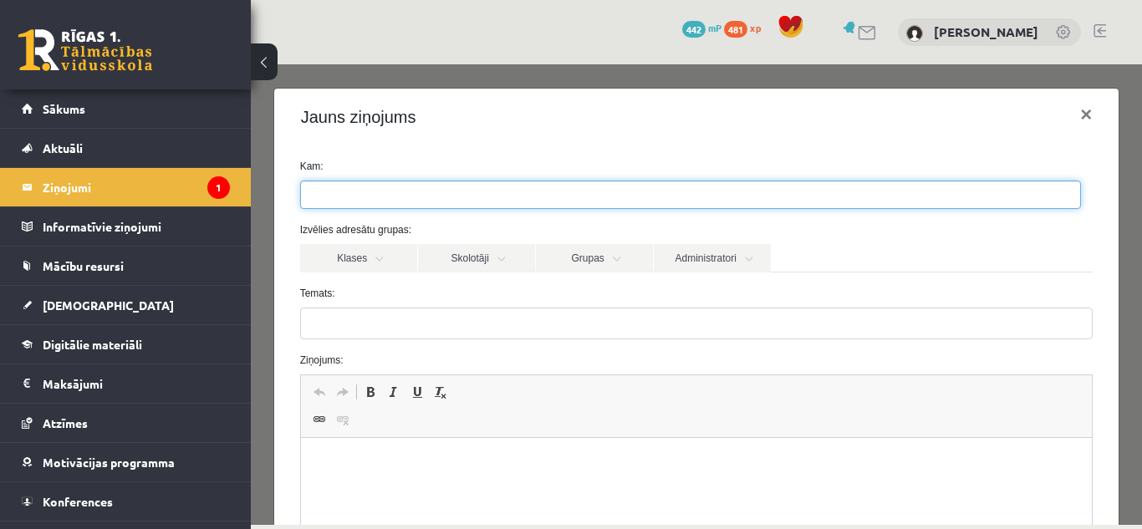
click at [385, 198] on ul at bounding box center [690, 194] width 779 height 27
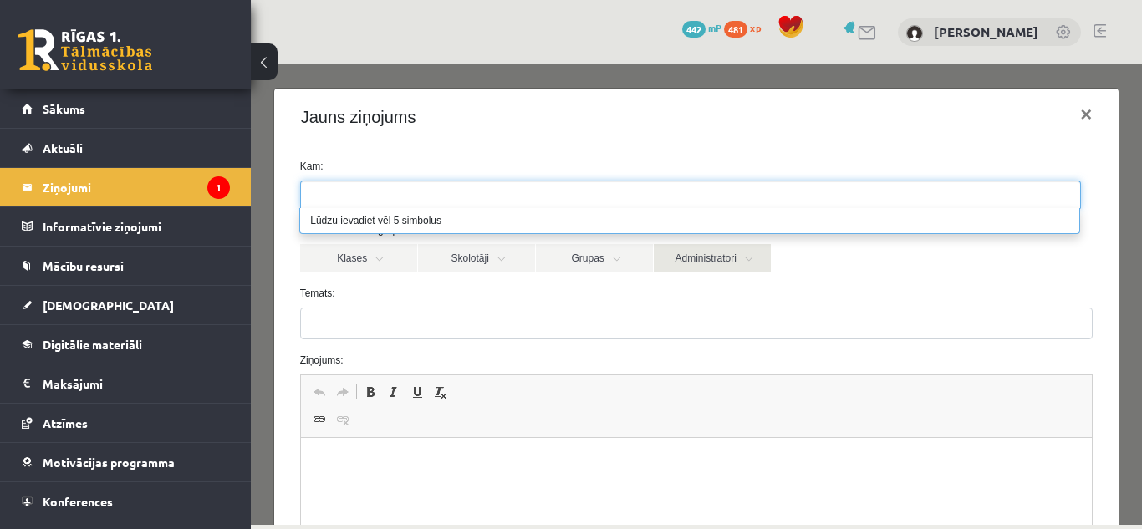
click at [685, 266] on link "Administratori" at bounding box center [712, 258] width 117 height 28
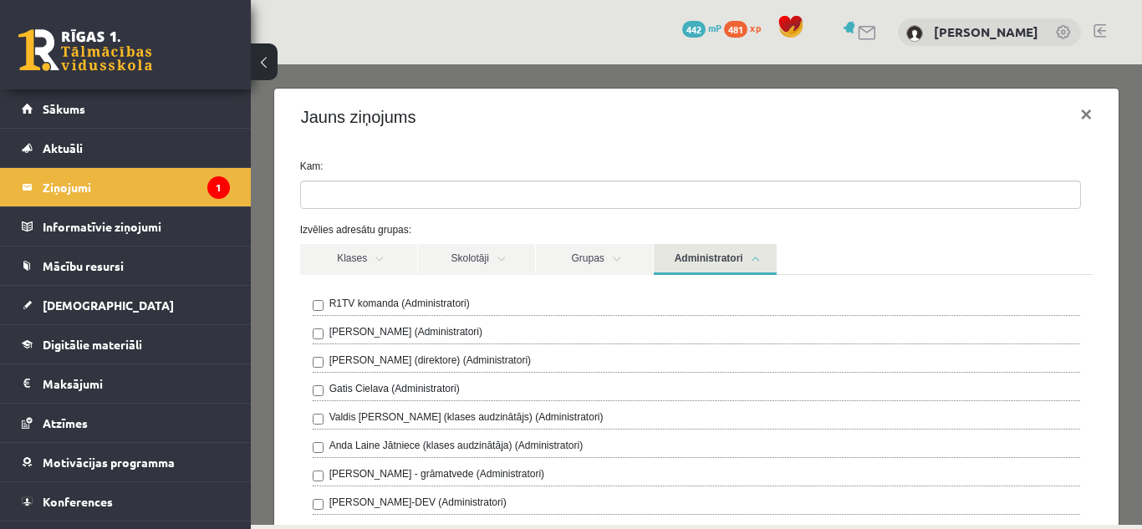
click at [551, 304] on div "R1TV komanda (Administratori)" at bounding box center [697, 306] width 768 height 20
click at [316, 370] on div "[PERSON_NAME] (direktore) (Administratori)" at bounding box center [697, 363] width 768 height 20
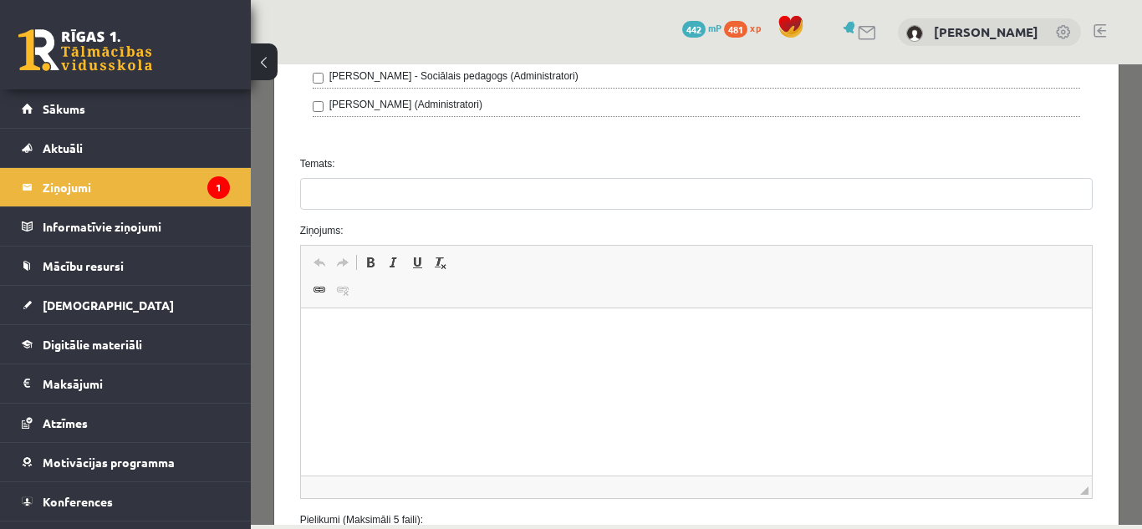
scroll to position [787, 0]
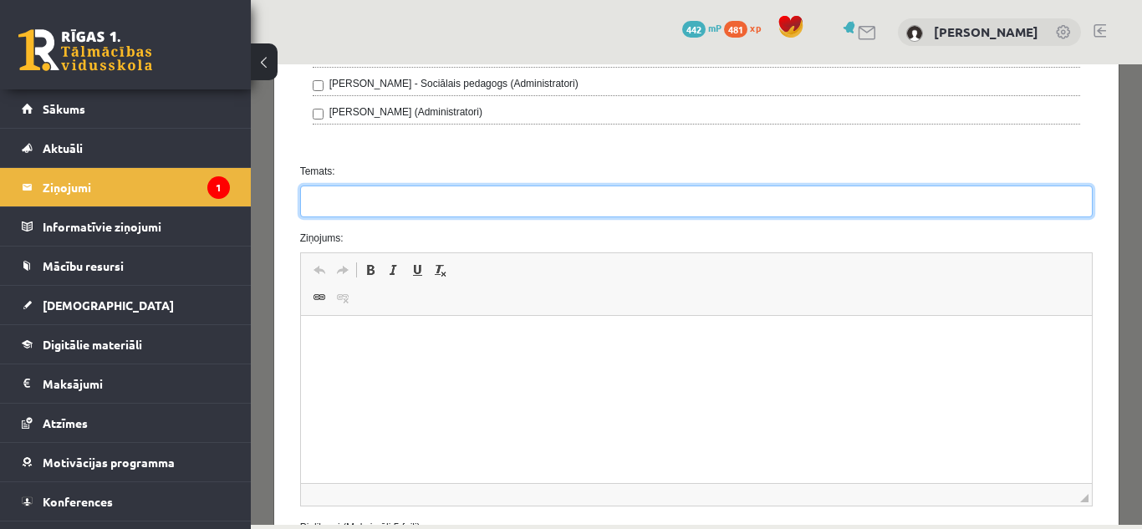
click at [554, 186] on input "Temats:" at bounding box center [696, 202] width 793 height 32
type input "*"
type input "**********"
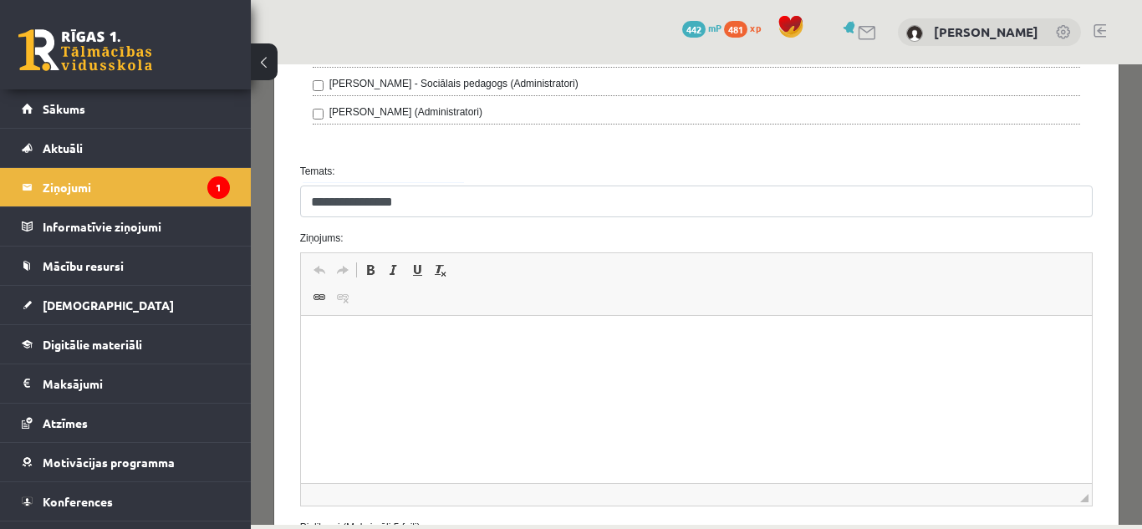
click at [399, 364] on html at bounding box center [695, 341] width 791 height 51
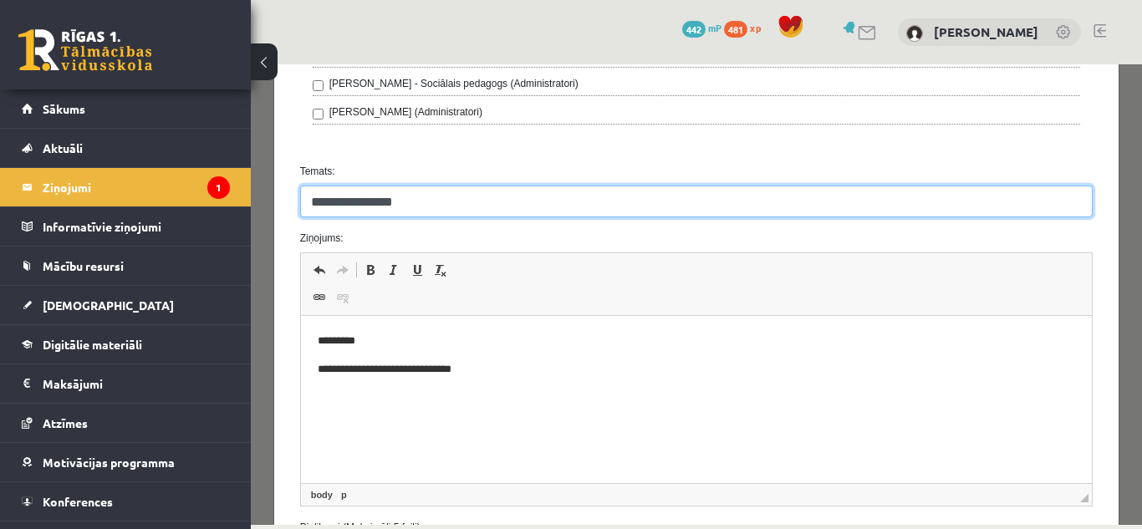
drag, startPoint x: 405, startPoint y: 186, endPoint x: 303, endPoint y: 183, distance: 102.0
click at [303, 186] on input "**********" at bounding box center [696, 202] width 793 height 32
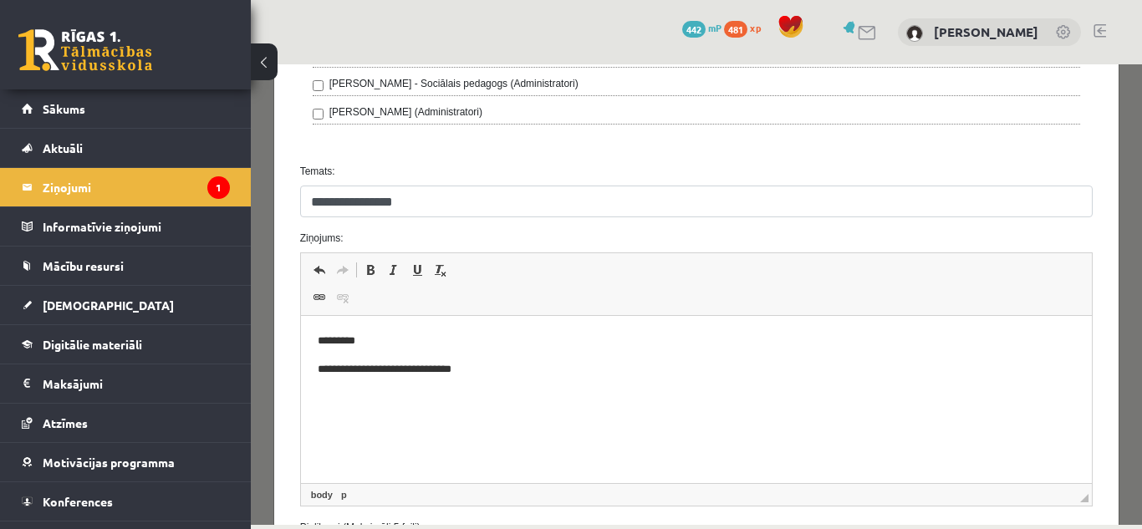
click at [497, 384] on html "**********" at bounding box center [695, 355] width 791 height 79
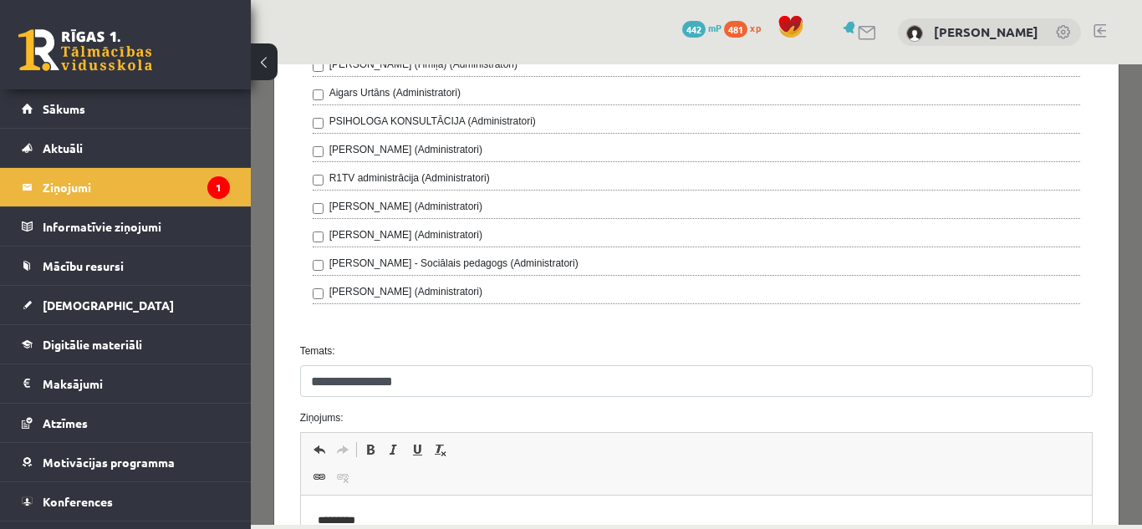
scroll to position [922, 0]
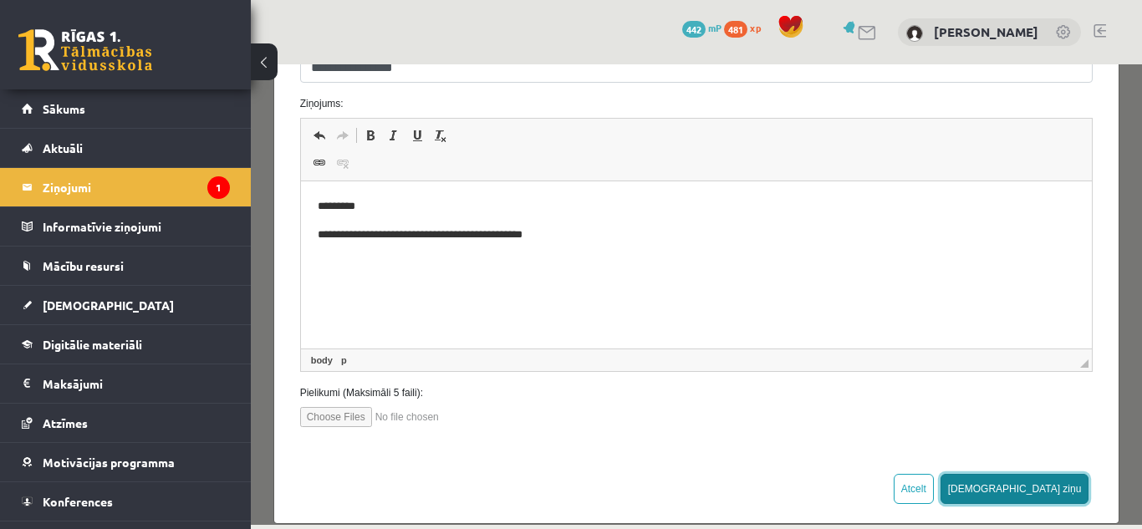
click at [1047, 474] on button "[DEMOGRAPHIC_DATA] ziņu" at bounding box center [1014, 489] width 149 height 30
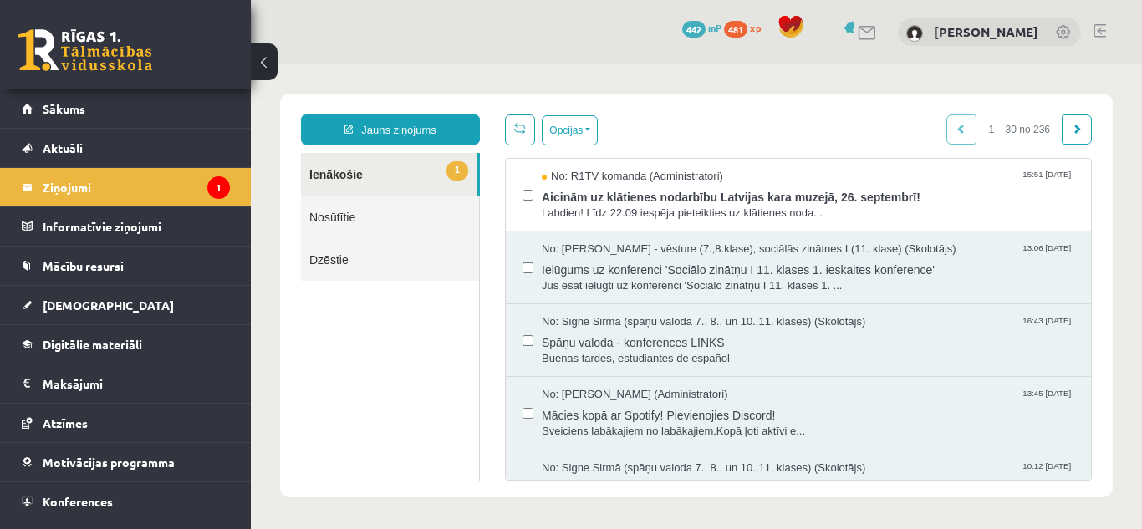
scroll to position [0, 0]
